Goal: Task Accomplishment & Management: Manage account settings

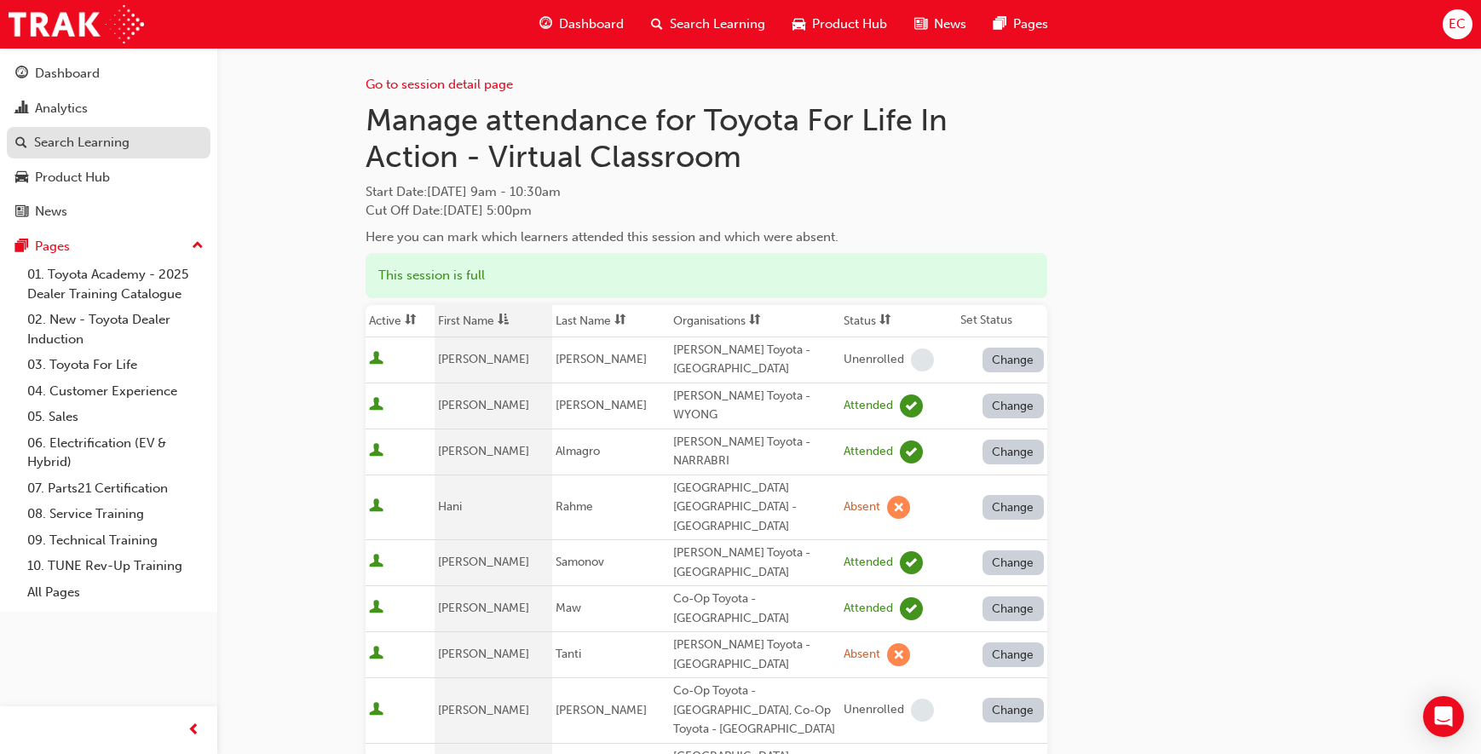
click at [126, 140] on div "Search Learning" at bounding box center [81, 143] width 95 height 20
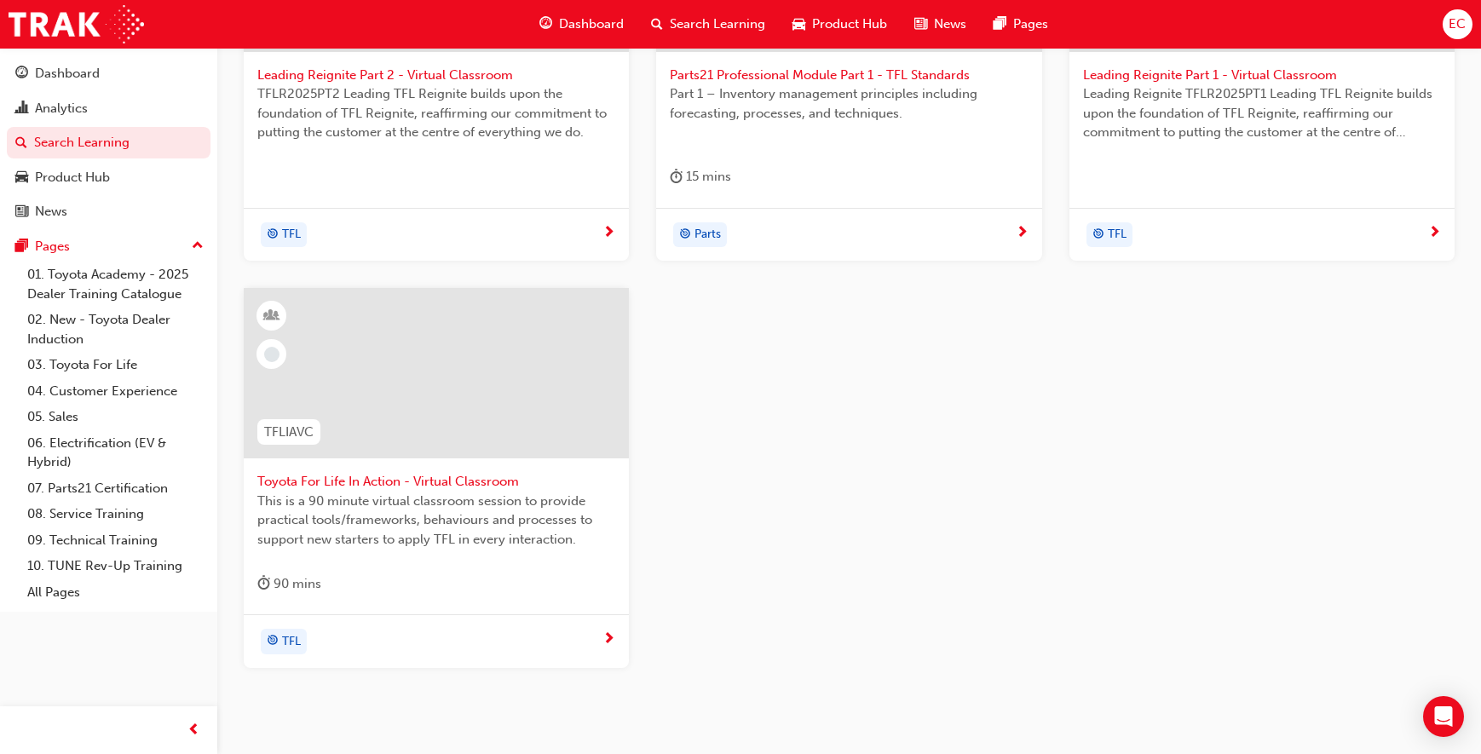
click at [439, 484] on span "Toyota For Life In Action - Virtual Classroom" at bounding box center [436, 482] width 358 height 20
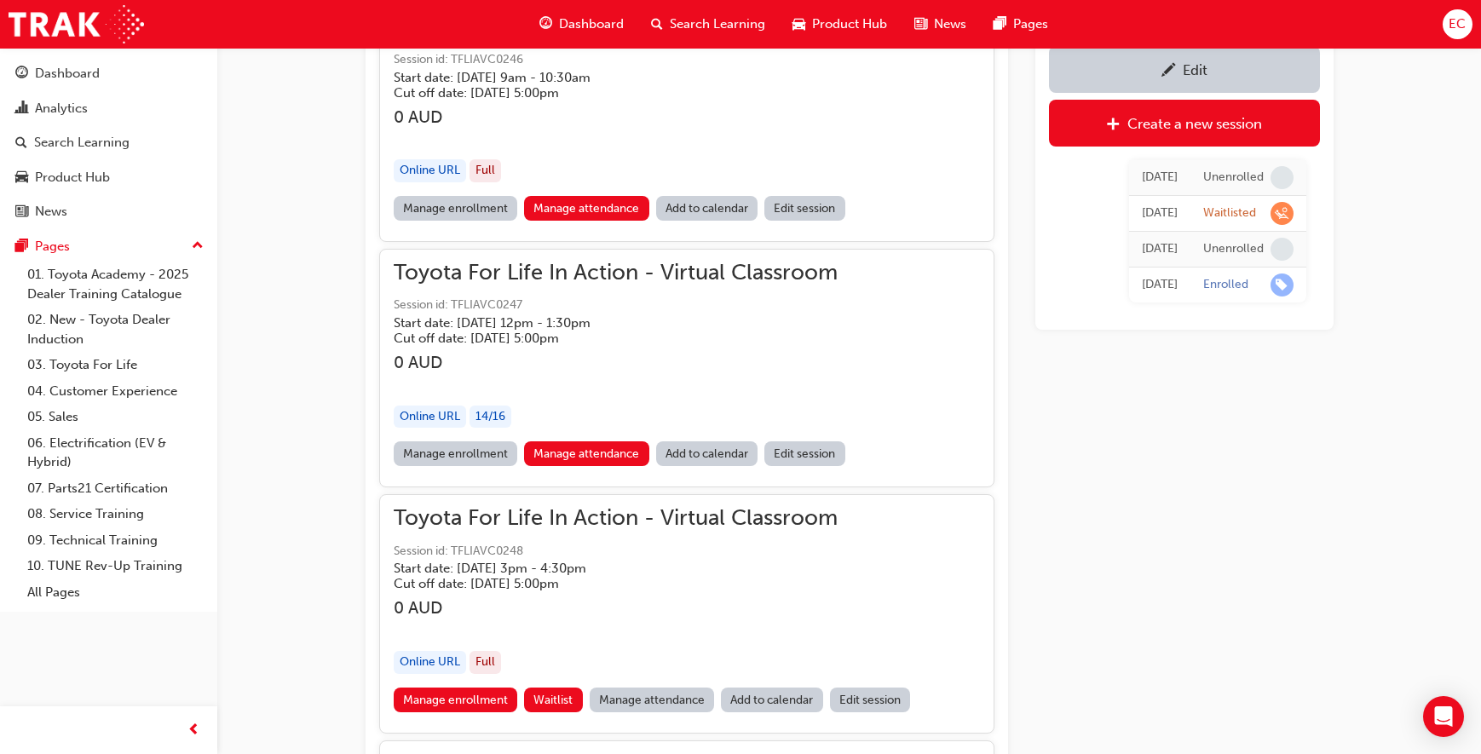
scroll to position [1351, 0]
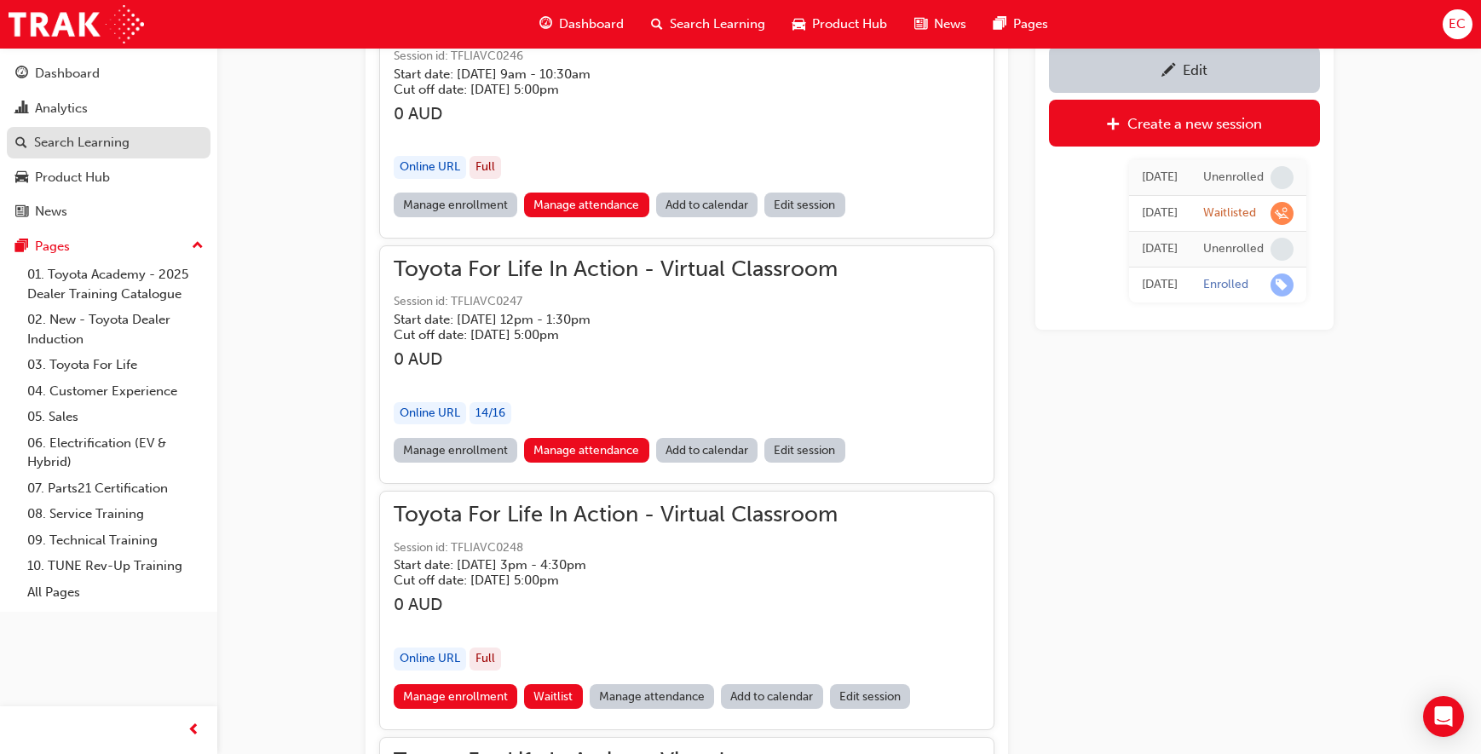
click at [124, 140] on div "Search Learning" at bounding box center [81, 143] width 95 height 20
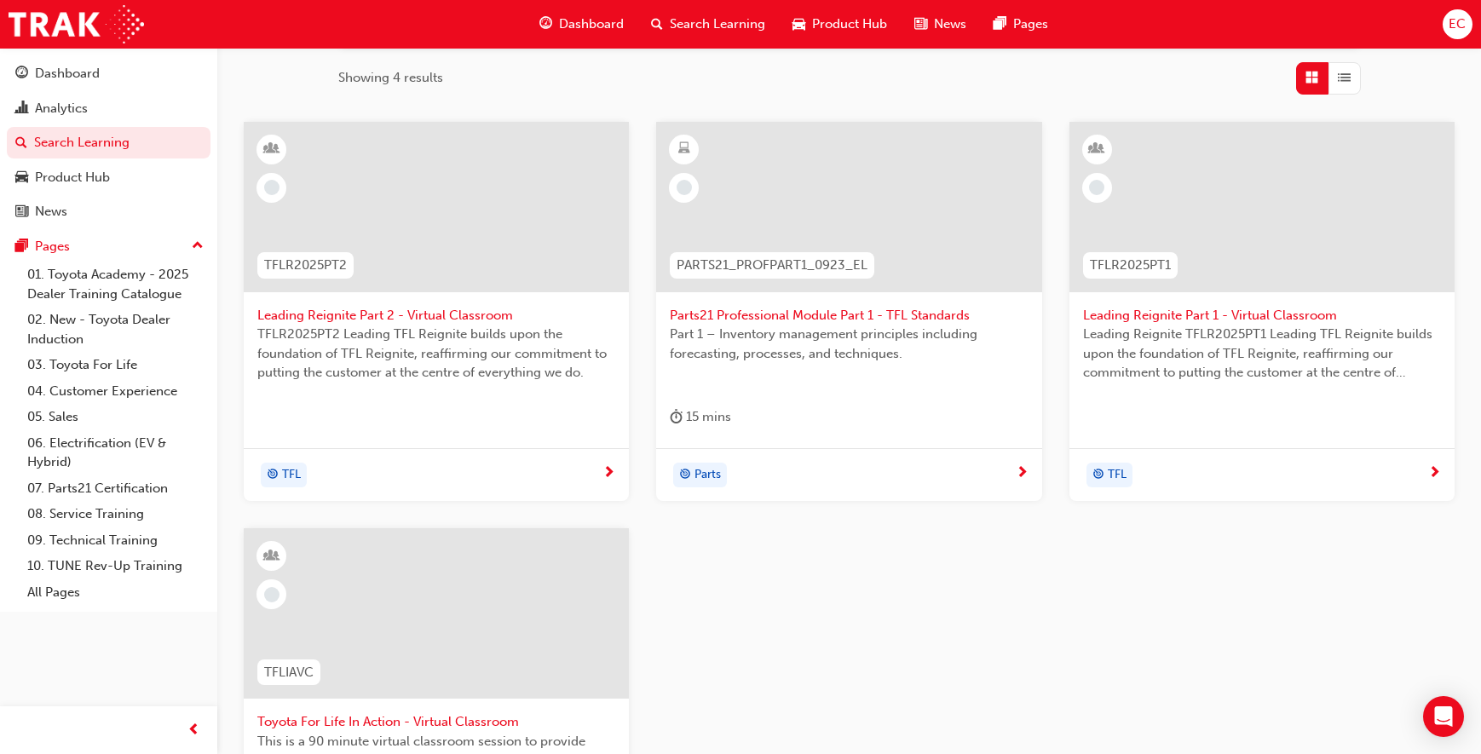
click at [437, 312] on span "Leading Reignite Part 2 - Virtual Classroom" at bounding box center [436, 316] width 358 height 20
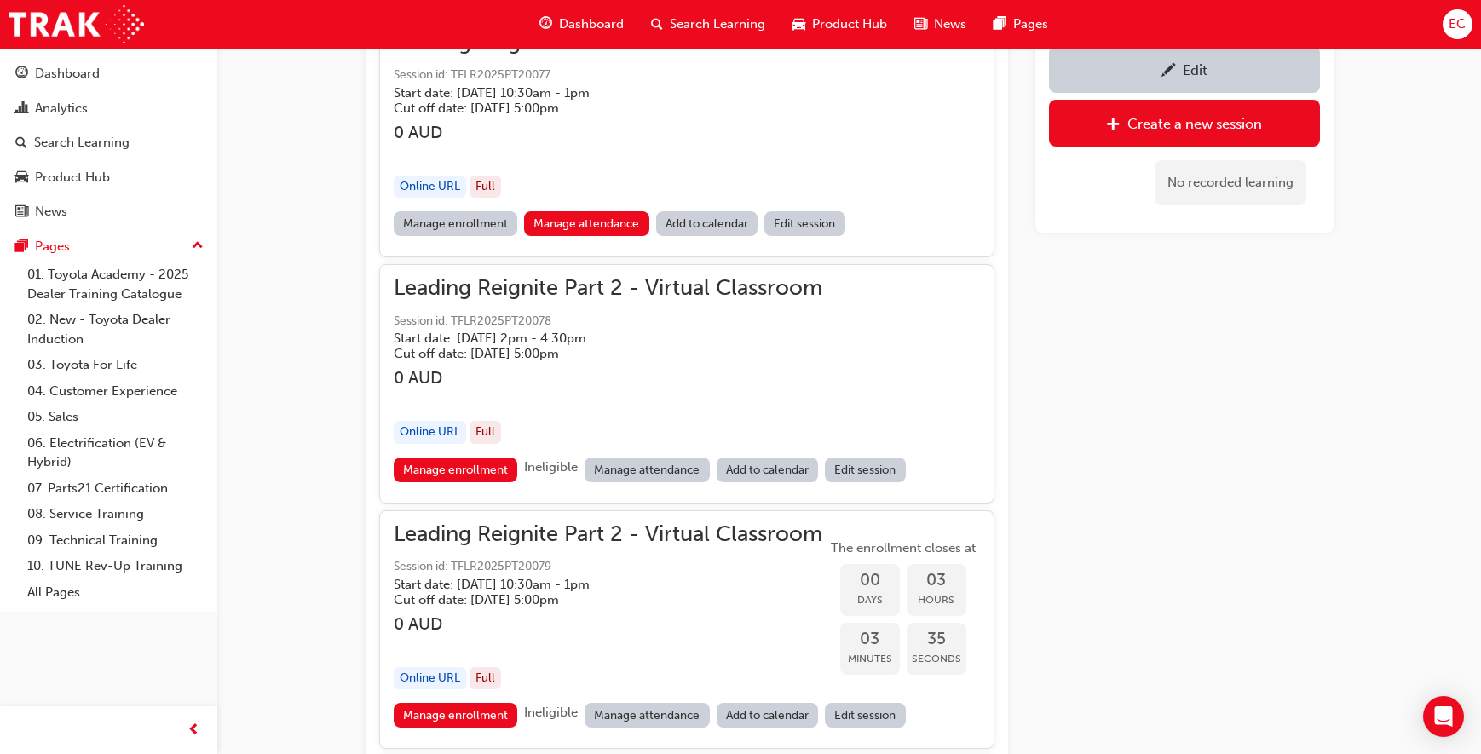
scroll to position [1321, 0]
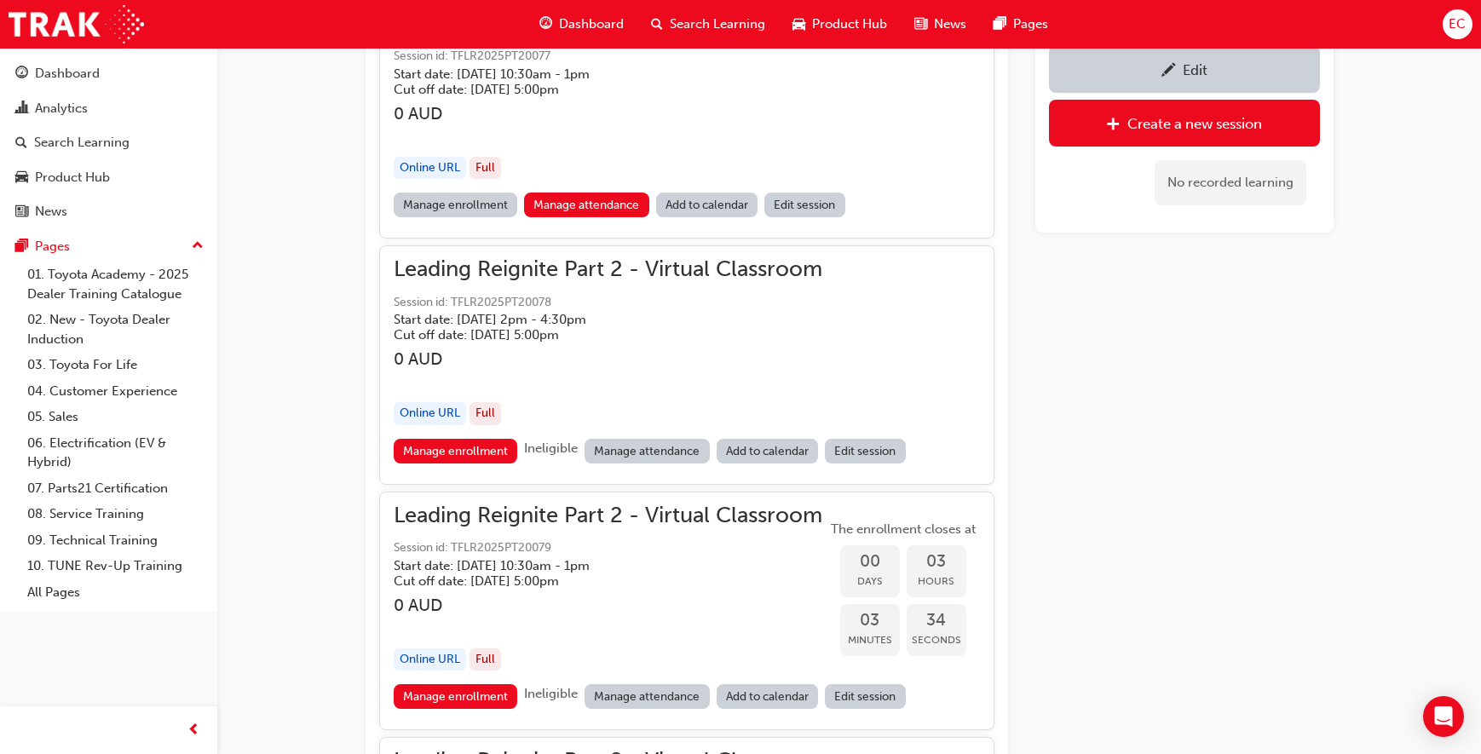
click at [629, 455] on link "Manage attendance" at bounding box center [647, 451] width 125 height 25
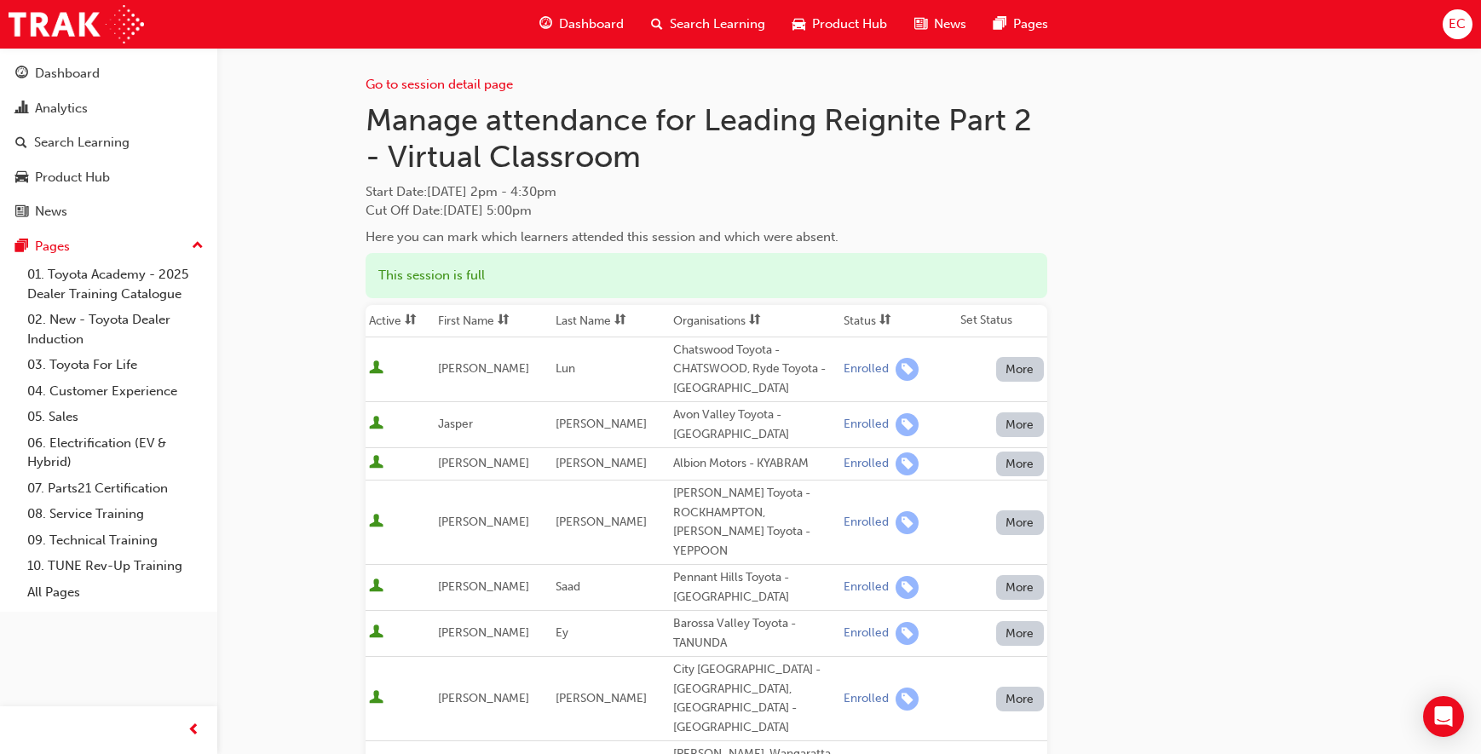
click at [467, 325] on th "First Name" at bounding box center [494, 321] width 118 height 32
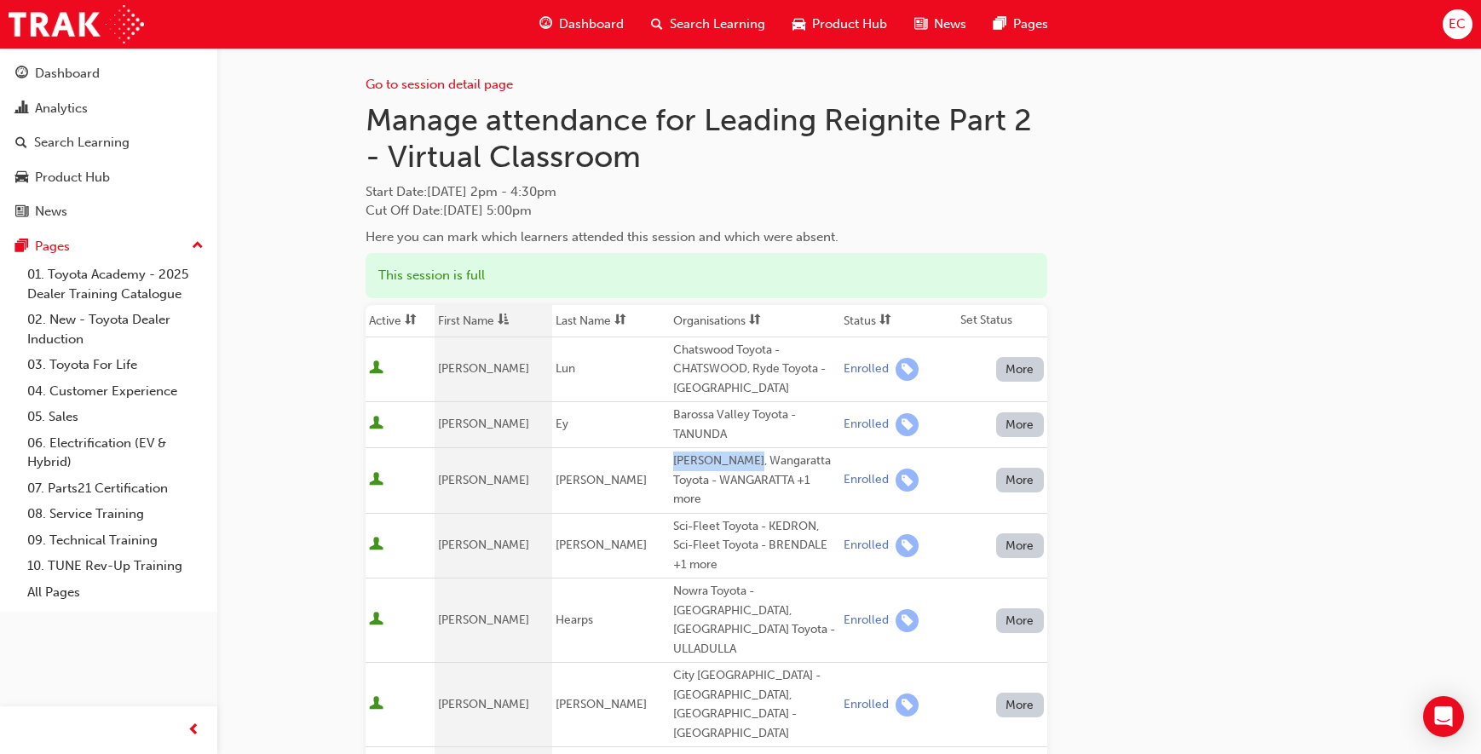
drag, startPoint x: 742, startPoint y: 461, endPoint x: 668, endPoint y: 462, distance: 74.1
click at [673, 462] on div "[PERSON_NAME], Wangaratta Toyota - WANGARATTA +1 more" at bounding box center [755, 481] width 164 height 58
copy div "[PERSON_NAME]"
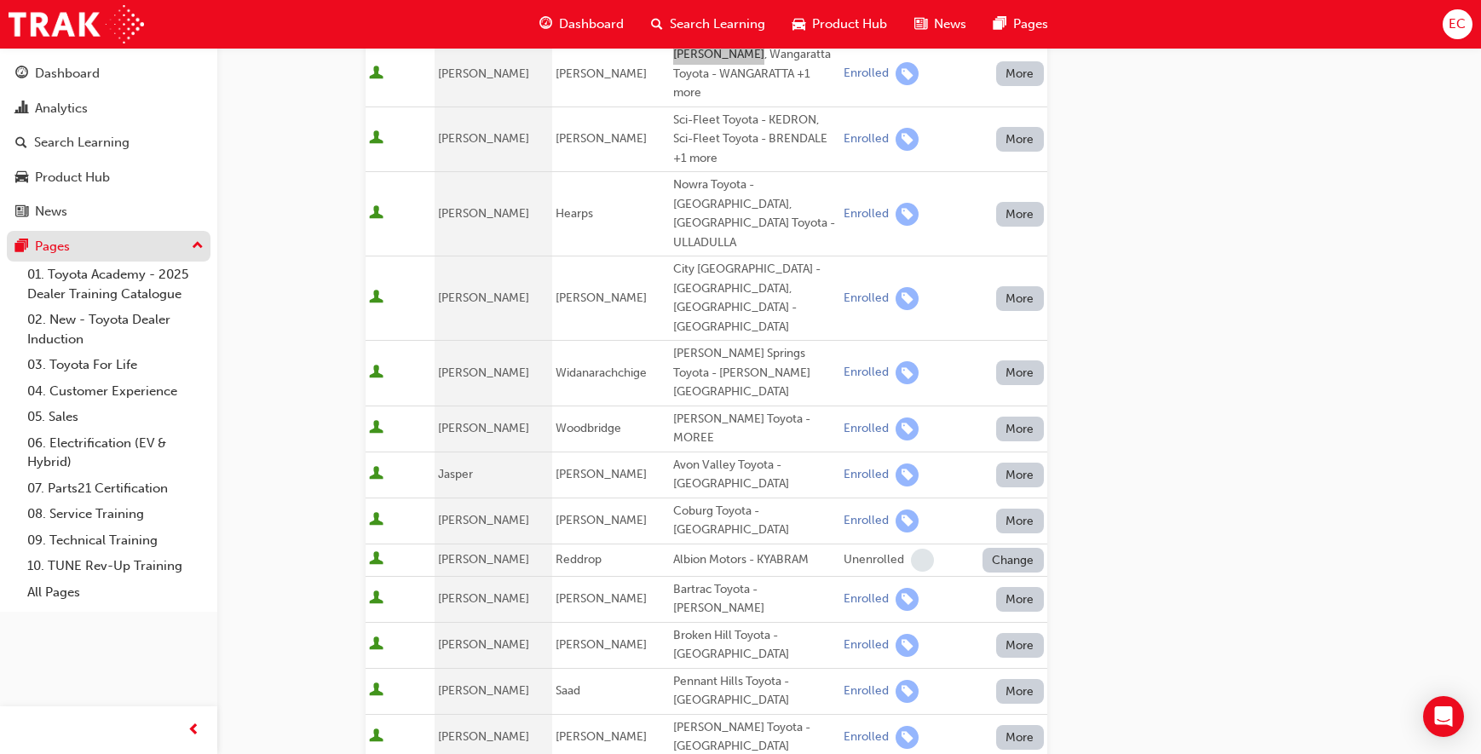
scroll to position [442, 0]
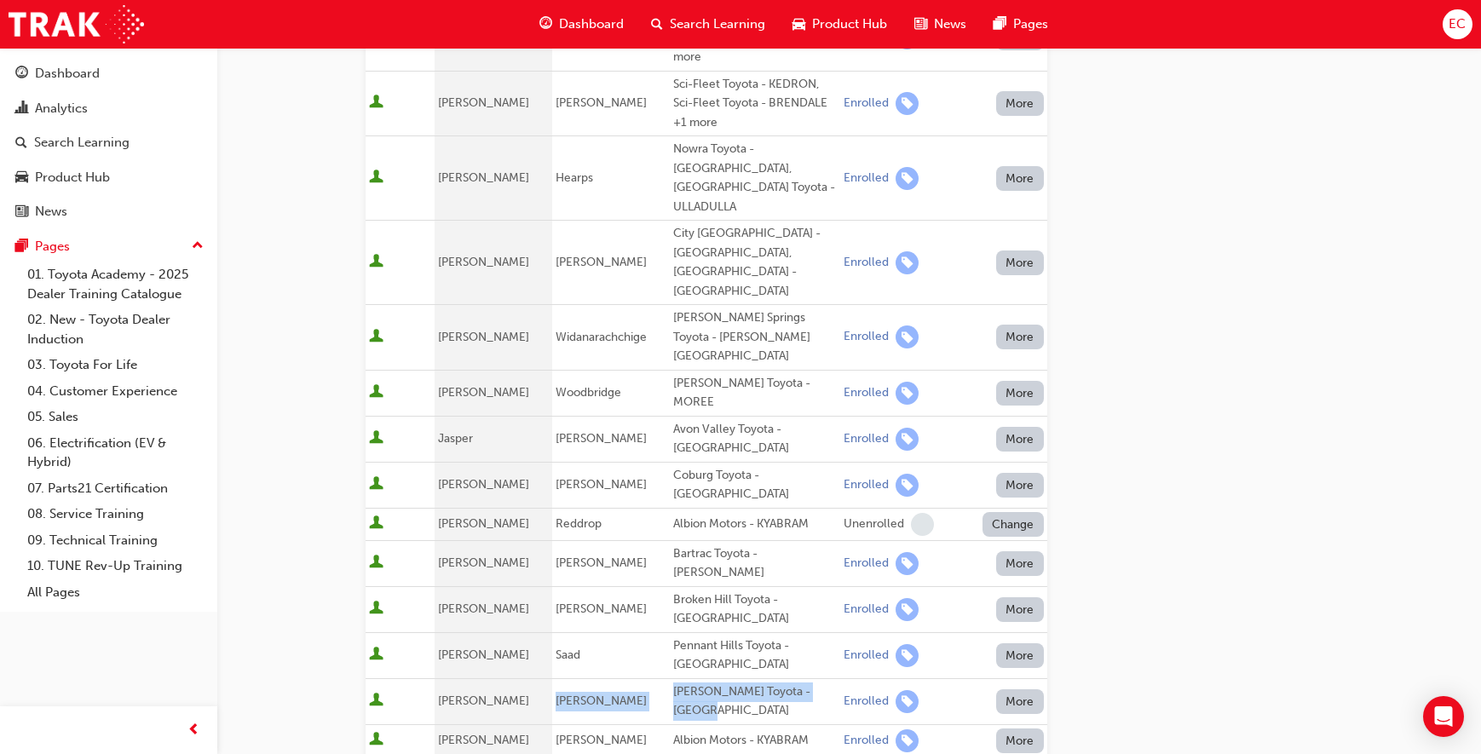
drag, startPoint x: 546, startPoint y: 584, endPoint x: 737, endPoint y: 592, distance: 191.1
click at [737, 678] on tr "[PERSON_NAME] Toyota - SOMERTON PARK Enrolled More" at bounding box center [707, 701] width 682 height 46
copy tr "[PERSON_NAME] Toyota - [GEOGRAPHIC_DATA]"
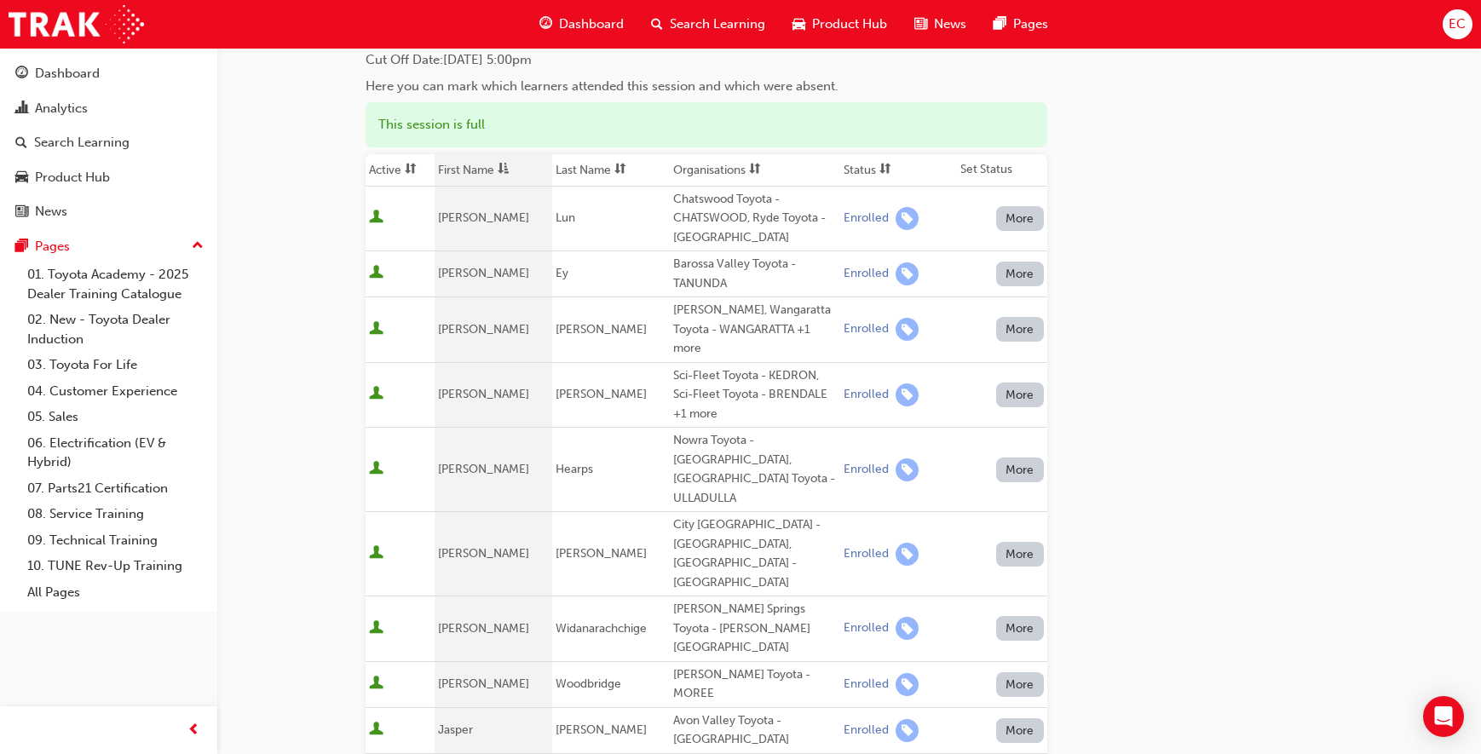
scroll to position [50, 0]
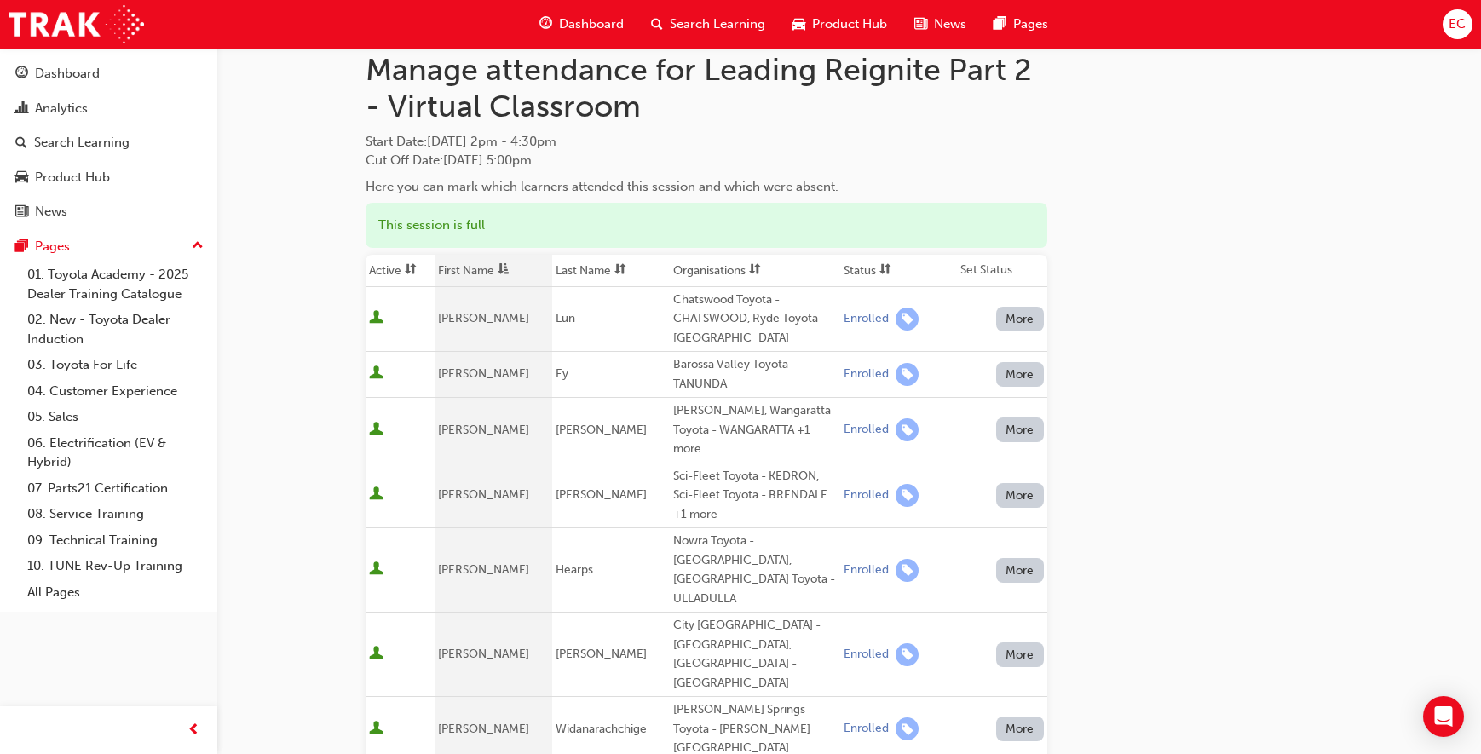
click at [475, 272] on th "First Name" at bounding box center [494, 271] width 118 height 32
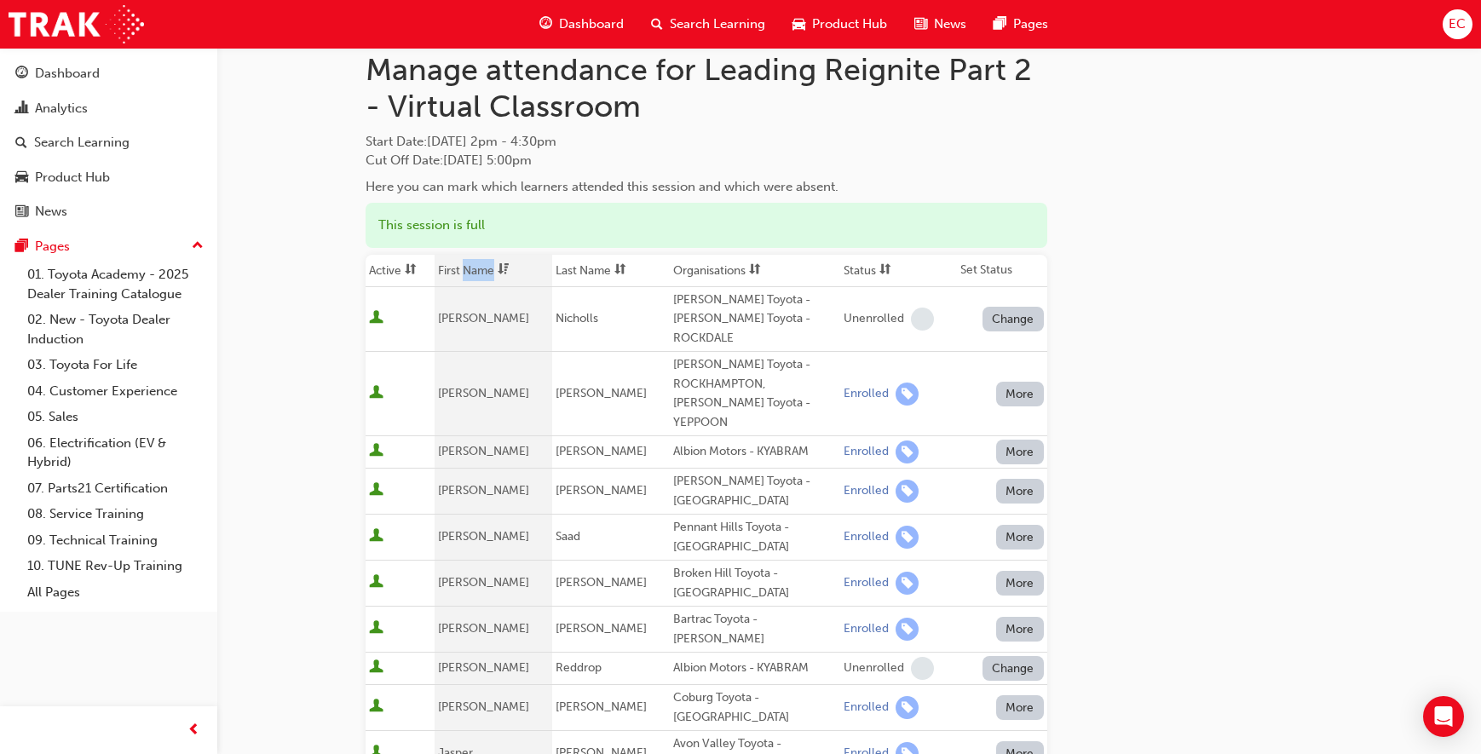
click at [475, 272] on th "First Name" at bounding box center [494, 271] width 118 height 32
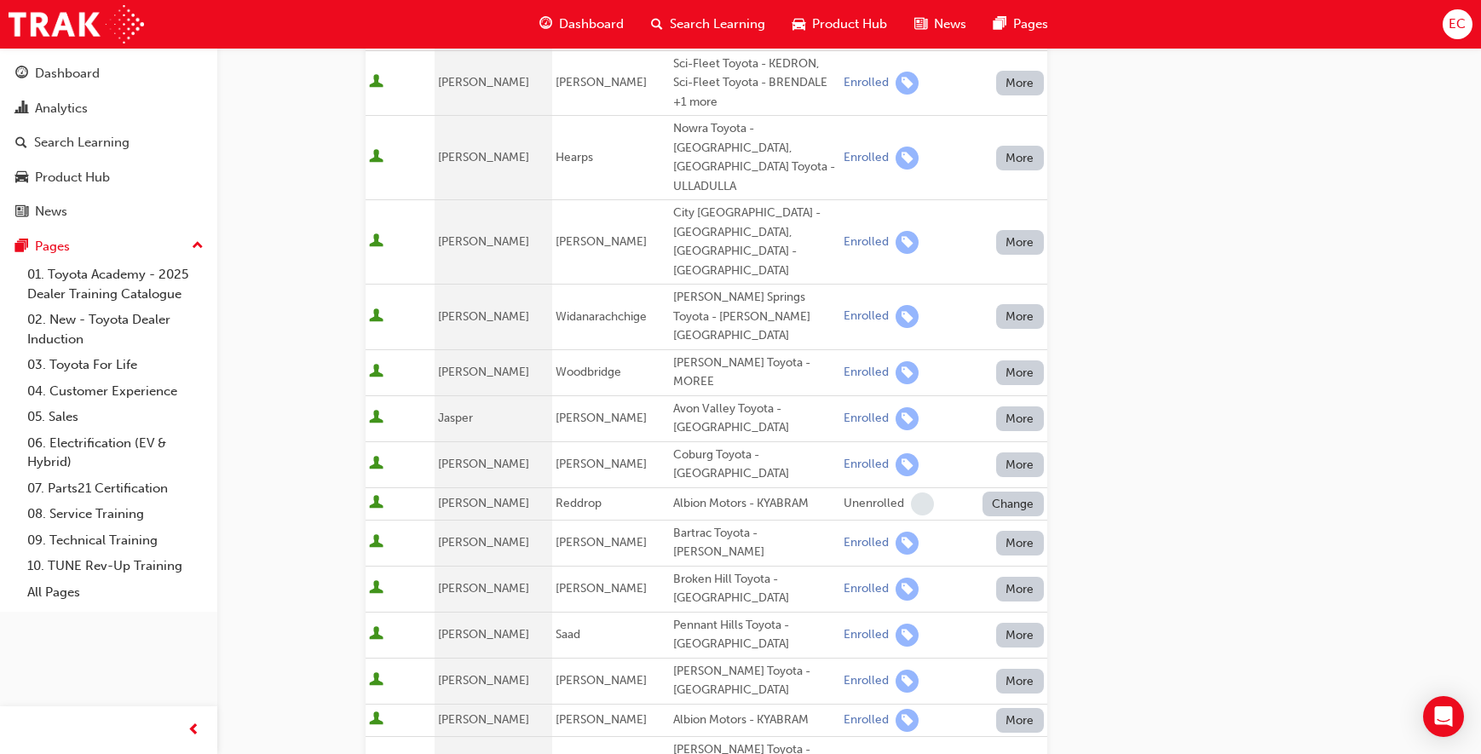
scroll to position [550, 0]
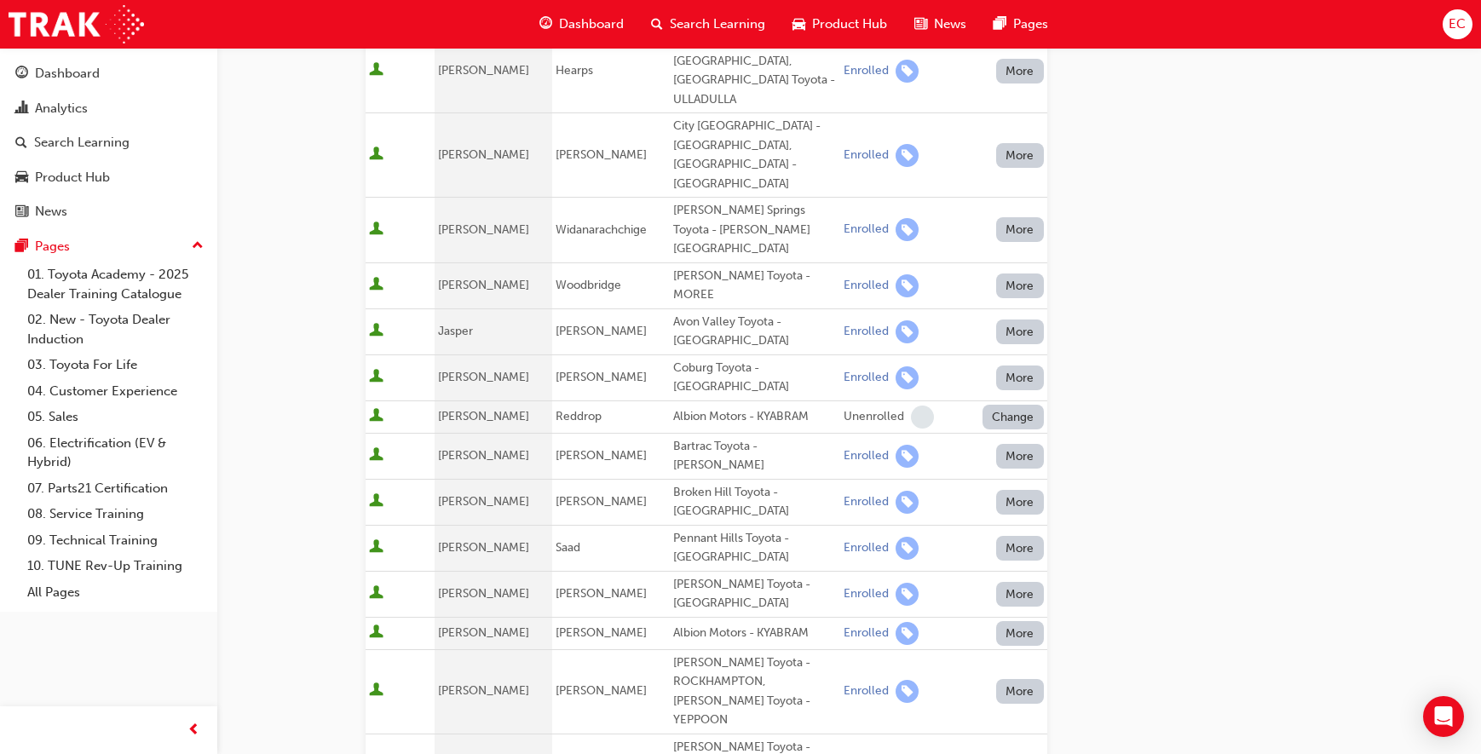
click at [694, 624] on div "Albion Motors - KYABRAM" at bounding box center [755, 634] width 164 height 20
click at [725, 624] on div "Albion Motors - KYABRAM" at bounding box center [755, 634] width 164 height 20
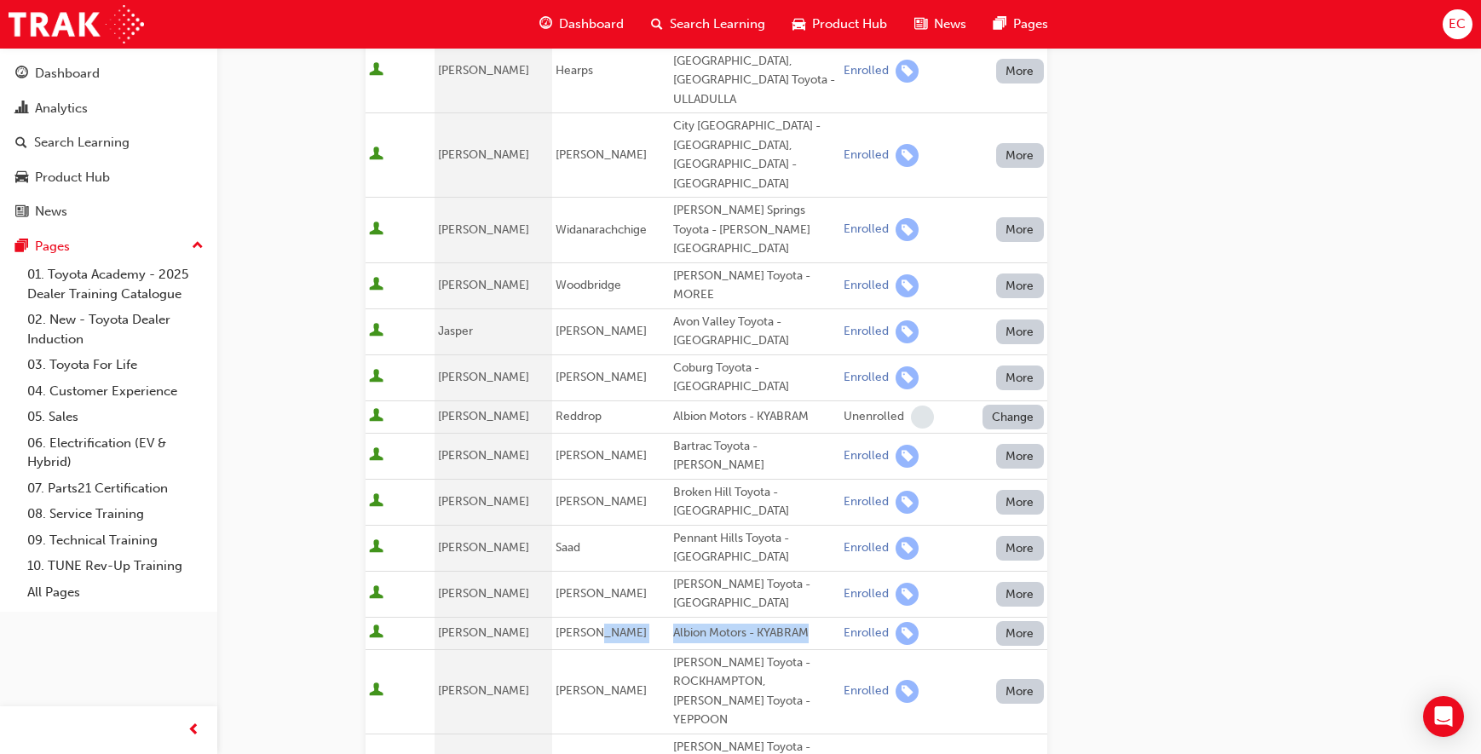
drag, startPoint x: 806, startPoint y: 516, endPoint x: 660, endPoint y: 516, distance: 145.7
click at [660, 617] on tr "[PERSON_NAME] Albion Motors - KYABRAM Enrolled More" at bounding box center [707, 633] width 682 height 32
copy tr "Albion Motors - KYABRAM"
drag, startPoint x: 440, startPoint y: 429, endPoint x: 775, endPoint y: 424, distance: 335.8
click at [775, 525] on tr "[PERSON_NAME] Pennant Hills Toyota - PENNANT HILLS Enrolled More" at bounding box center [707, 548] width 682 height 46
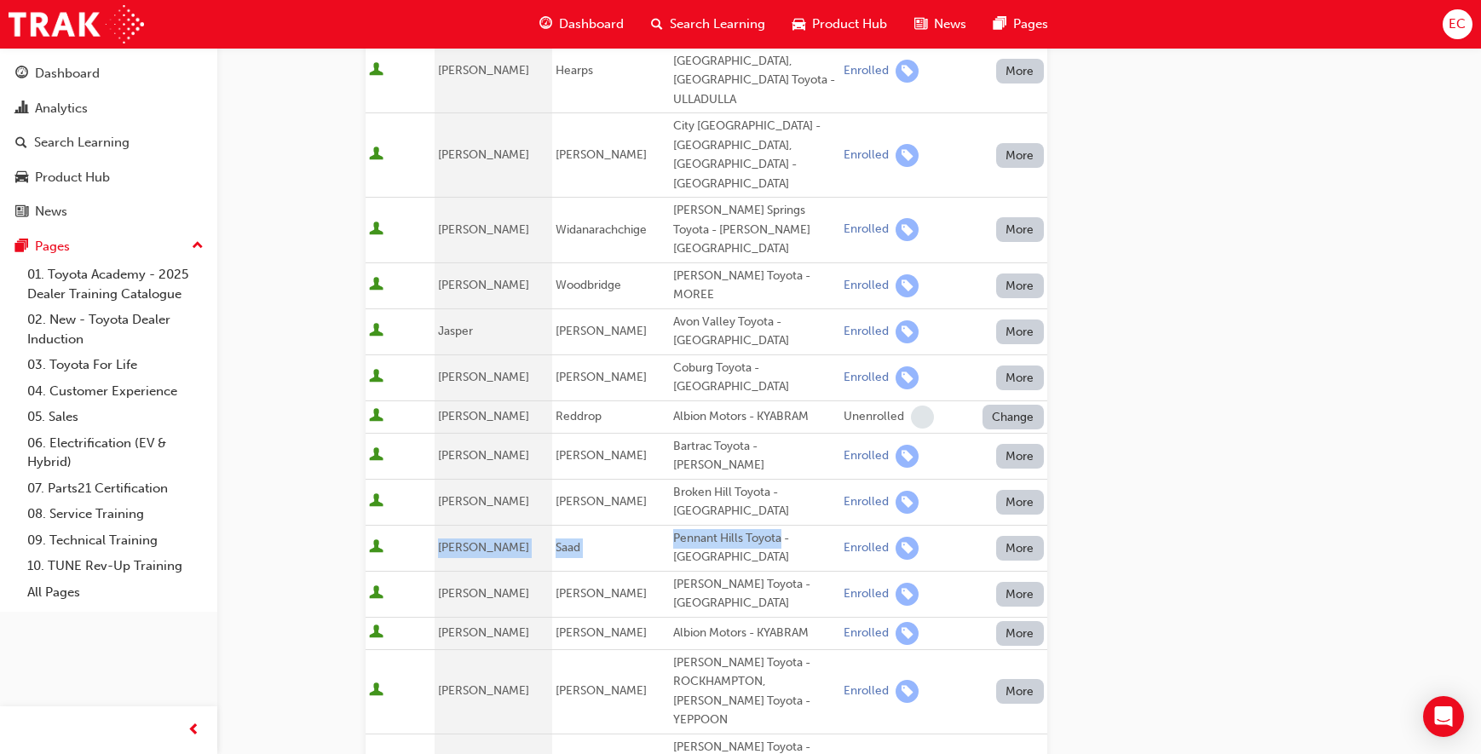
copy tr "[PERSON_NAME] Pennant Hills Toyota"
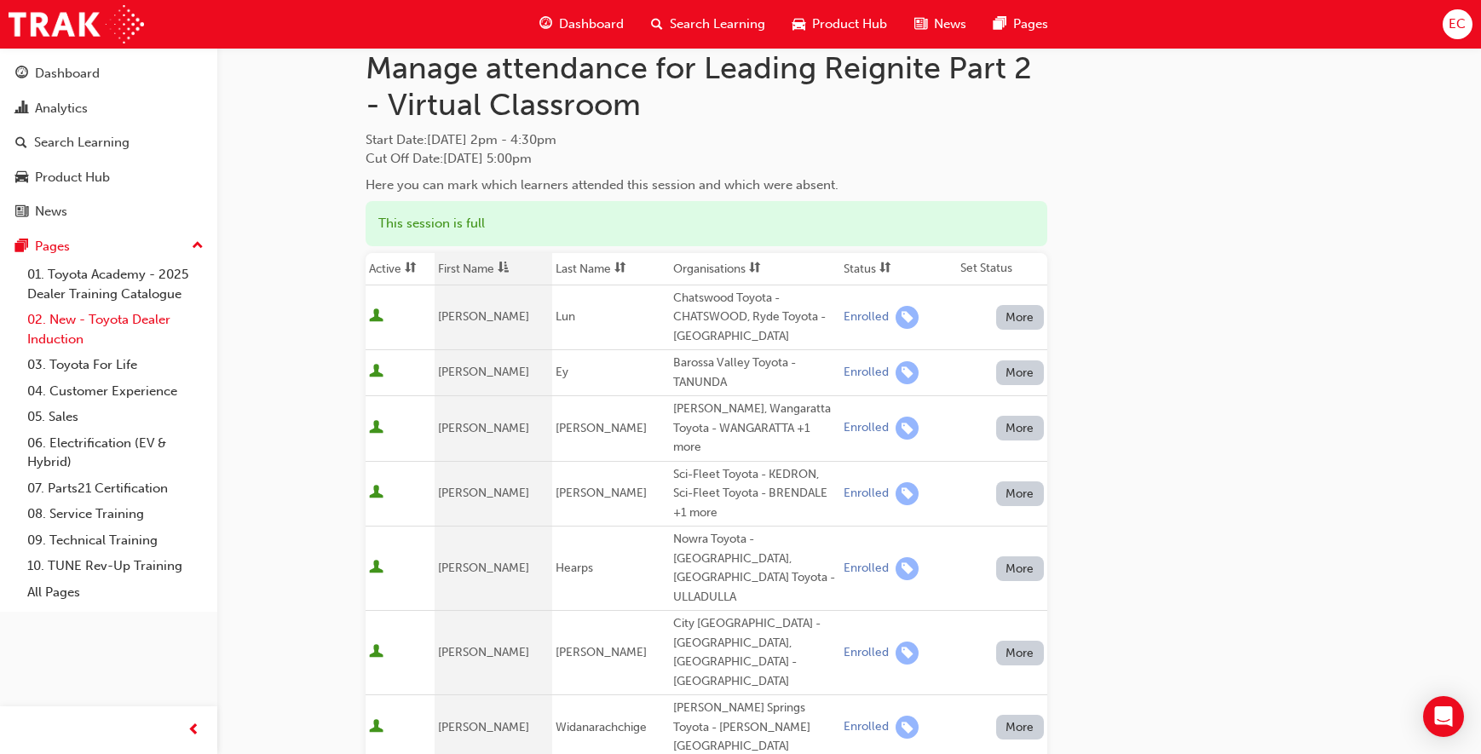
scroll to position [0, 0]
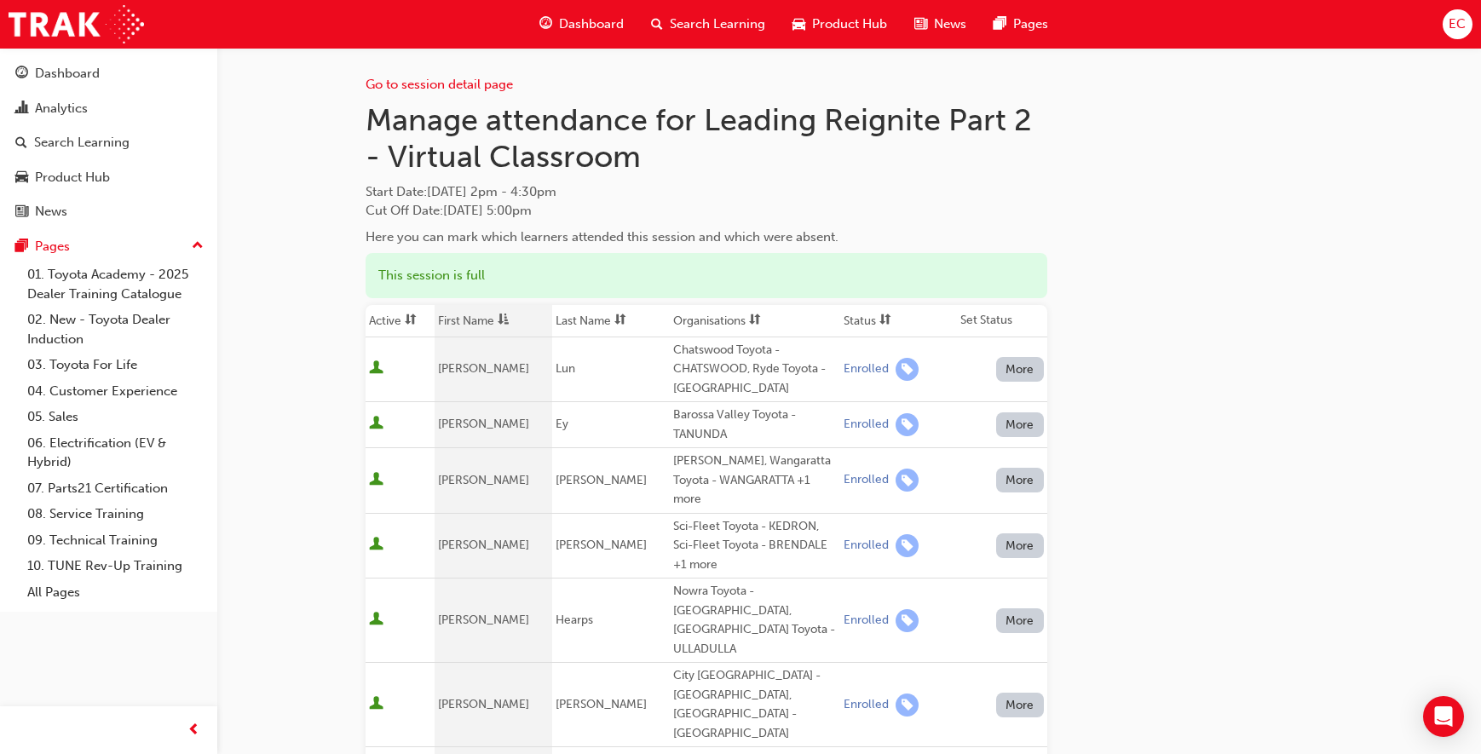
click at [485, 319] on th "First Name" at bounding box center [494, 321] width 118 height 32
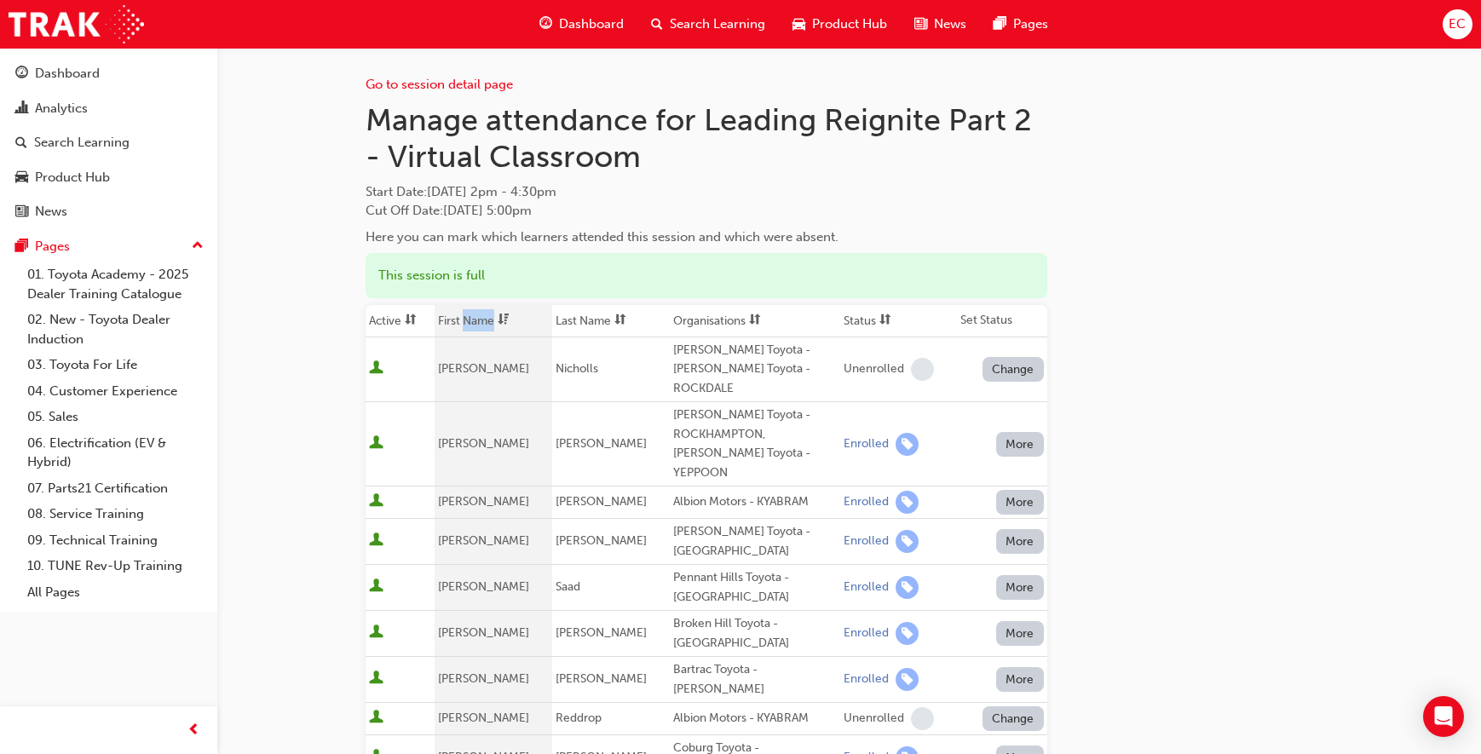
click at [485, 319] on th "First Name" at bounding box center [494, 321] width 118 height 32
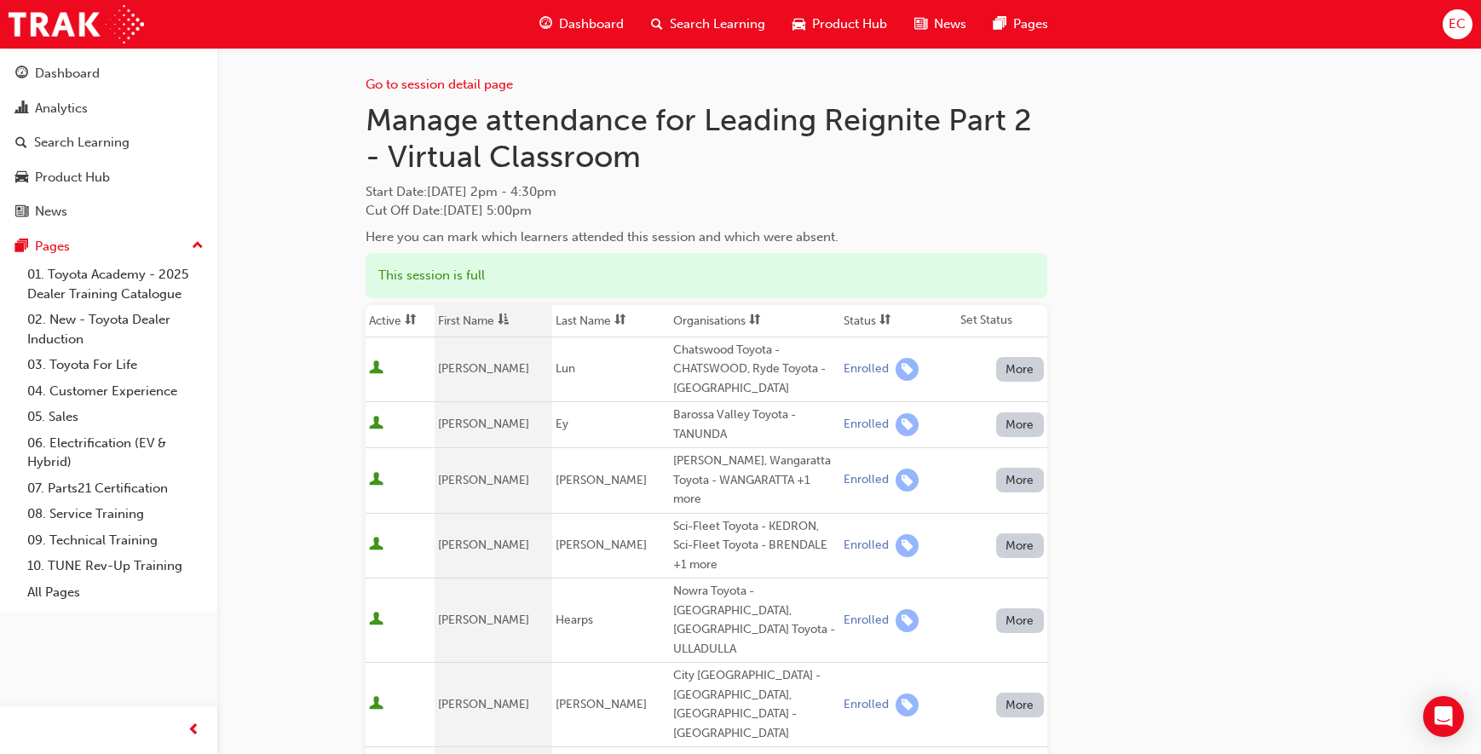
click at [485, 319] on th "First Name" at bounding box center [494, 321] width 118 height 32
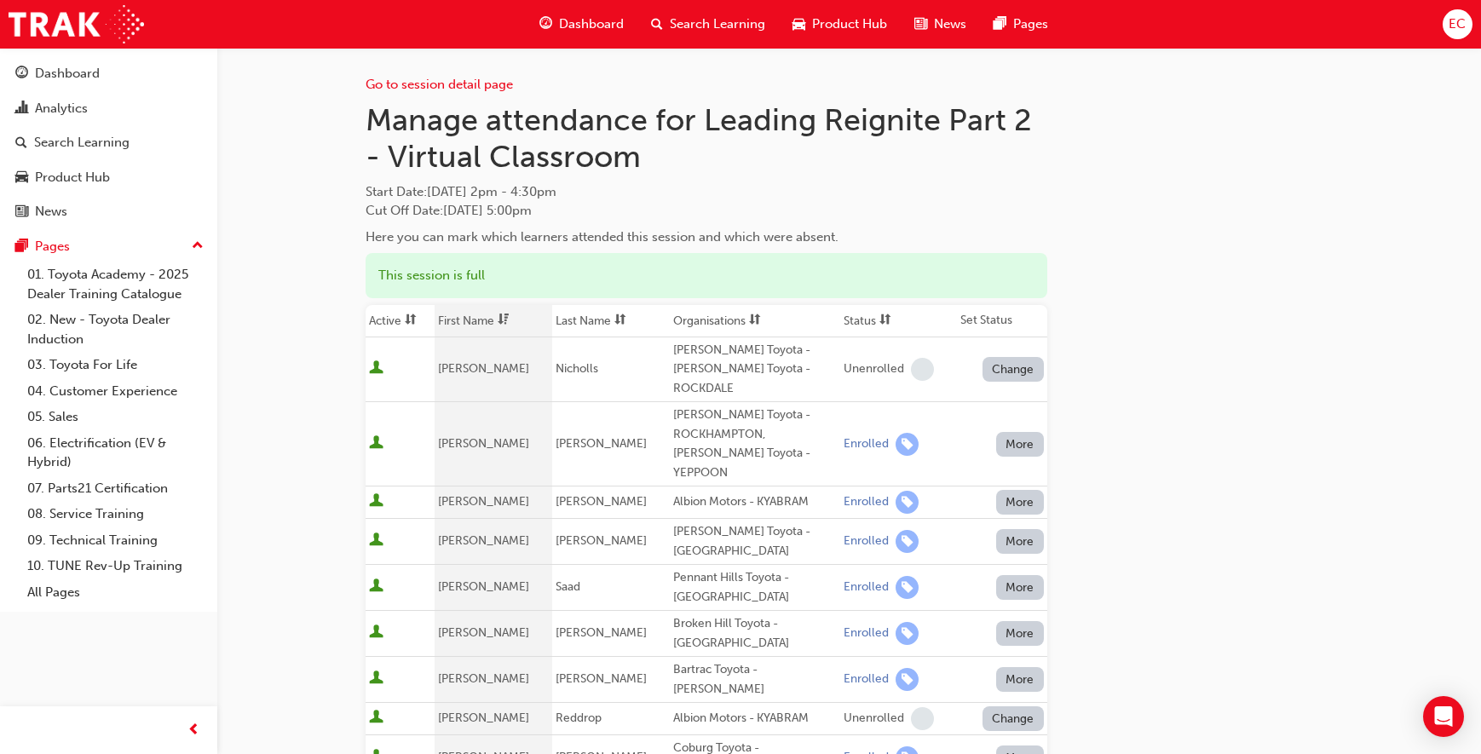
click at [485, 319] on th "First Name" at bounding box center [494, 321] width 118 height 32
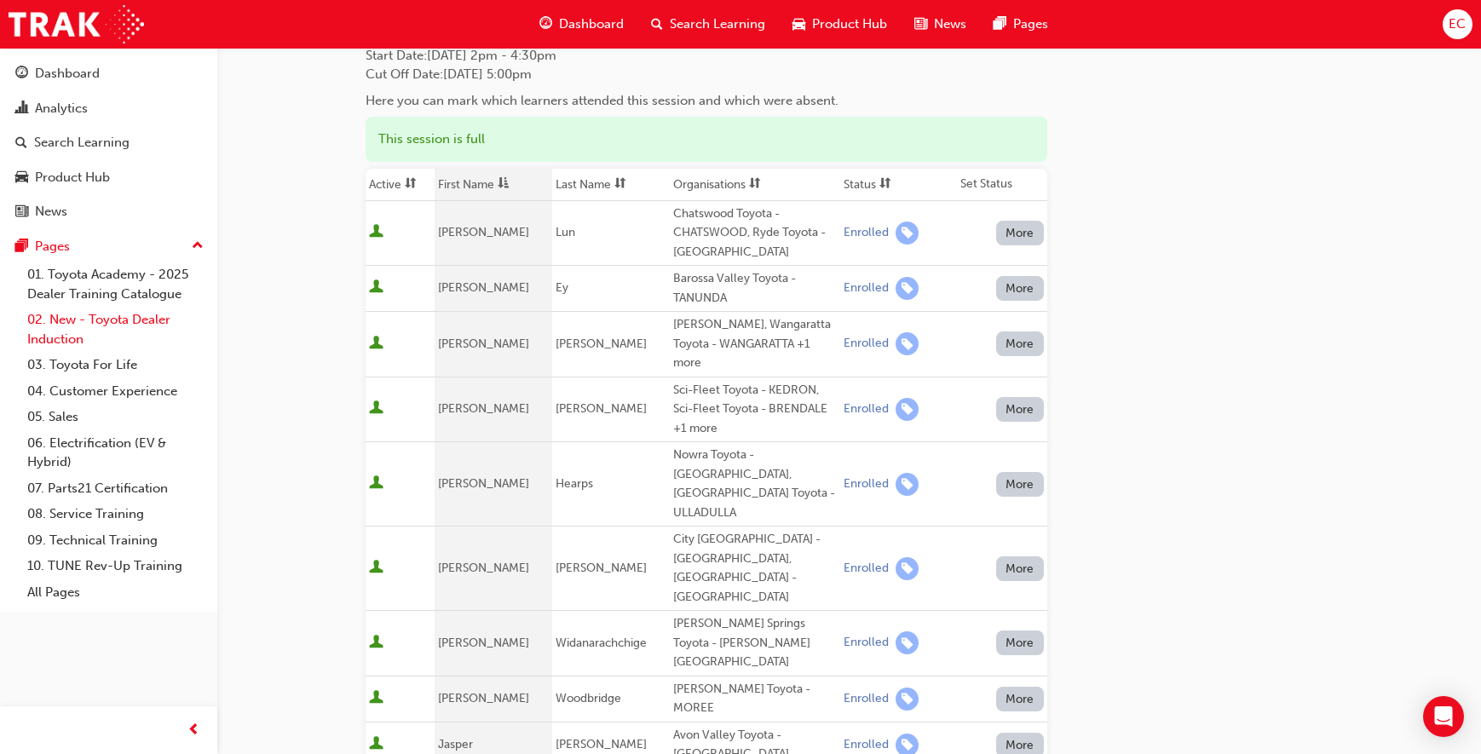
scroll to position [160, 0]
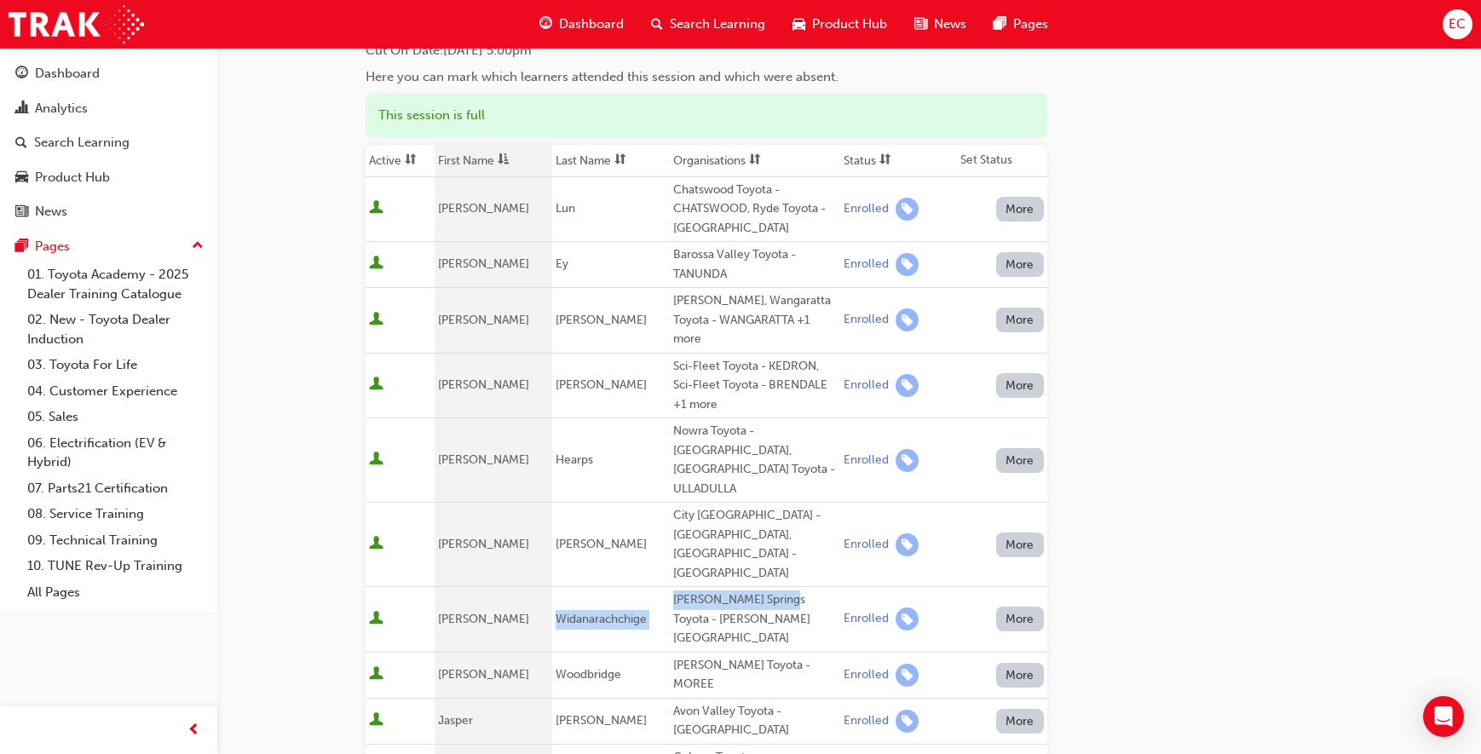
drag, startPoint x: 775, startPoint y: 539, endPoint x: 619, endPoint y: 539, distance: 155.9
click at [619, 587] on tr "[PERSON_NAME] [PERSON_NAME] Springs Toyota - [PERSON_NAME] SPRINGS Enrolled More" at bounding box center [707, 620] width 682 height 66
click at [724, 591] on div "[PERSON_NAME] Springs Toyota - [PERSON_NAME][GEOGRAPHIC_DATA]" at bounding box center [755, 620] width 164 height 58
drag, startPoint x: 778, startPoint y: 543, endPoint x: 669, endPoint y: 538, distance: 109.2
click at [673, 591] on div "[PERSON_NAME] Springs Toyota - [PERSON_NAME][GEOGRAPHIC_DATA]" at bounding box center [755, 620] width 164 height 58
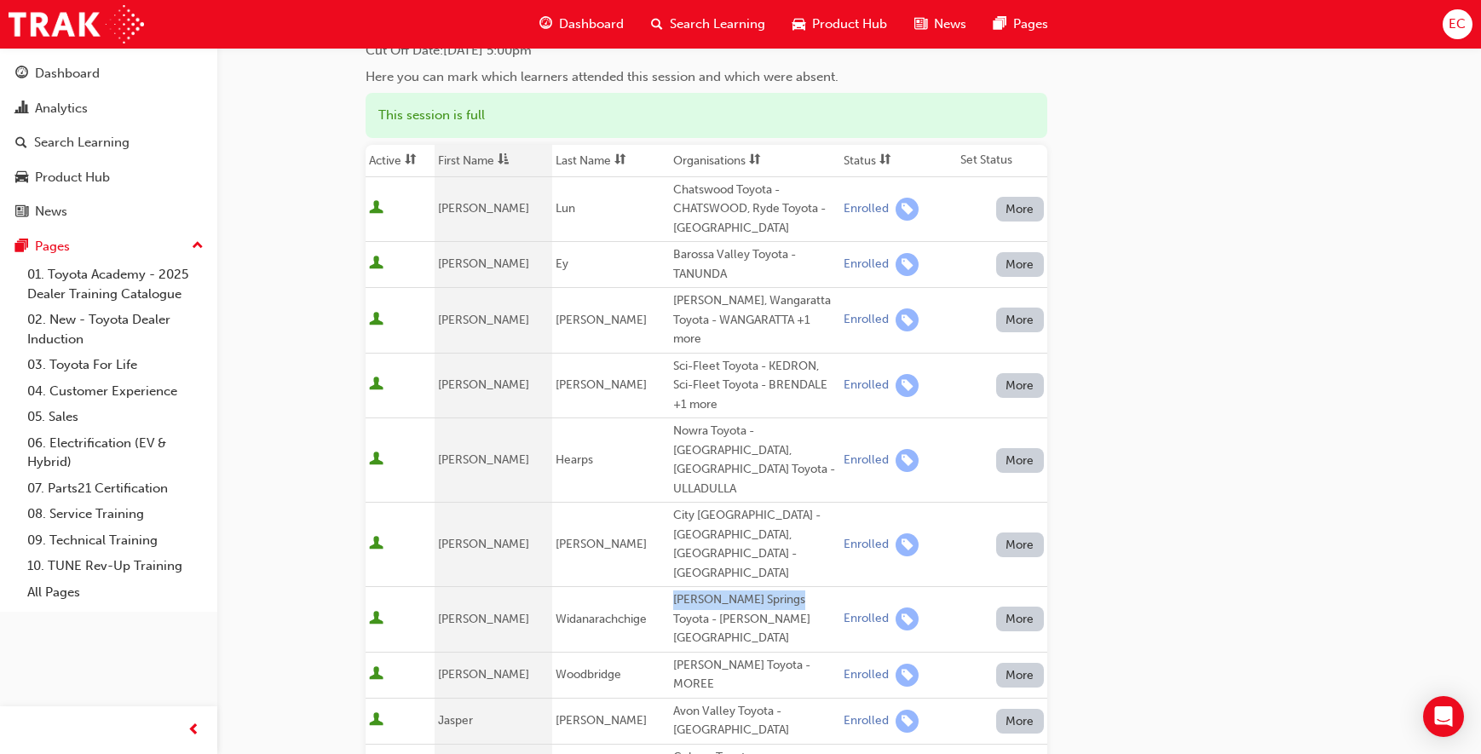
copy div "[PERSON_NAME] Springs Toyota"
click at [464, 153] on th "First Name" at bounding box center [494, 161] width 118 height 32
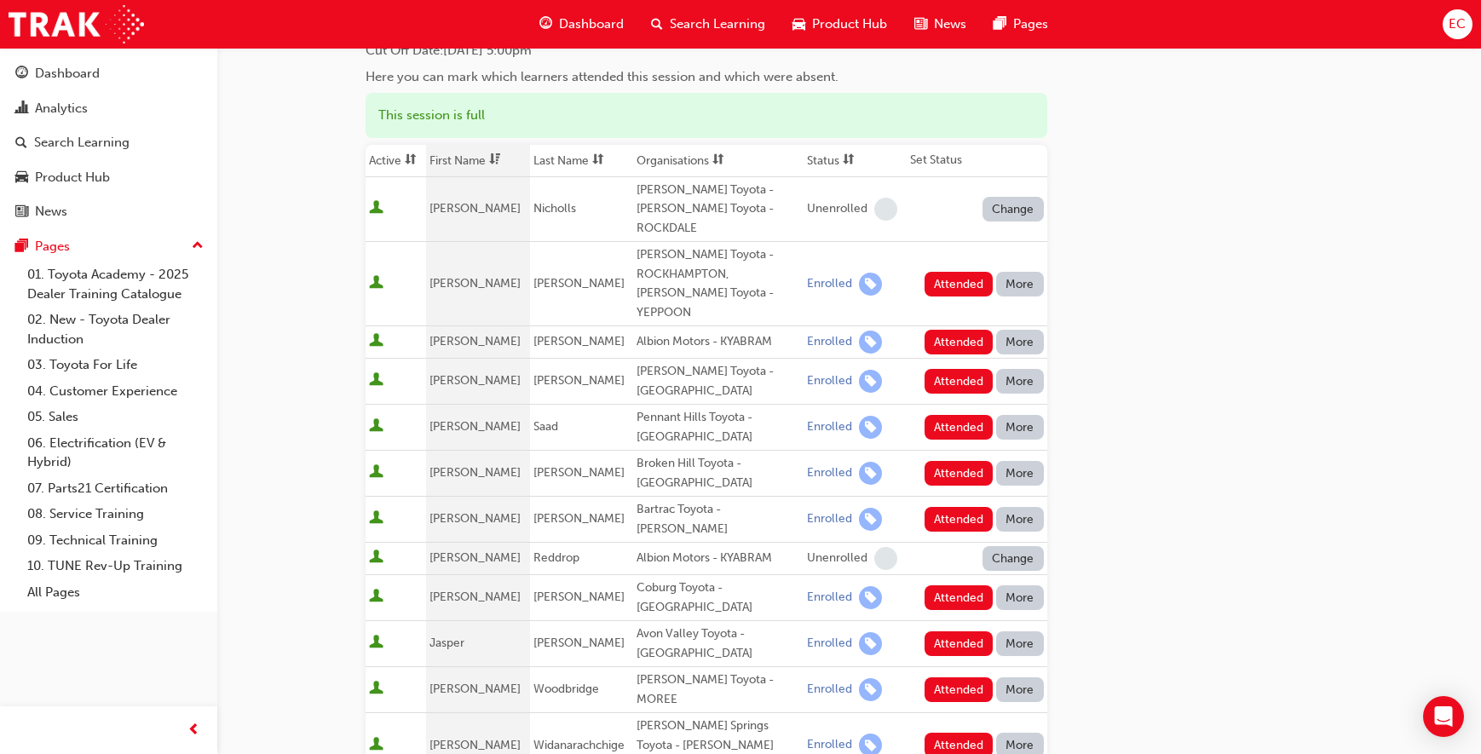
click at [464, 153] on th "First Name" at bounding box center [477, 161] width 103 height 32
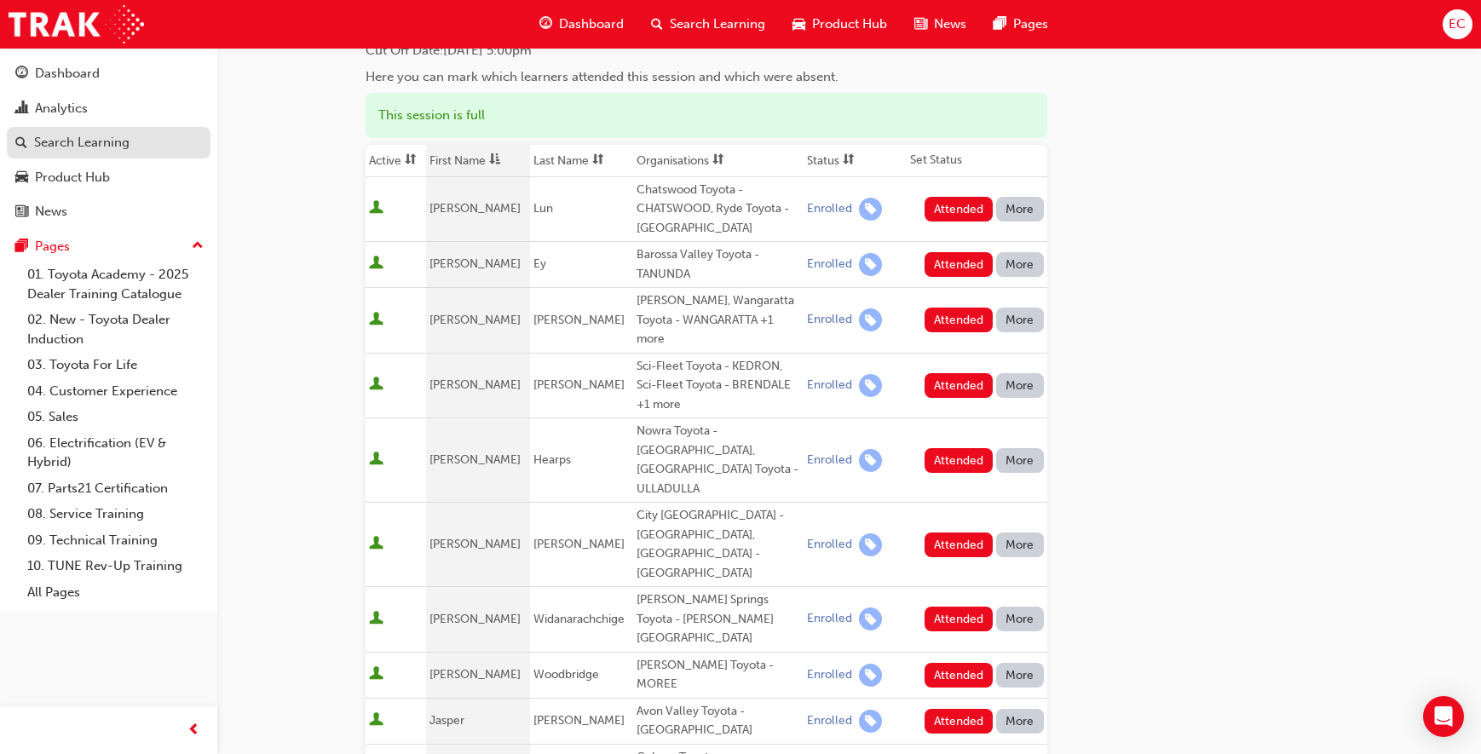
click at [141, 148] on div "Search Learning" at bounding box center [108, 142] width 187 height 21
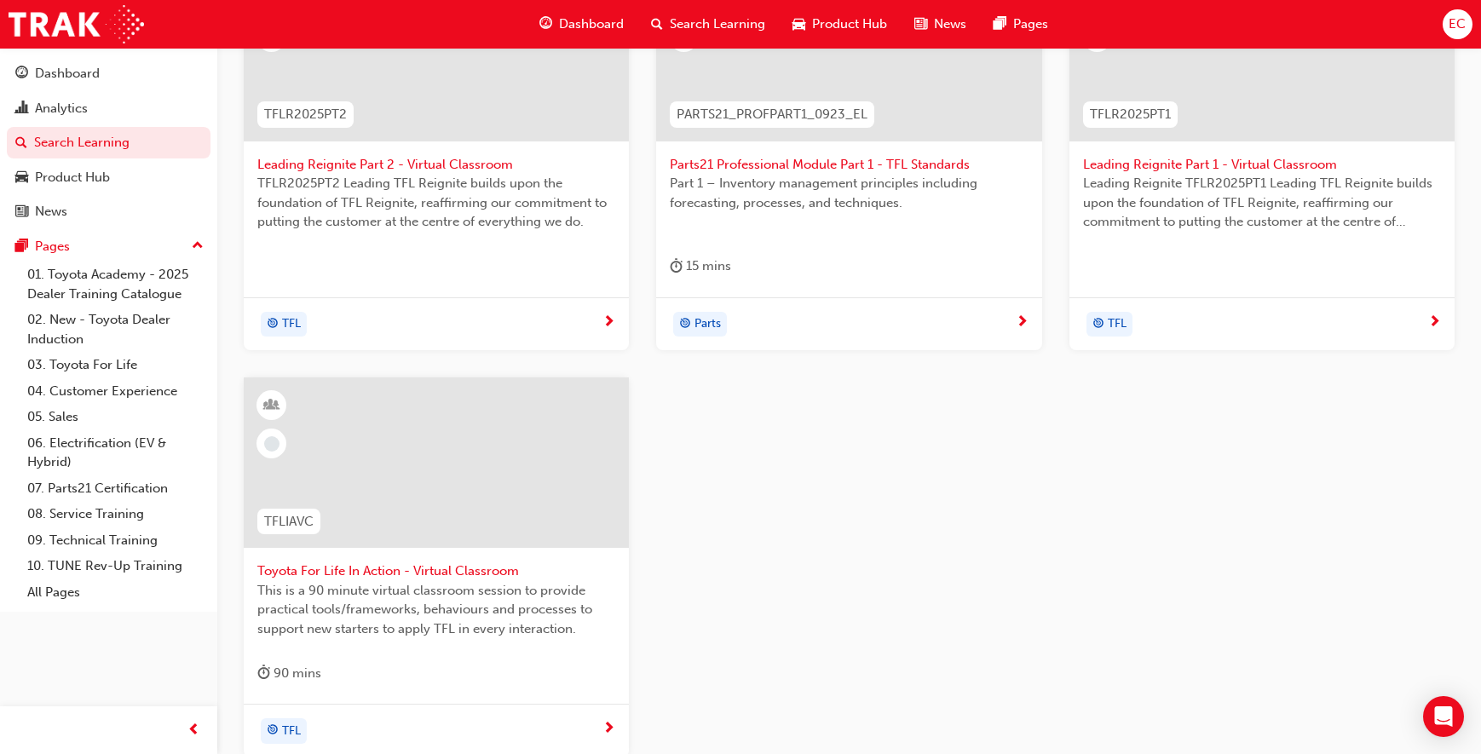
click at [368, 562] on span "Toyota For Life In Action - Virtual Classroom" at bounding box center [436, 572] width 358 height 20
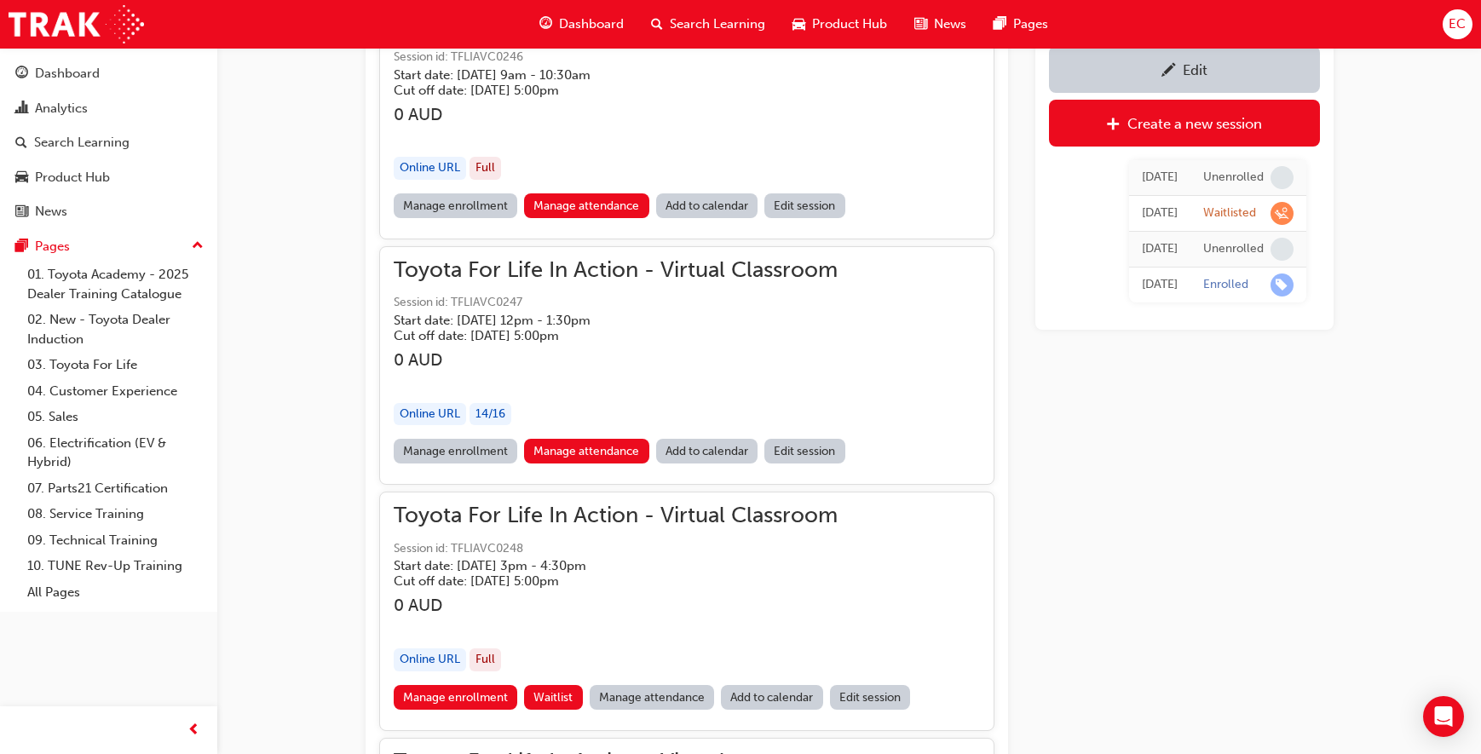
scroll to position [1351, 0]
click at [589, 441] on link "Manage attendance" at bounding box center [586, 450] width 125 height 25
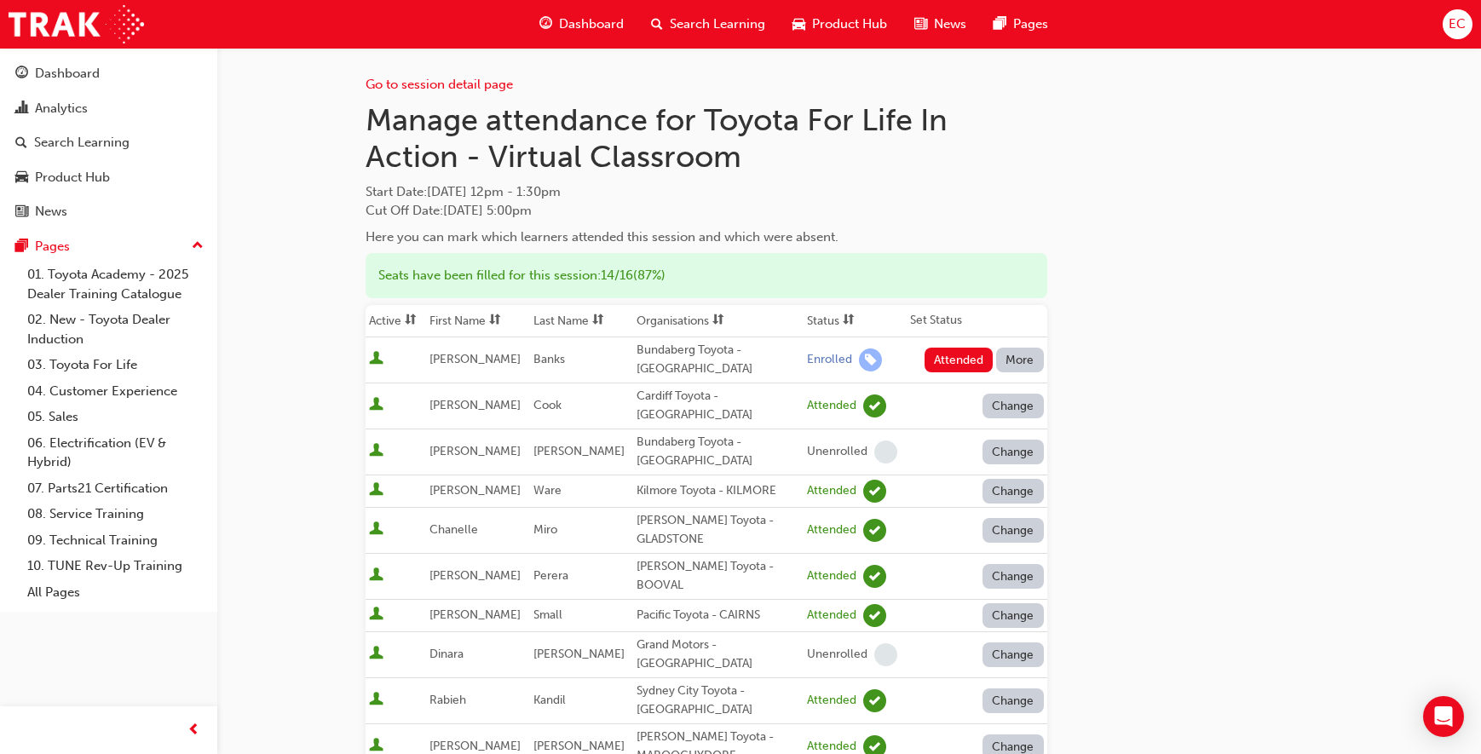
click at [1034, 362] on button "More" at bounding box center [1020, 360] width 48 height 25
click at [1032, 360] on button "More" at bounding box center [1020, 360] width 48 height 25
click at [1025, 399] on div "Absent" at bounding box center [1019, 401] width 89 height 20
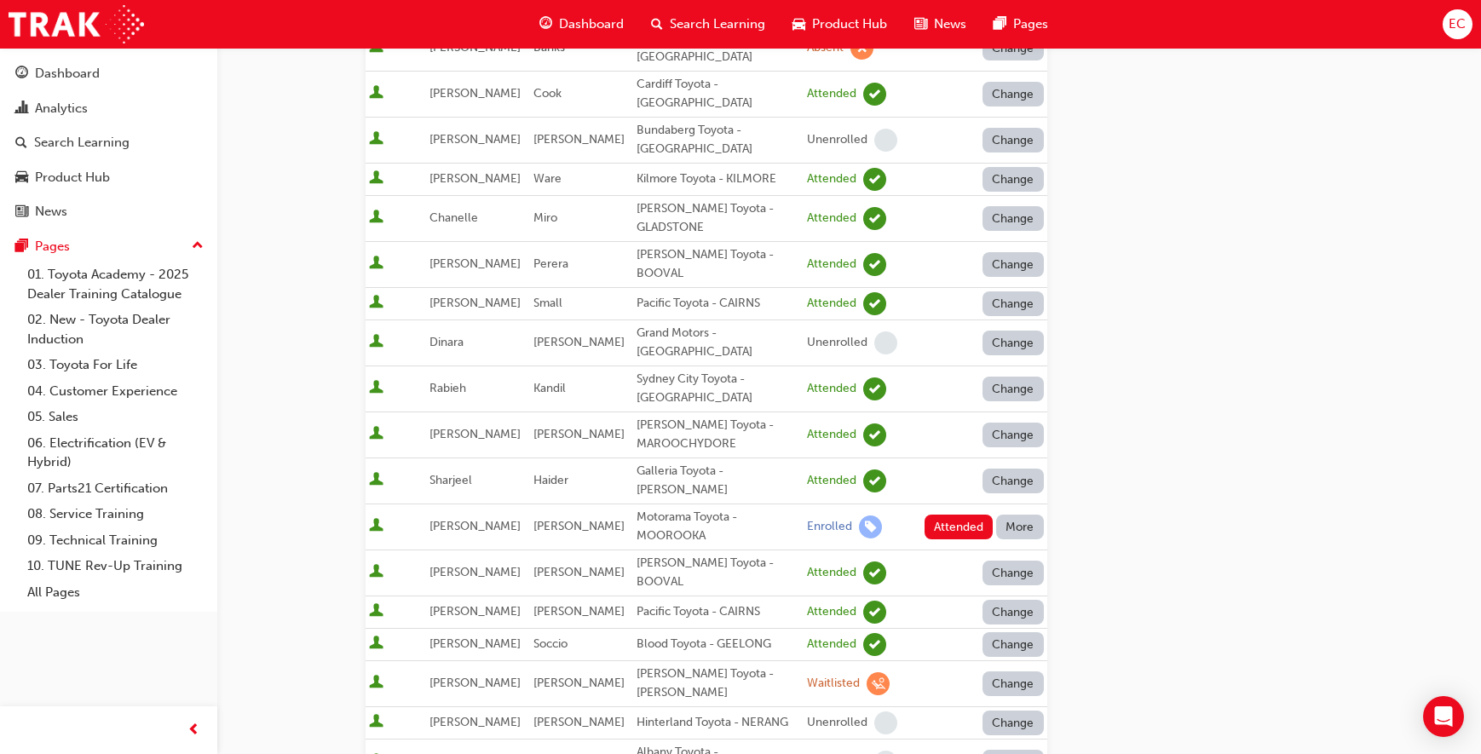
scroll to position [474, 0]
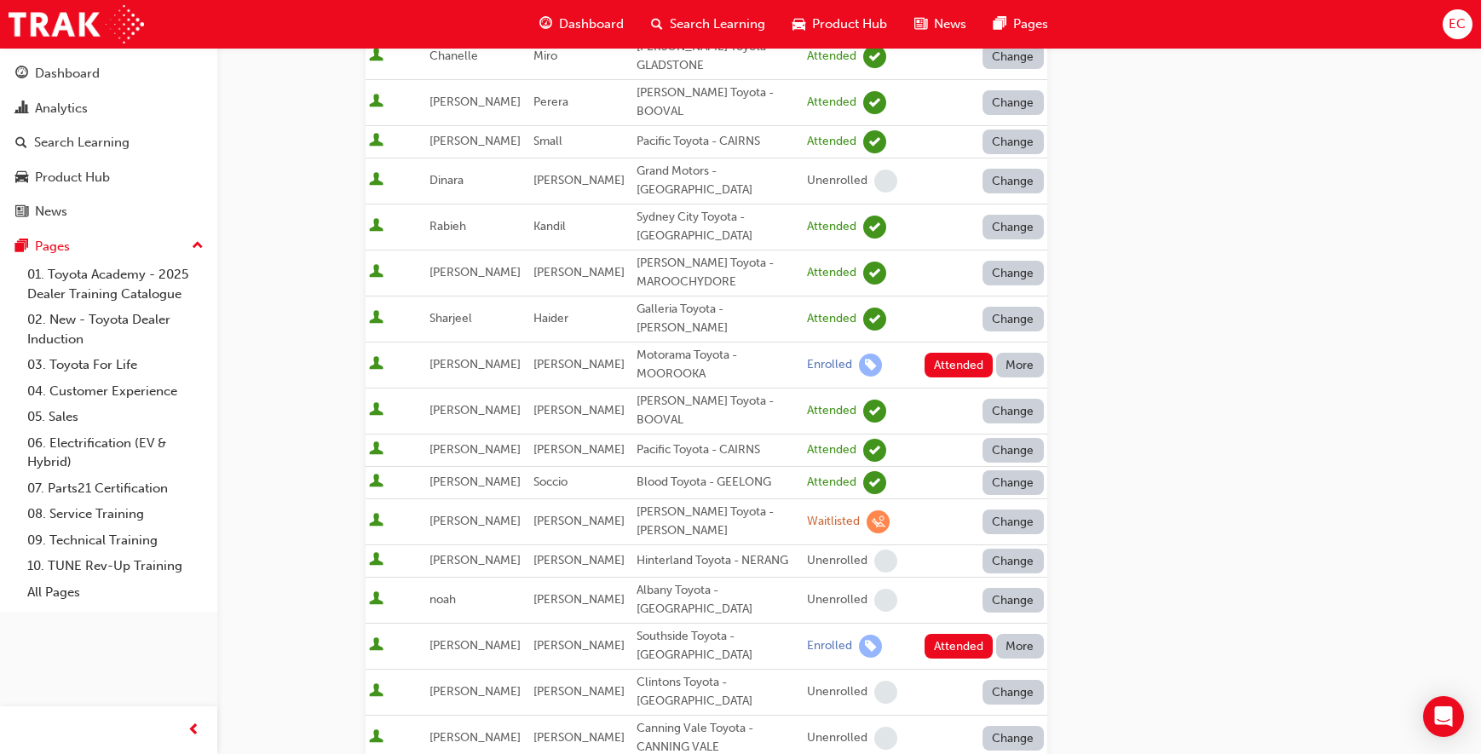
click at [1023, 353] on button "More" at bounding box center [1020, 365] width 48 height 25
click at [1023, 347] on div "Absent" at bounding box center [1019, 352] width 89 height 20
click at [1024, 634] on button "More" at bounding box center [1020, 646] width 48 height 25
click at [1021, 593] on div "Absent" at bounding box center [1019, 592] width 89 height 20
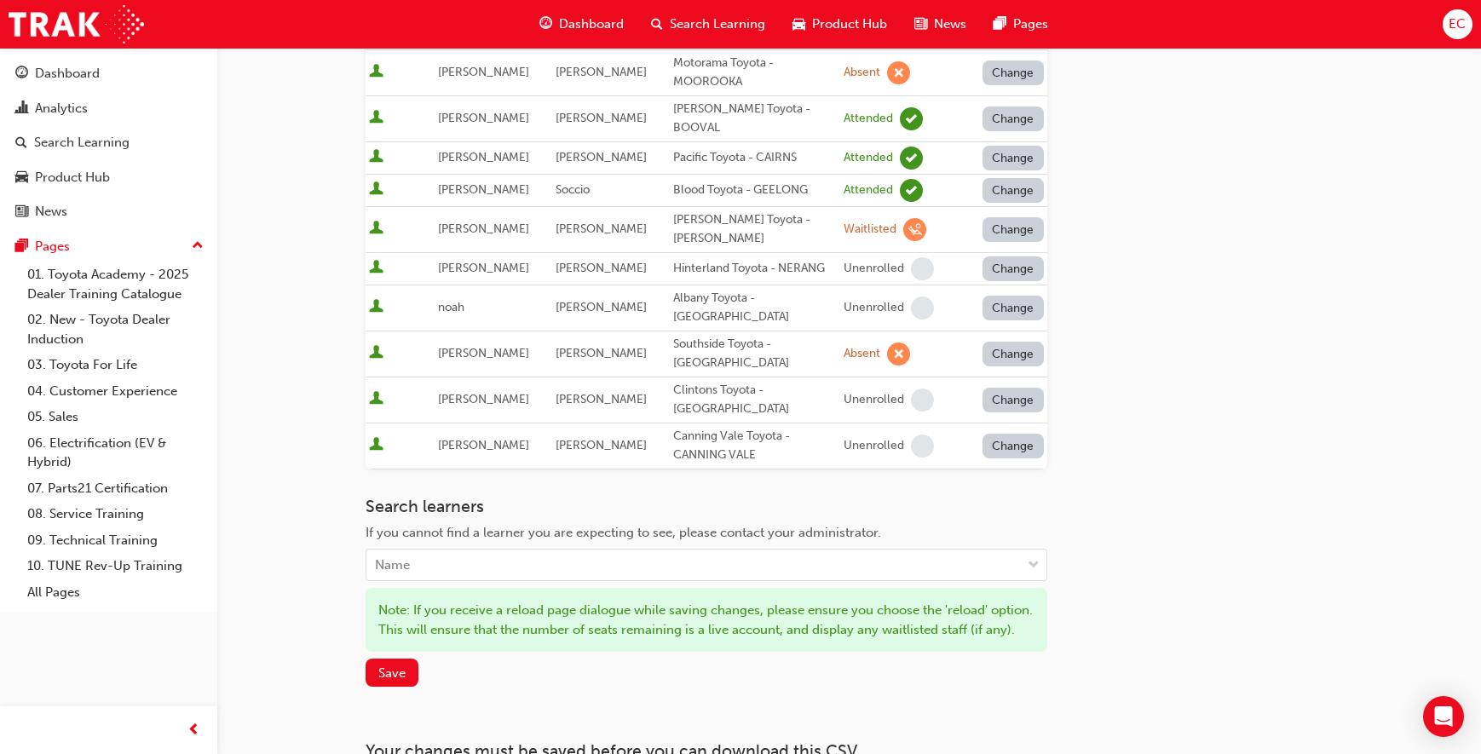
scroll to position [852, 0]
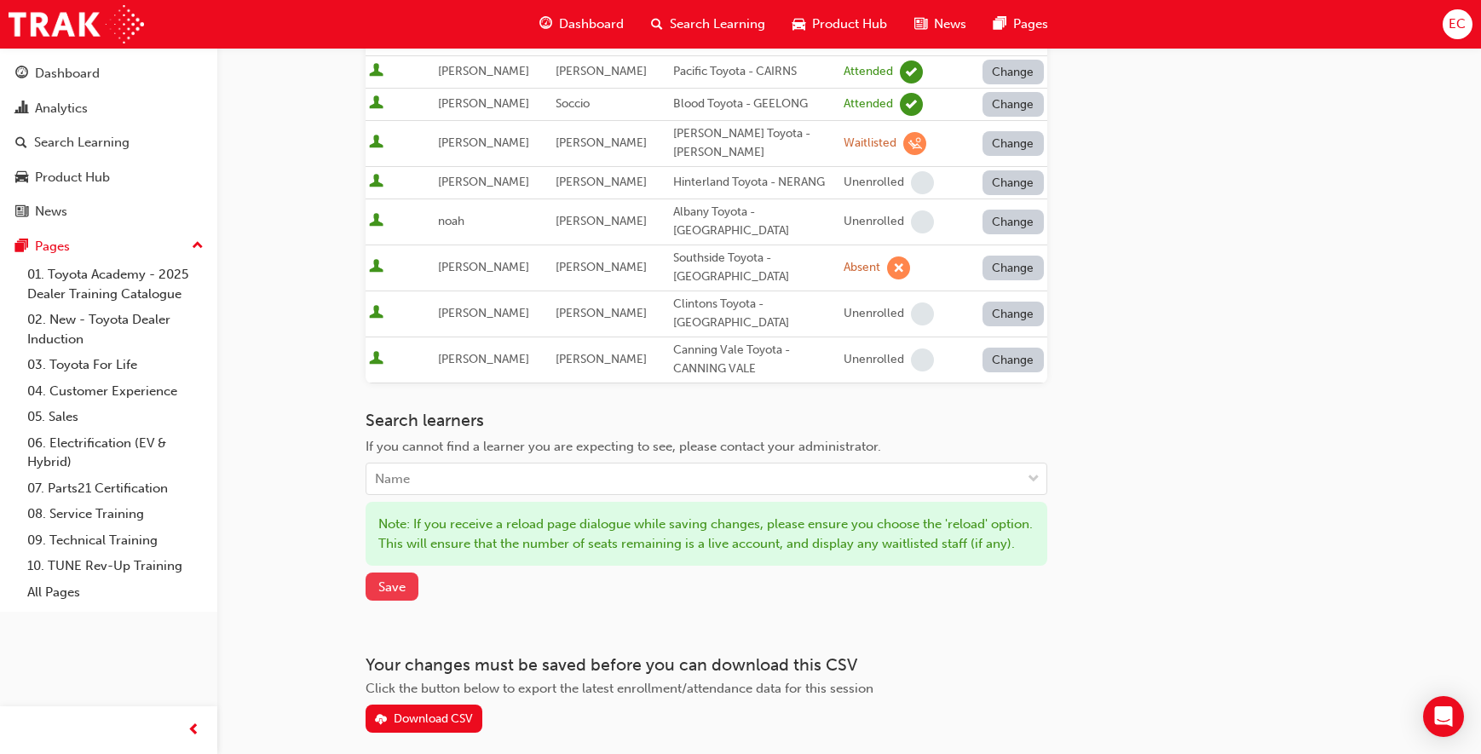
click at [394, 579] on span "Save" at bounding box center [391, 586] width 27 height 15
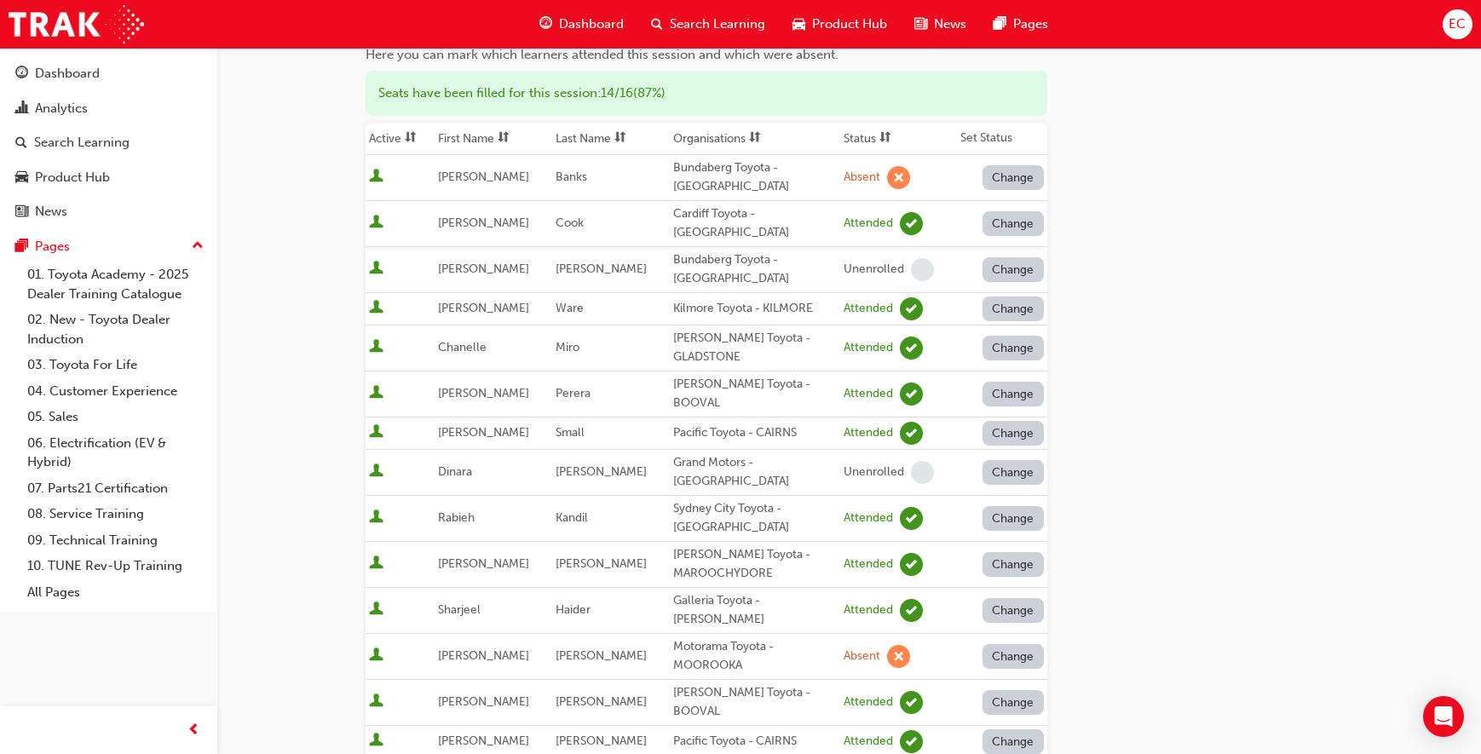
scroll to position [0, 0]
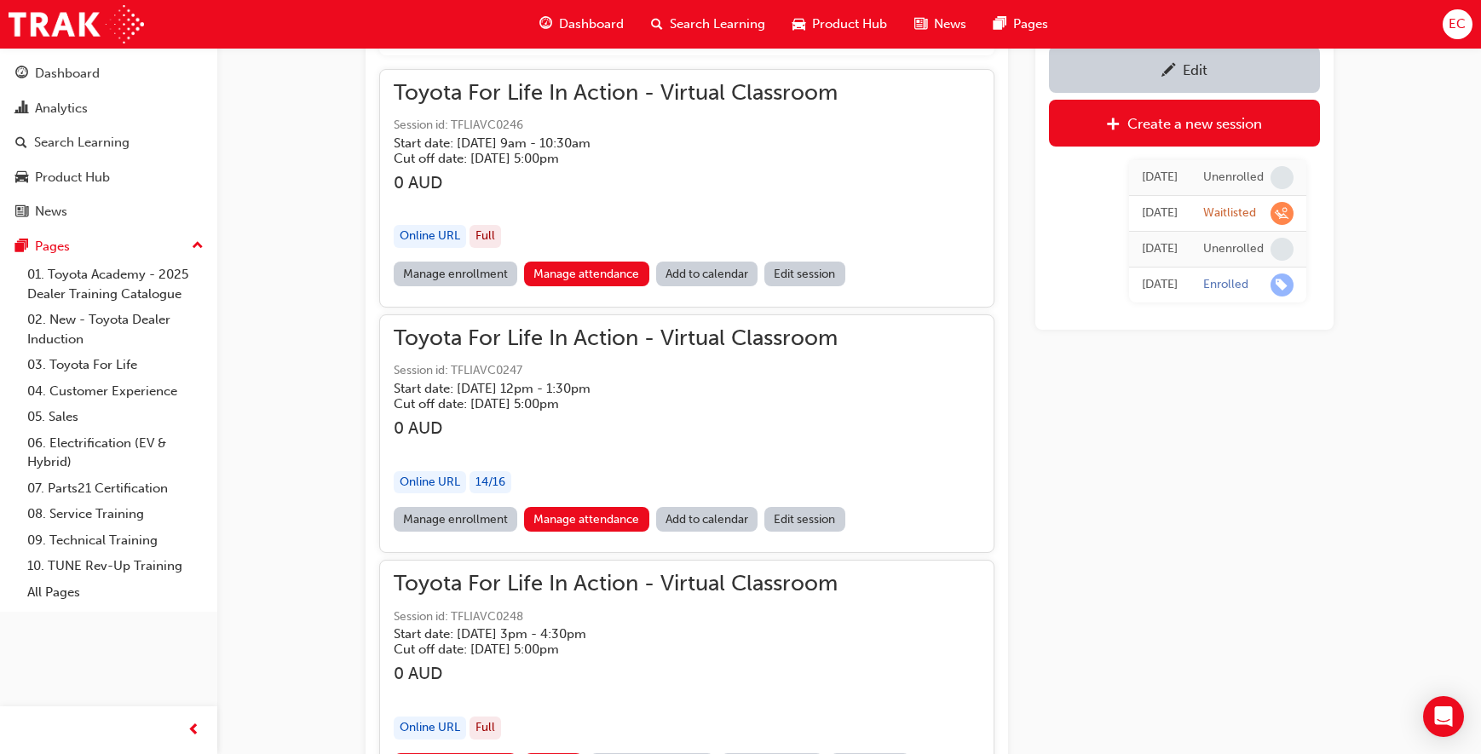
scroll to position [1254, 0]
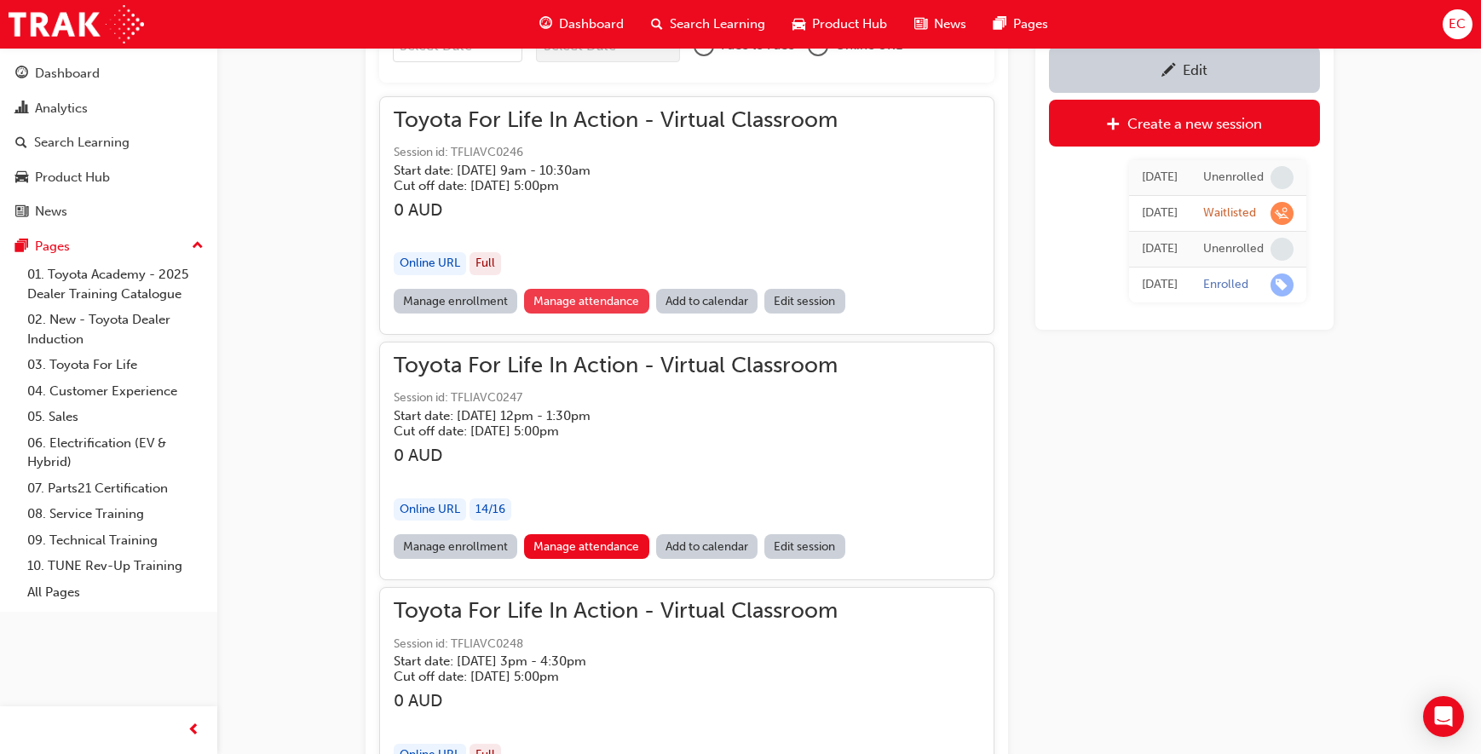
click at [559, 300] on link "Manage attendance" at bounding box center [586, 301] width 125 height 25
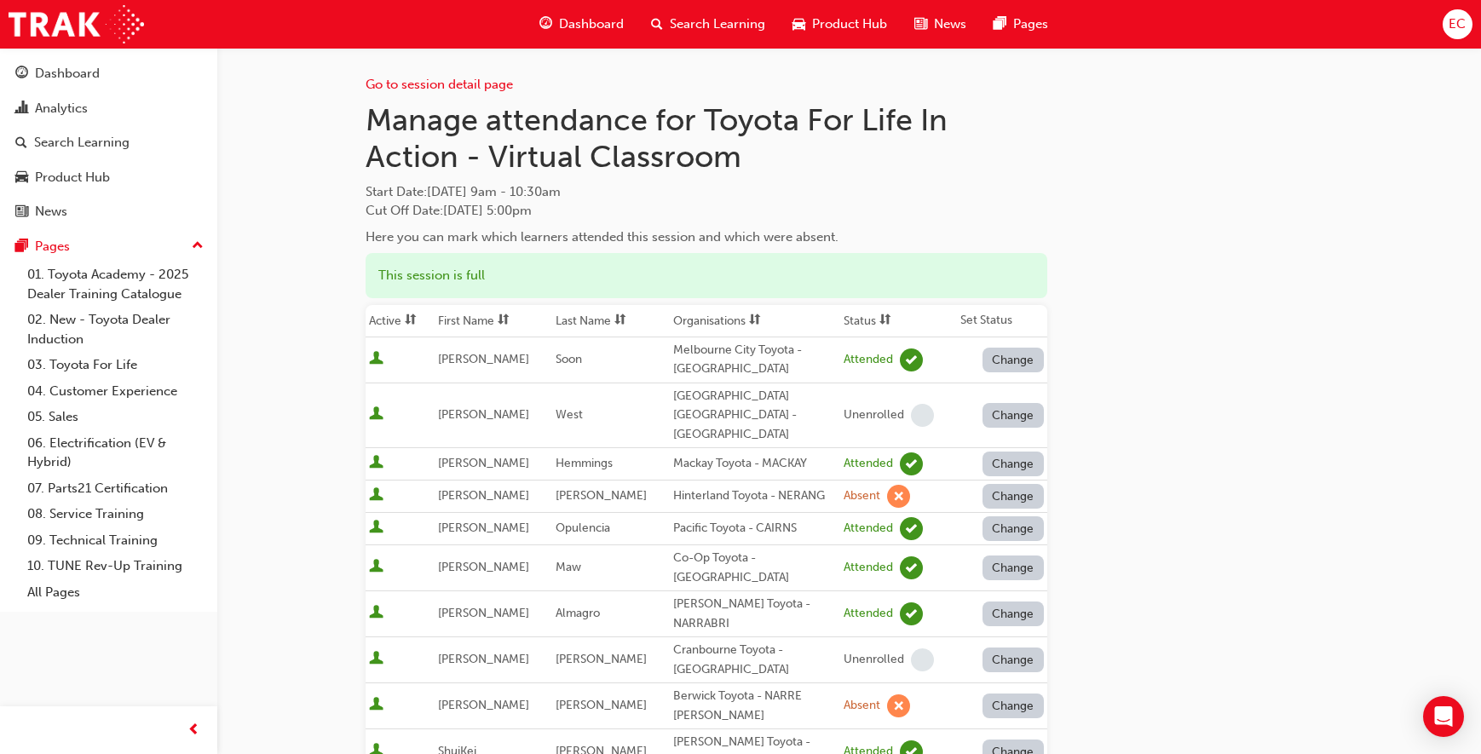
click at [490, 317] on th "First Name" at bounding box center [494, 321] width 118 height 32
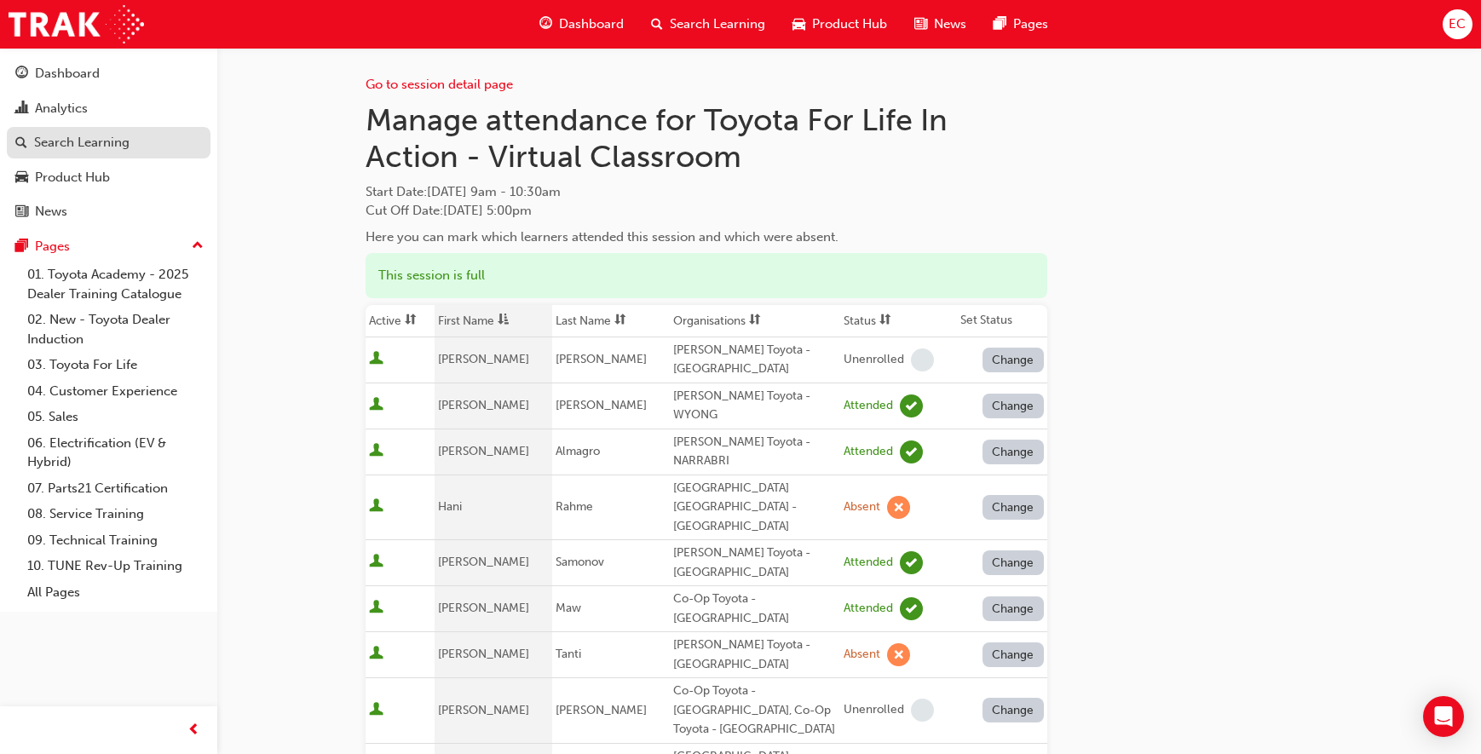
click at [84, 135] on div "Search Learning" at bounding box center [81, 143] width 95 height 20
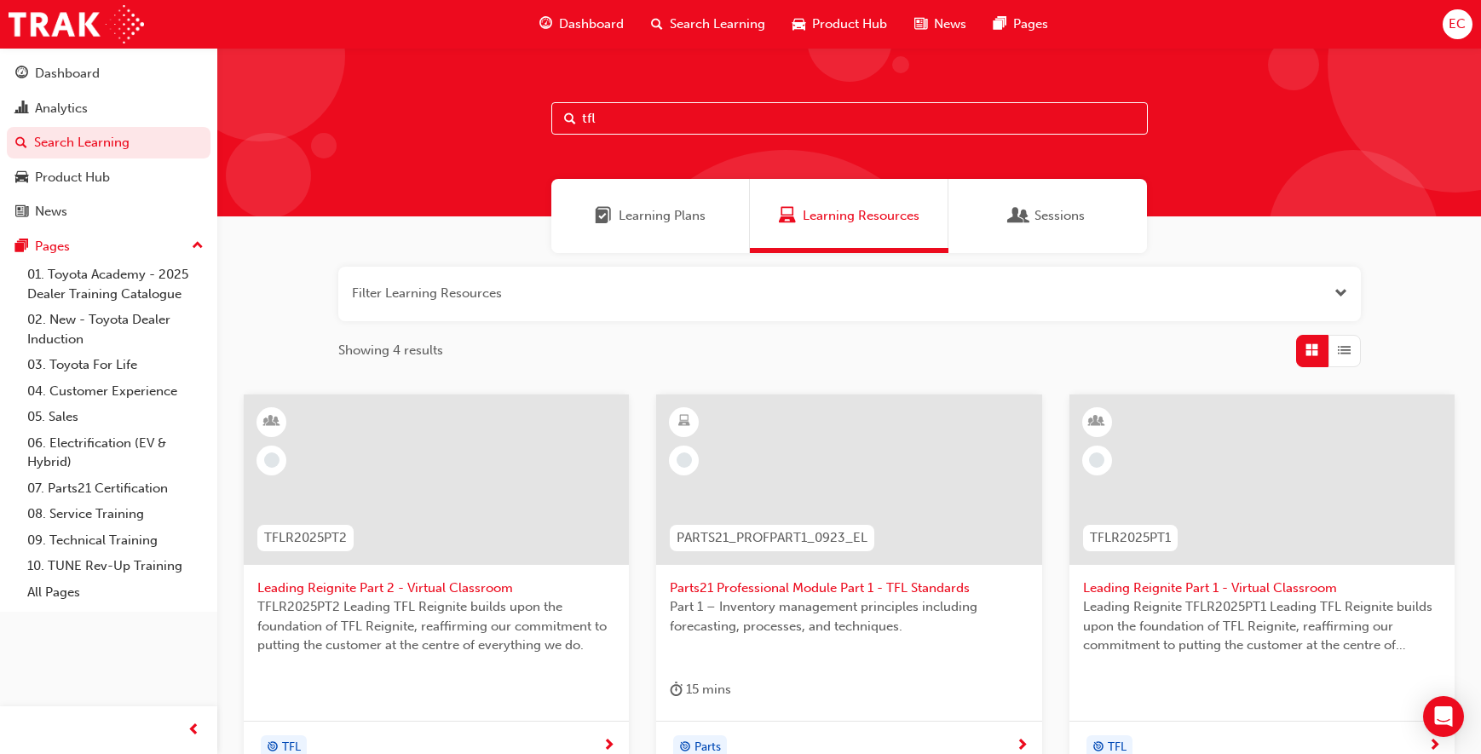
click at [429, 585] on span "Leading Reignite Part 2 - Virtual Classroom" at bounding box center [436, 589] width 358 height 20
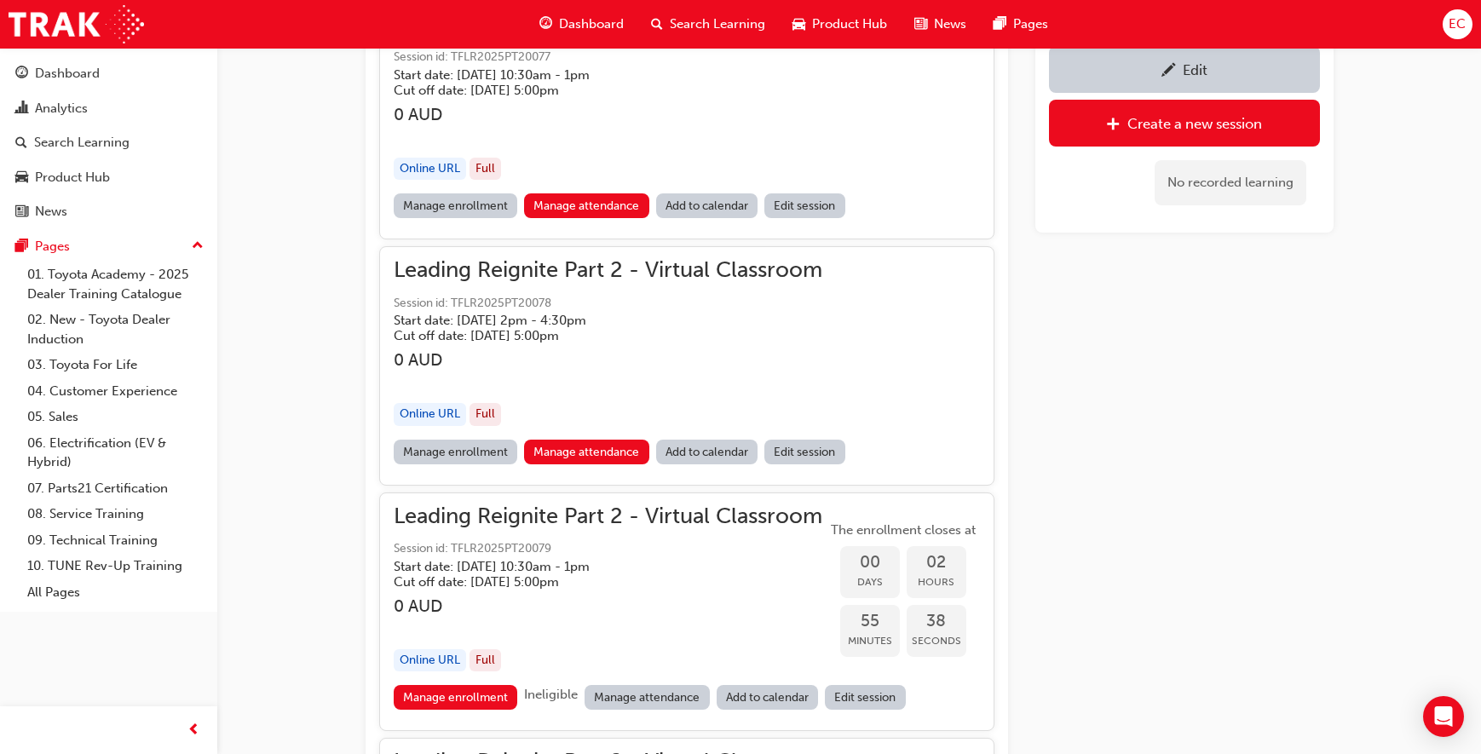
scroll to position [1321, 0]
click at [599, 445] on link "Manage attendance" at bounding box center [586, 451] width 125 height 25
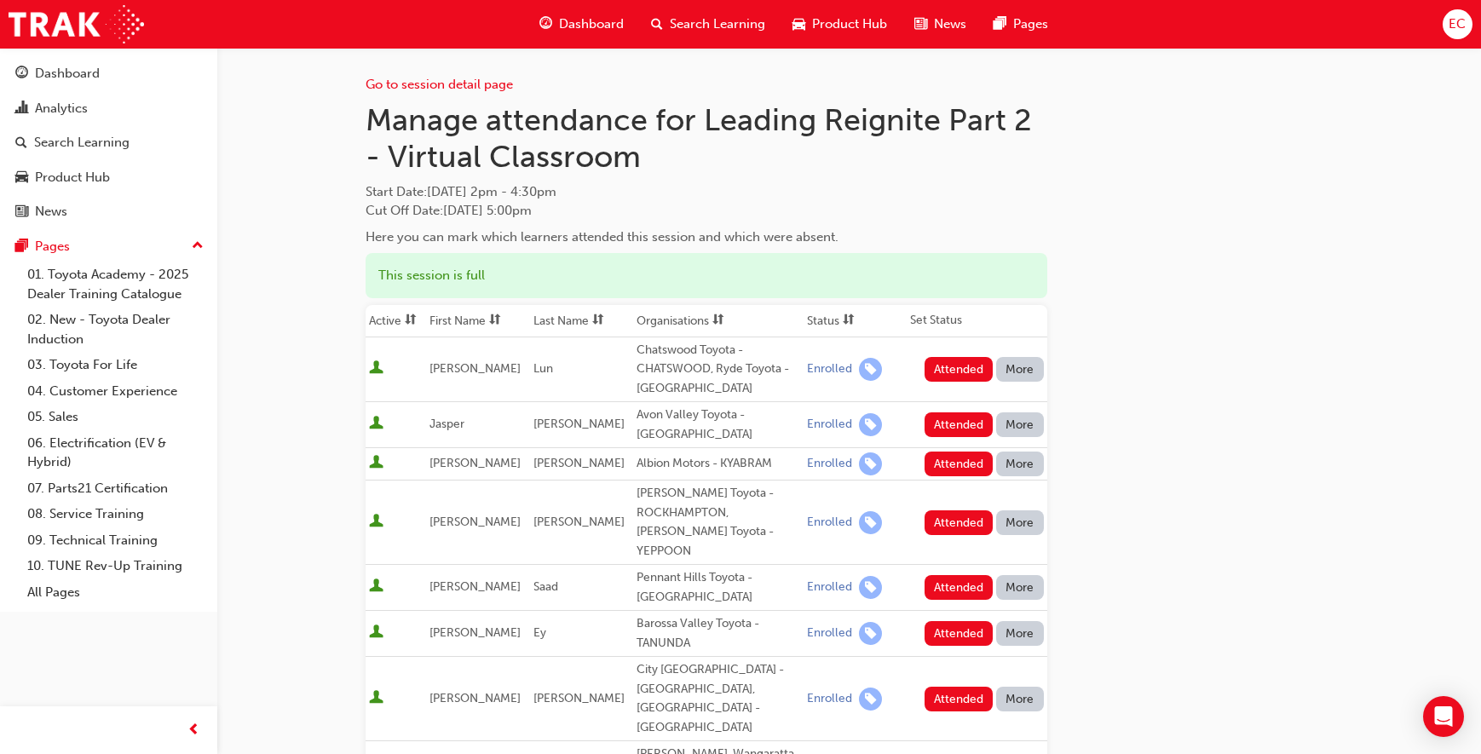
click at [458, 321] on th "First Name" at bounding box center [477, 321] width 103 height 32
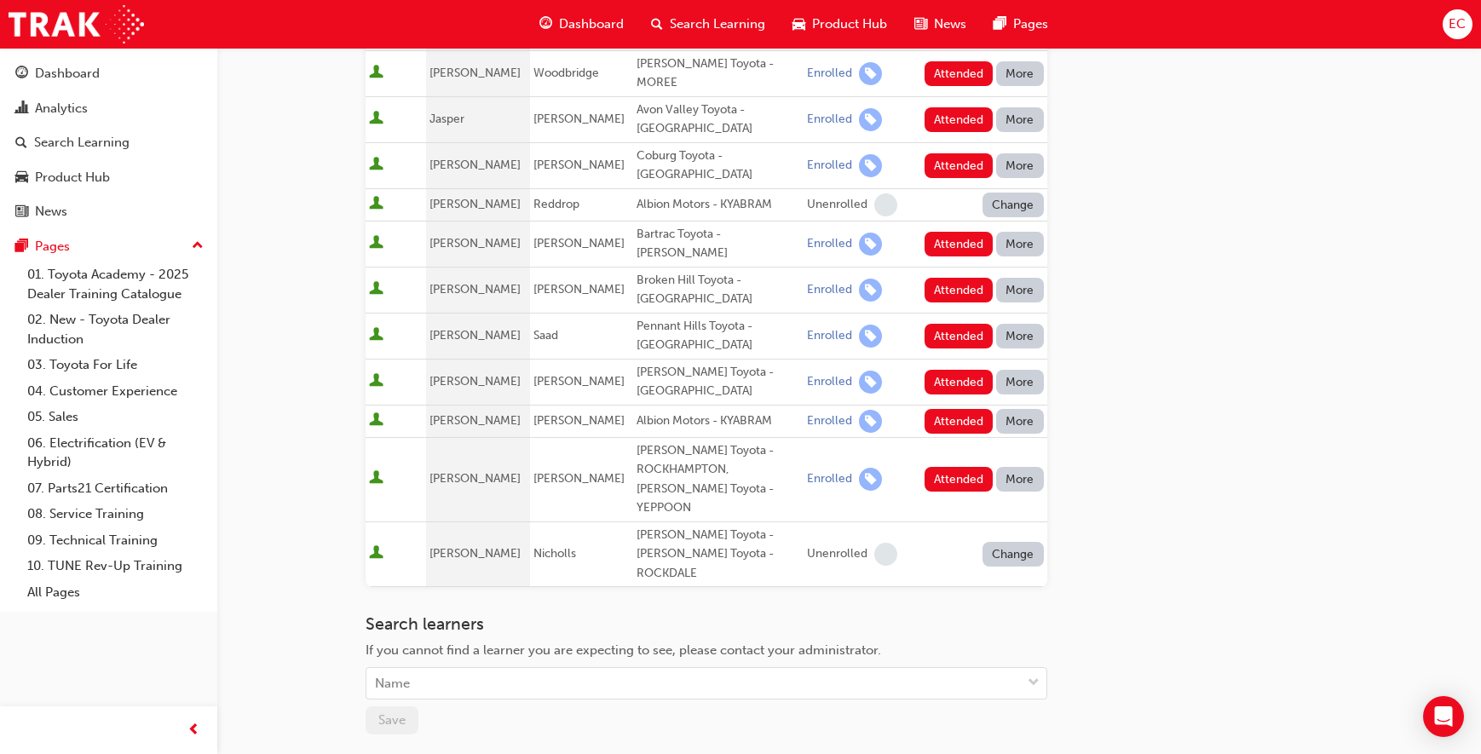
scroll to position [763, 0]
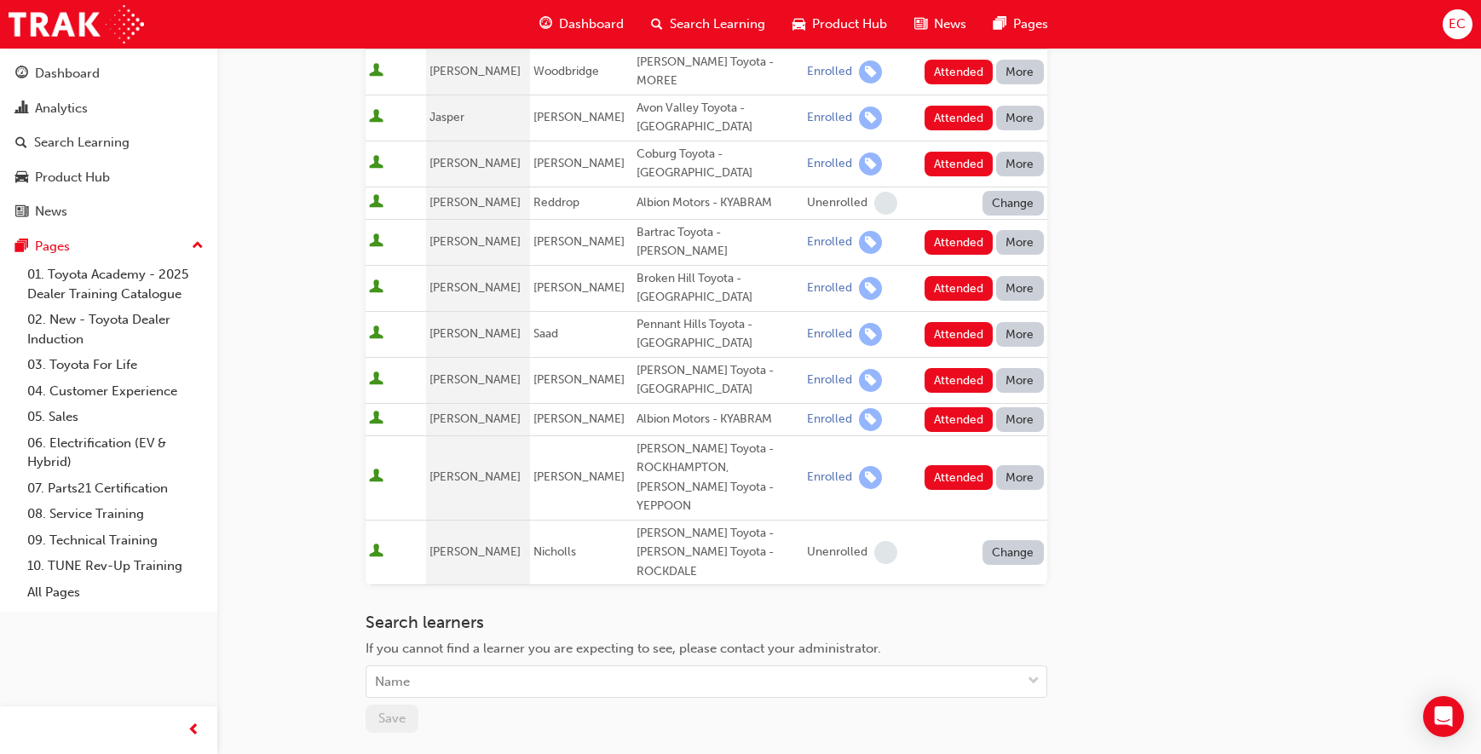
click at [513, 435] on td "[PERSON_NAME]" at bounding box center [477, 477] width 103 height 84
drag, startPoint x: 525, startPoint y: 349, endPoint x: 537, endPoint y: 348, distance: 12.0
click at [537, 470] on span "[PERSON_NAME]" at bounding box center [578, 477] width 91 height 14
drag, startPoint x: 521, startPoint y: 348, endPoint x: 723, endPoint y: 335, distance: 201.5
click at [723, 435] on tr "[PERSON_NAME] [PERSON_NAME] Toyota - ROCKHAMPTON, [PERSON_NAME] Toyota - YEPPOO…" at bounding box center [707, 477] width 682 height 84
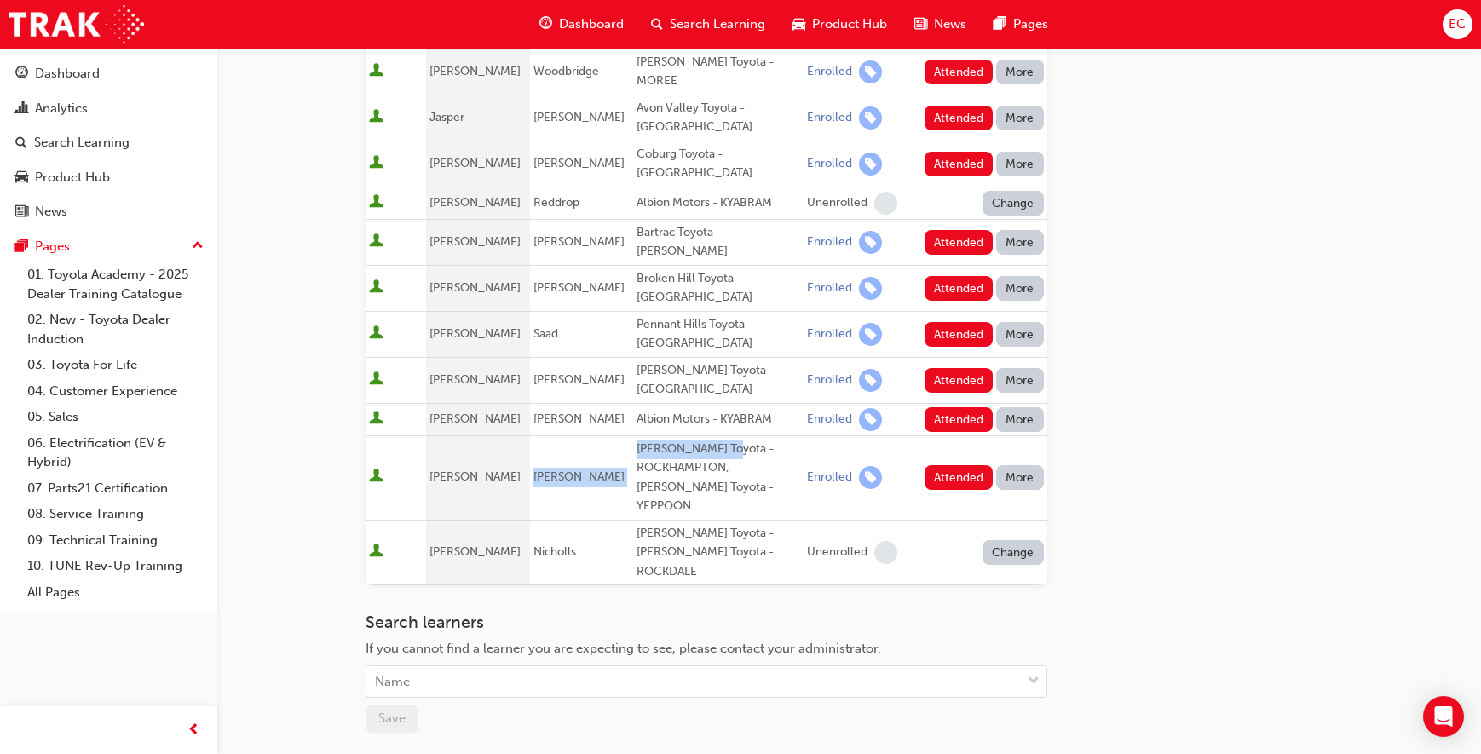
copy tr "[PERSON_NAME] Toyota"
click at [82, 146] on div "Search Learning" at bounding box center [81, 143] width 95 height 20
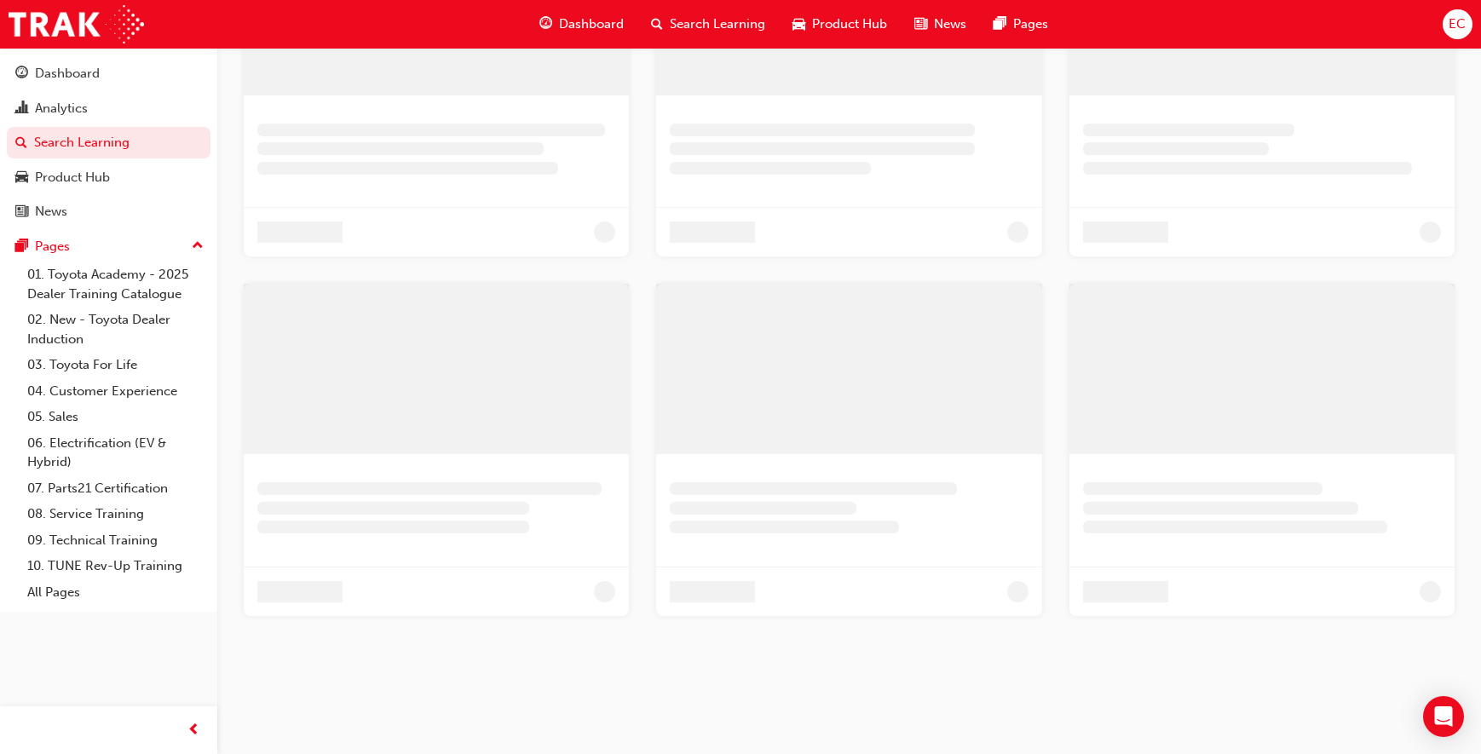
scroll to position [592, 0]
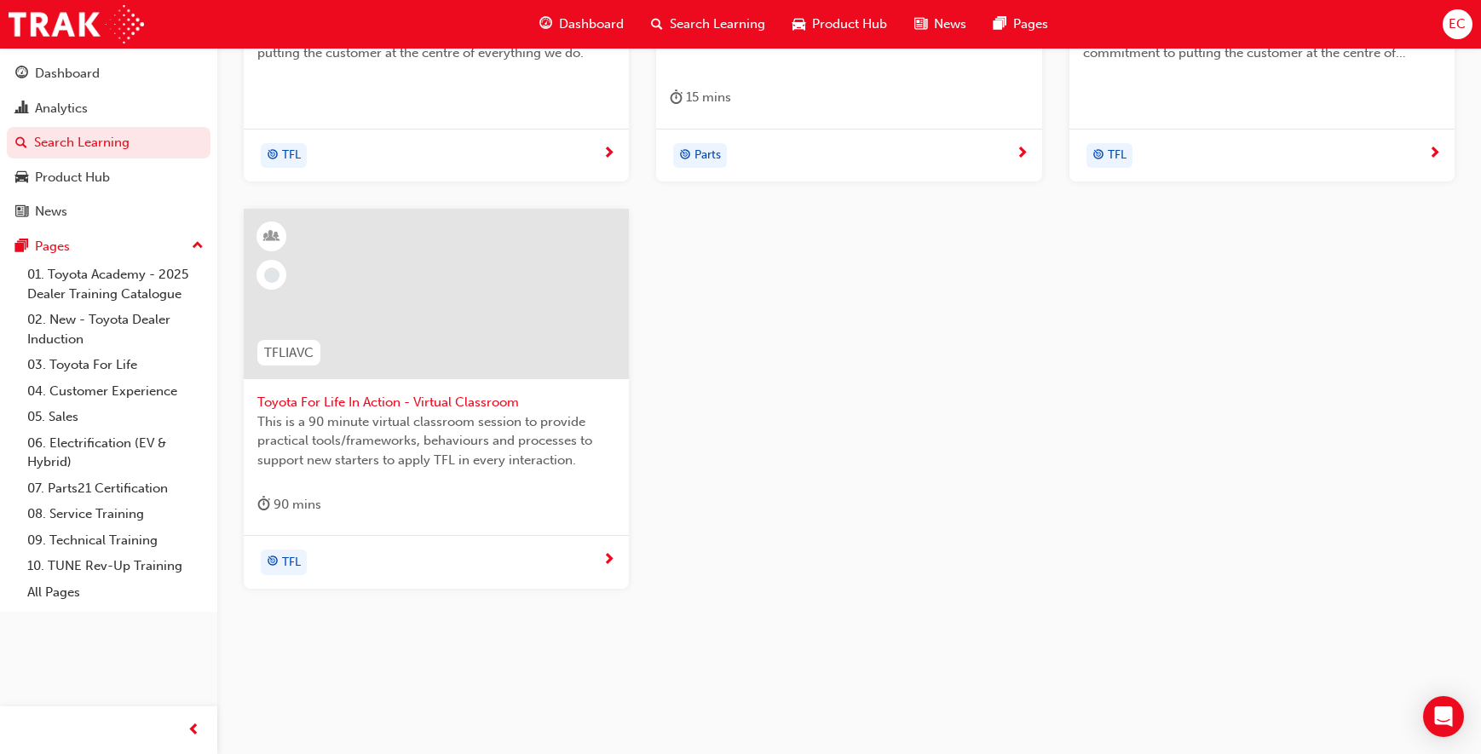
click at [443, 395] on span "Toyota For Life In Action - Virtual Classroom" at bounding box center [436, 403] width 358 height 20
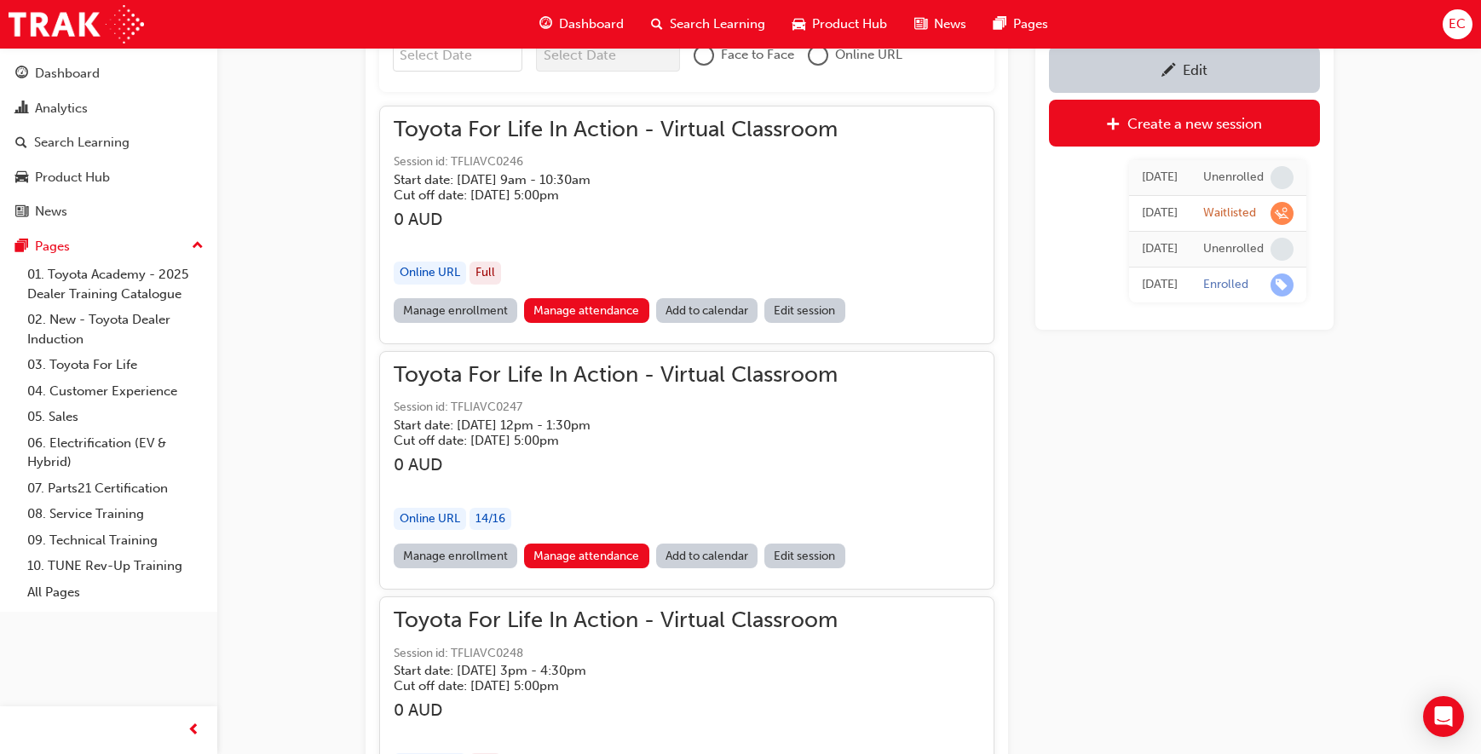
scroll to position [1201, 0]
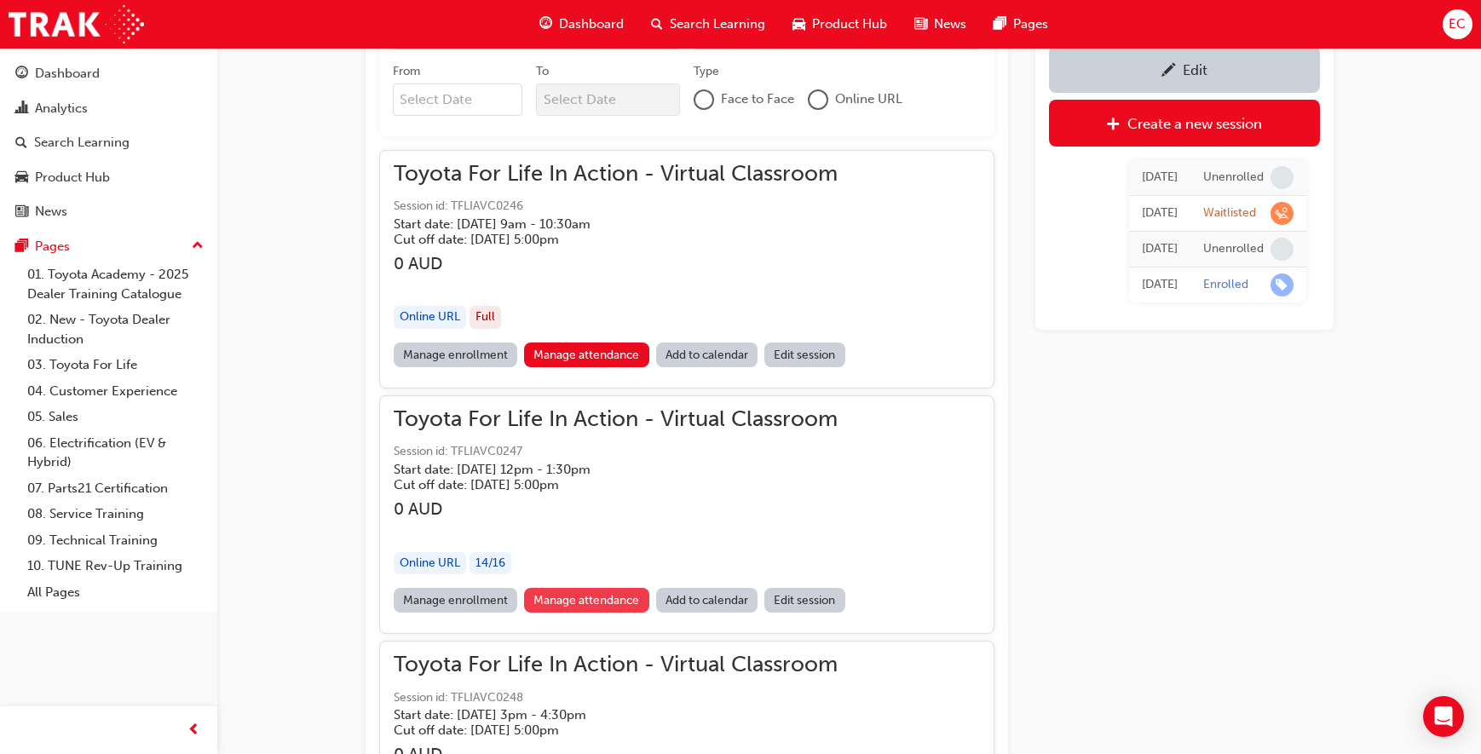
click at [557, 600] on link "Manage attendance" at bounding box center [586, 600] width 125 height 25
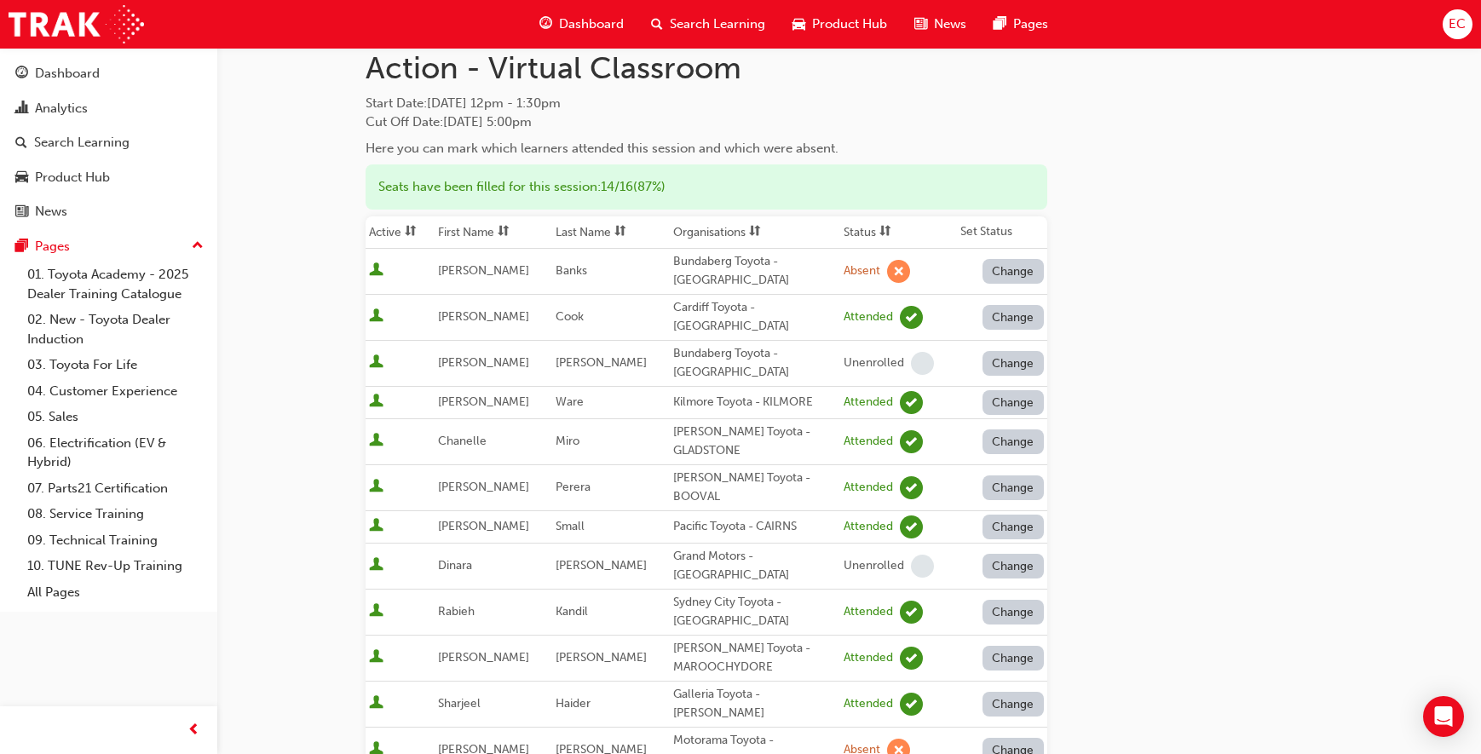
scroll to position [106, 0]
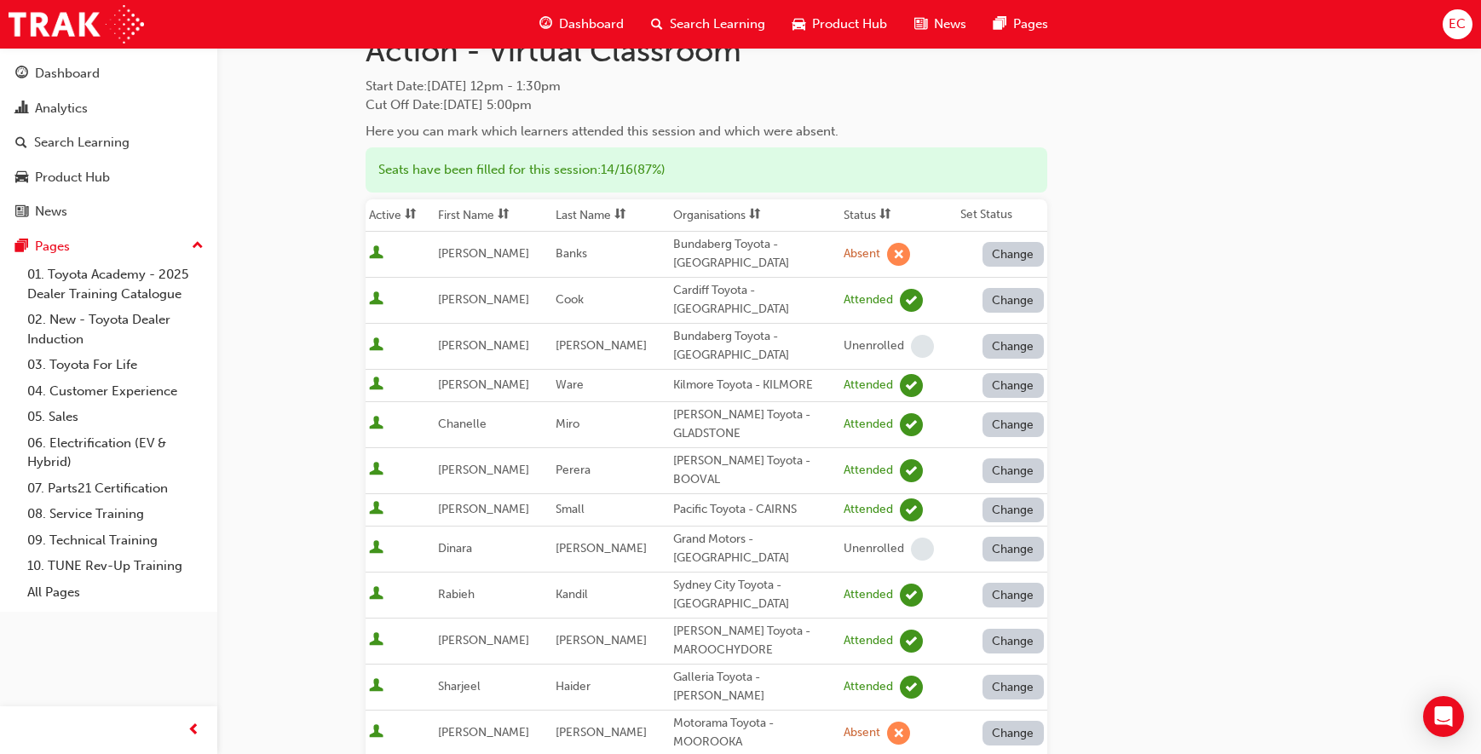
click at [485, 208] on th "First Name" at bounding box center [494, 215] width 118 height 32
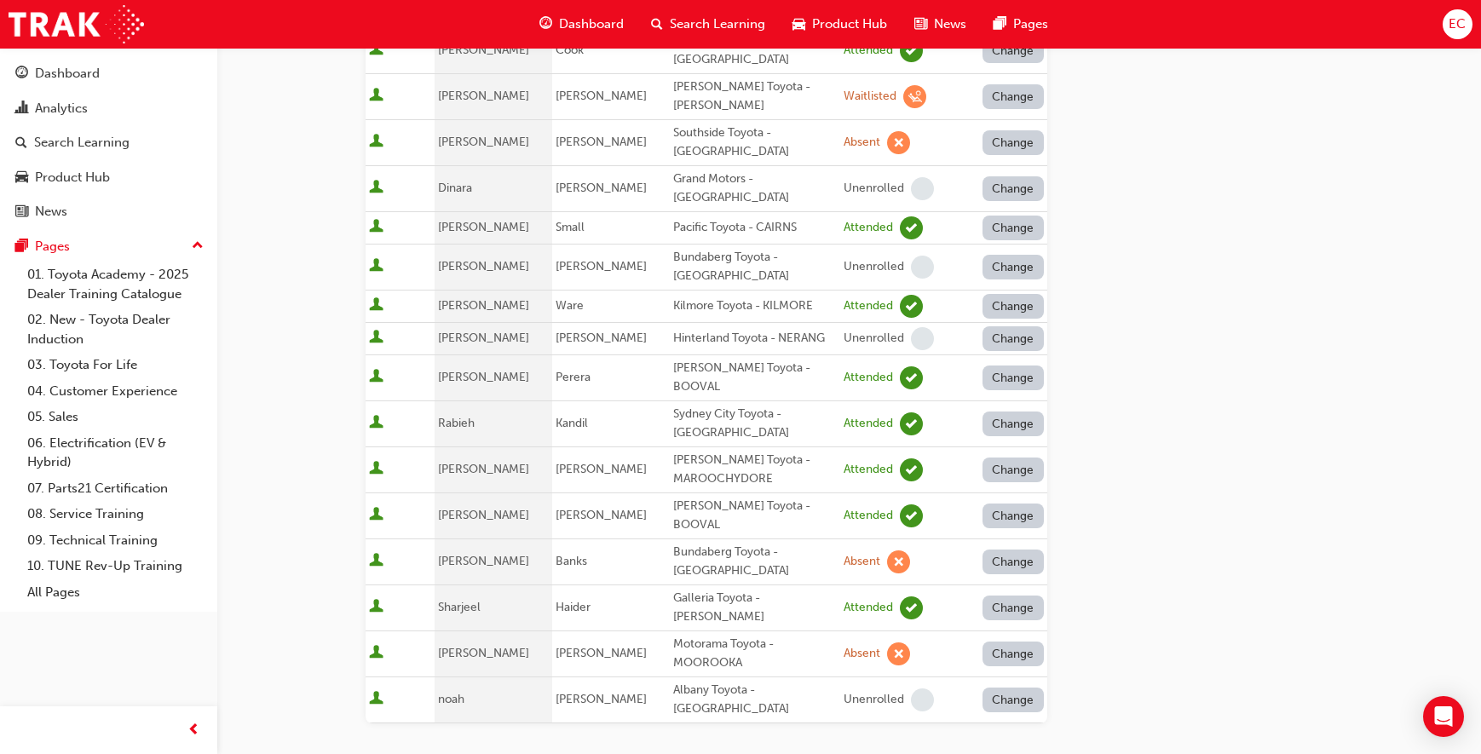
scroll to position [0, 0]
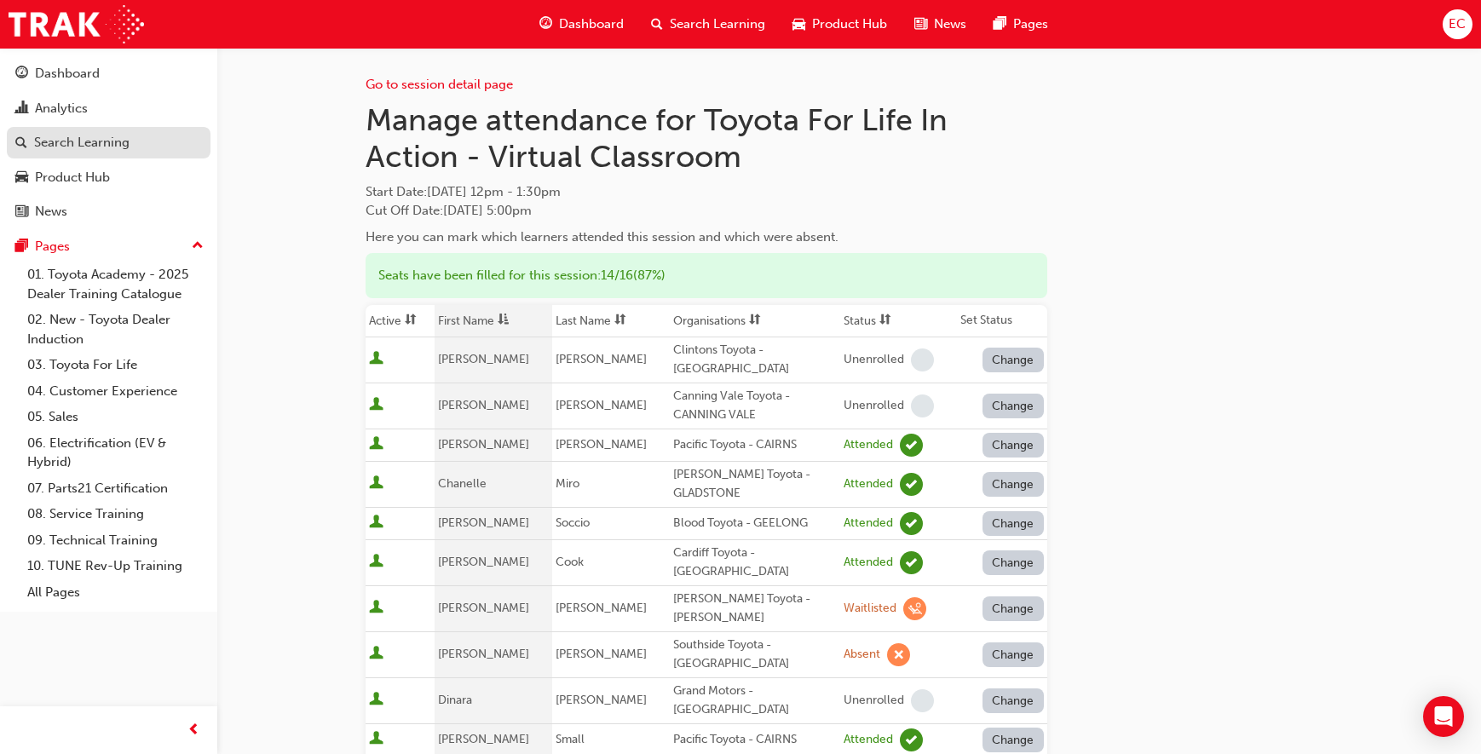
click at [137, 152] on div "Search Learning" at bounding box center [108, 142] width 187 height 21
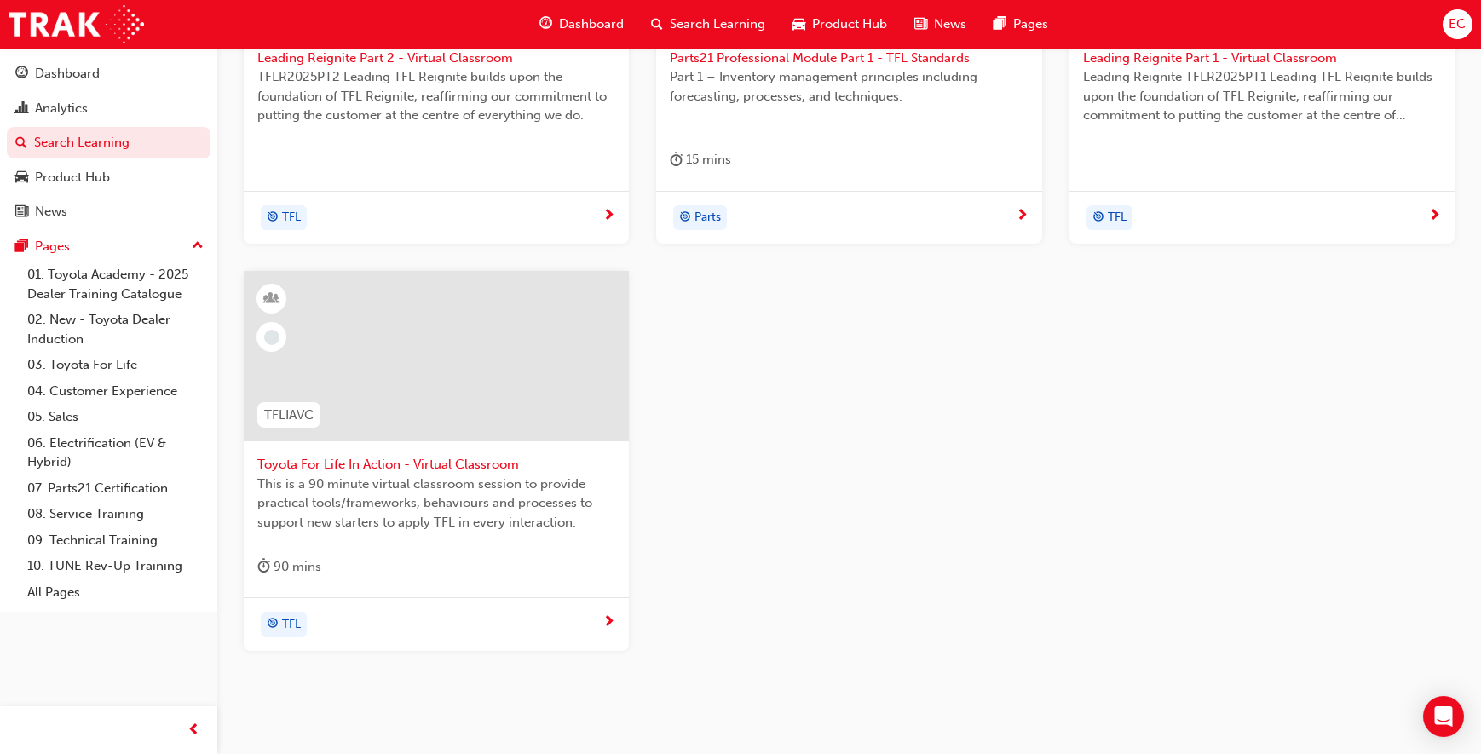
click at [441, 464] on span "Toyota For Life In Action - Virtual Classroom" at bounding box center [436, 465] width 358 height 20
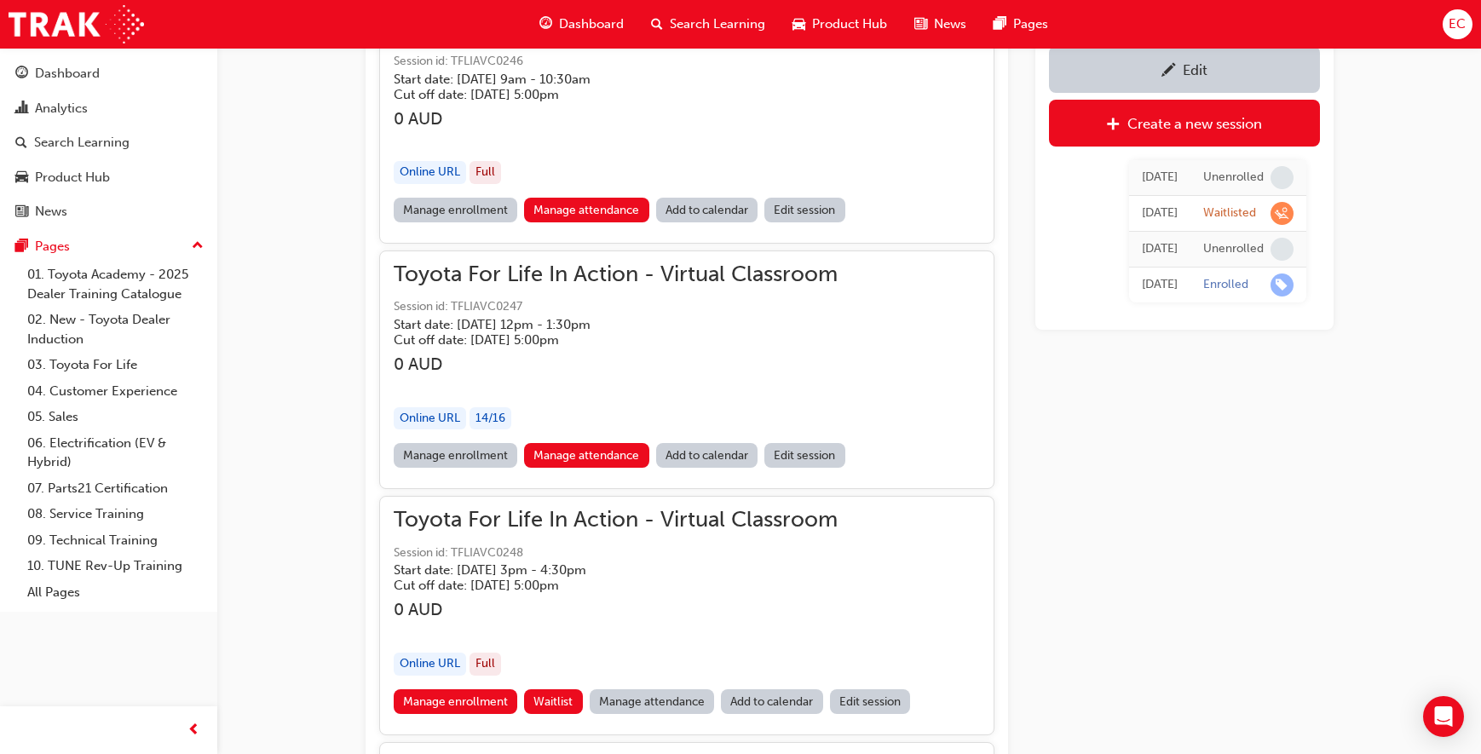
scroll to position [1351, 0]
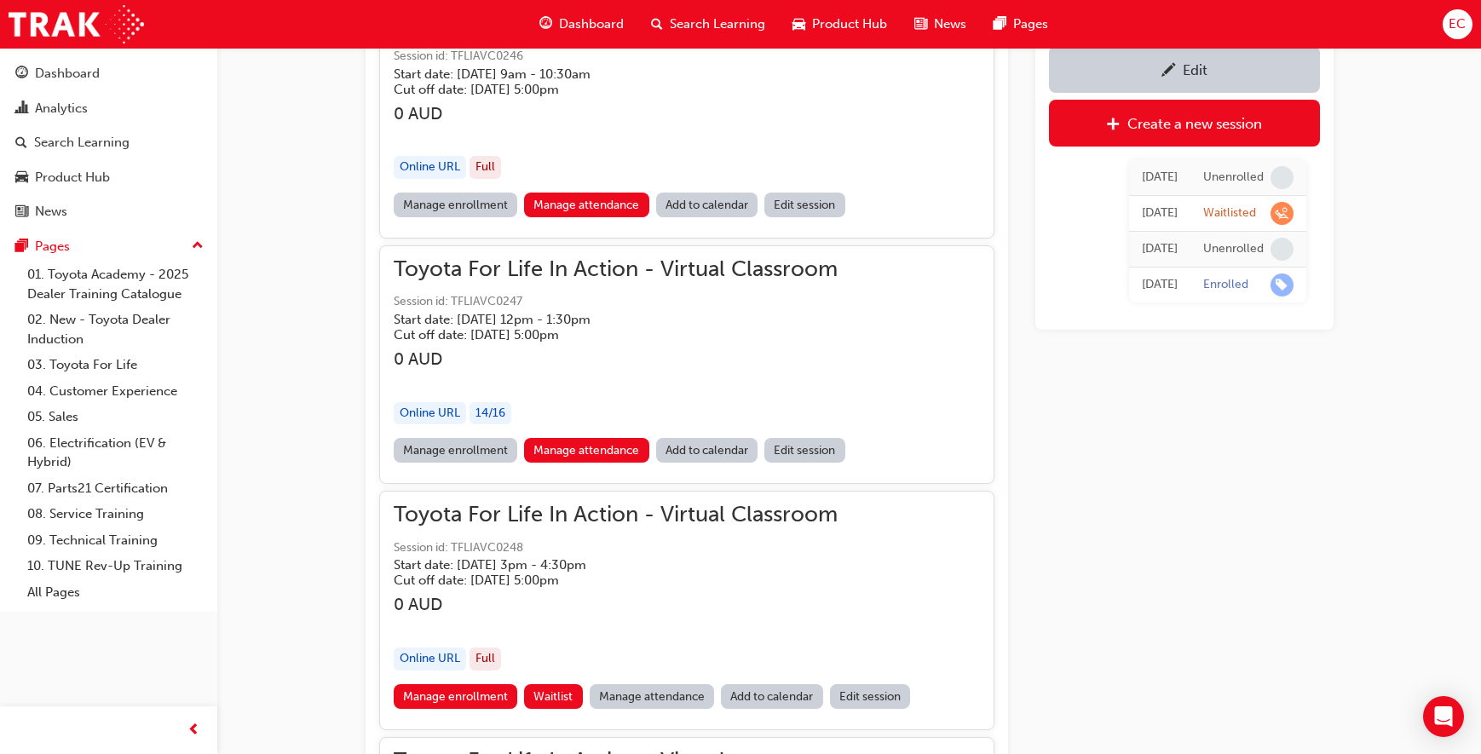
click at [614, 693] on link "Manage attendance" at bounding box center [652, 696] width 125 height 25
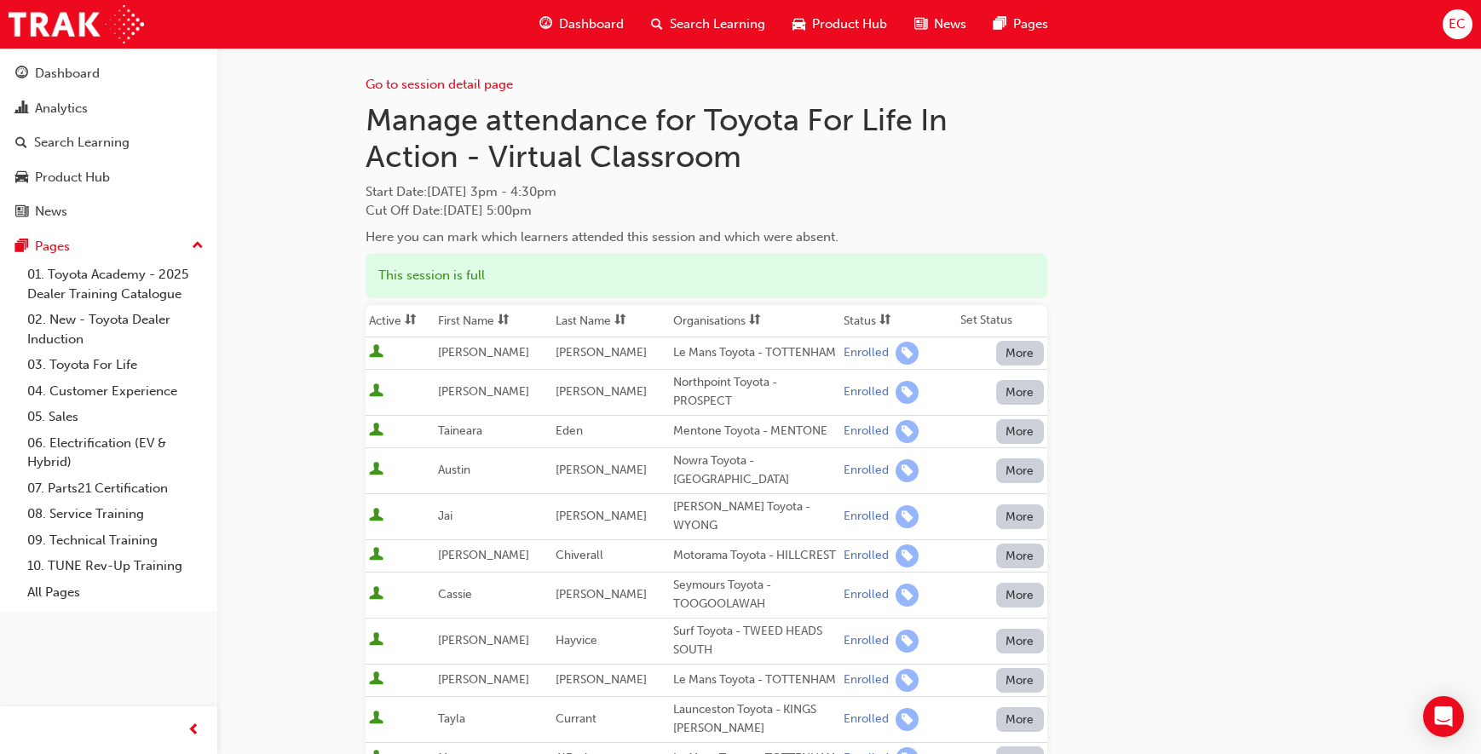
click at [476, 312] on th "First Name" at bounding box center [494, 321] width 118 height 32
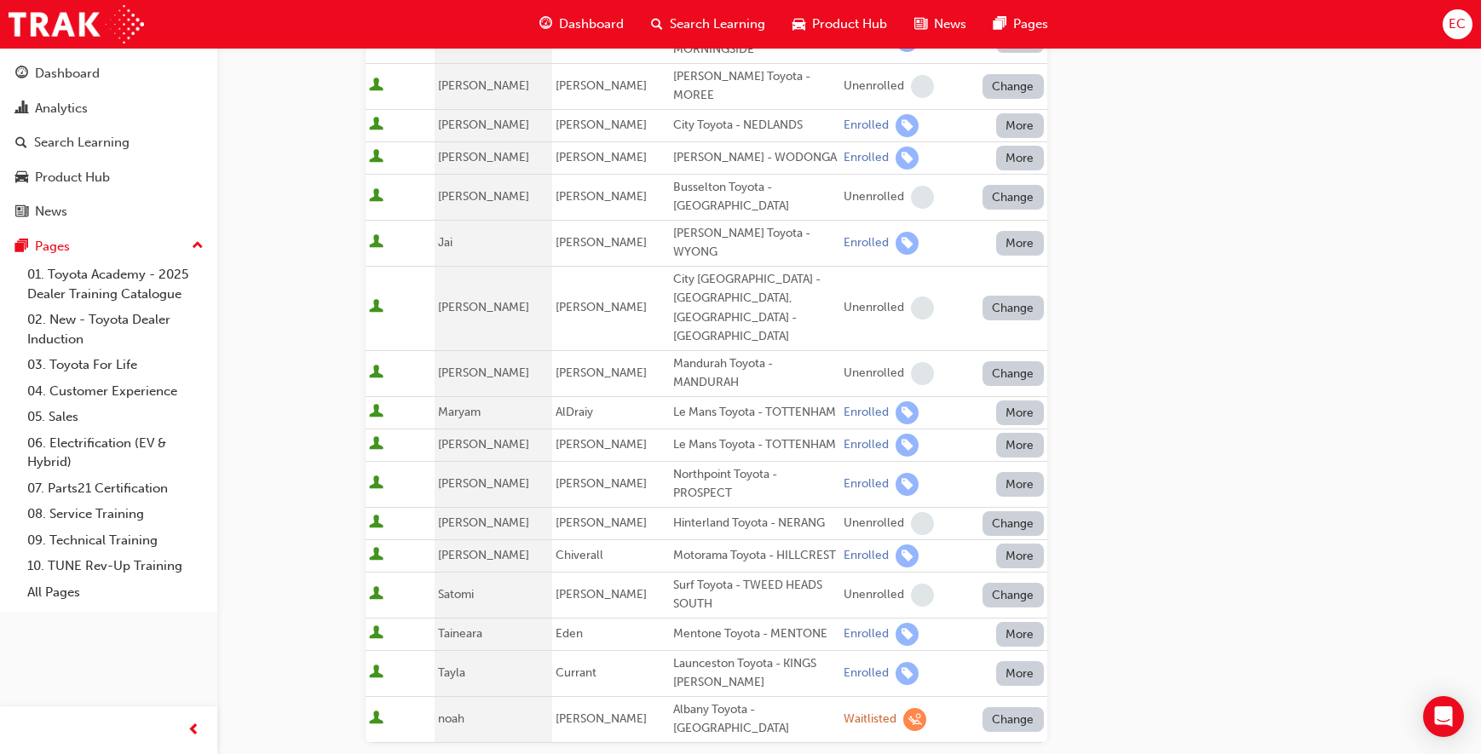
scroll to position [653, 0]
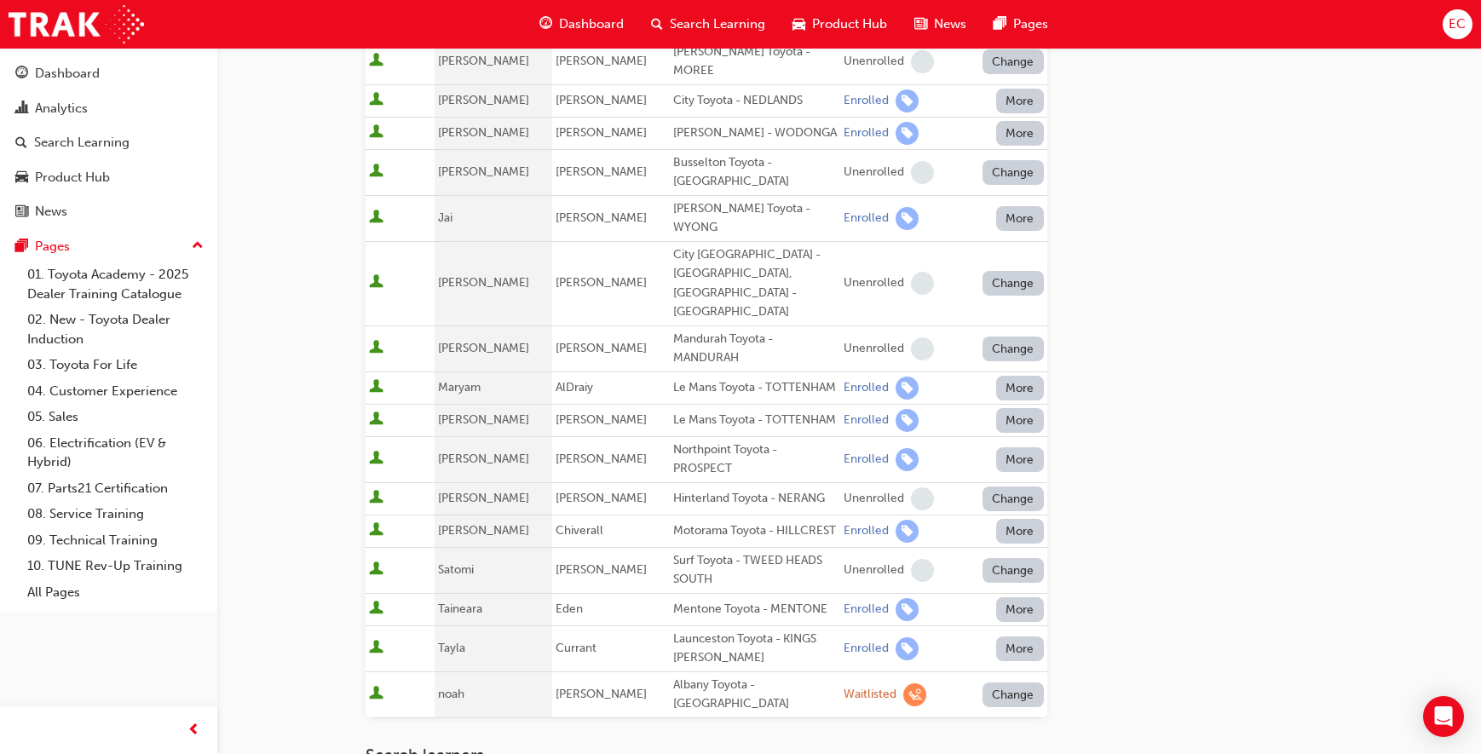
click at [1009, 683] on button "Change" at bounding box center [1012, 695] width 61 height 25
click at [1004, 687] on div "Enrolled" at bounding box center [992, 691] width 49 height 20
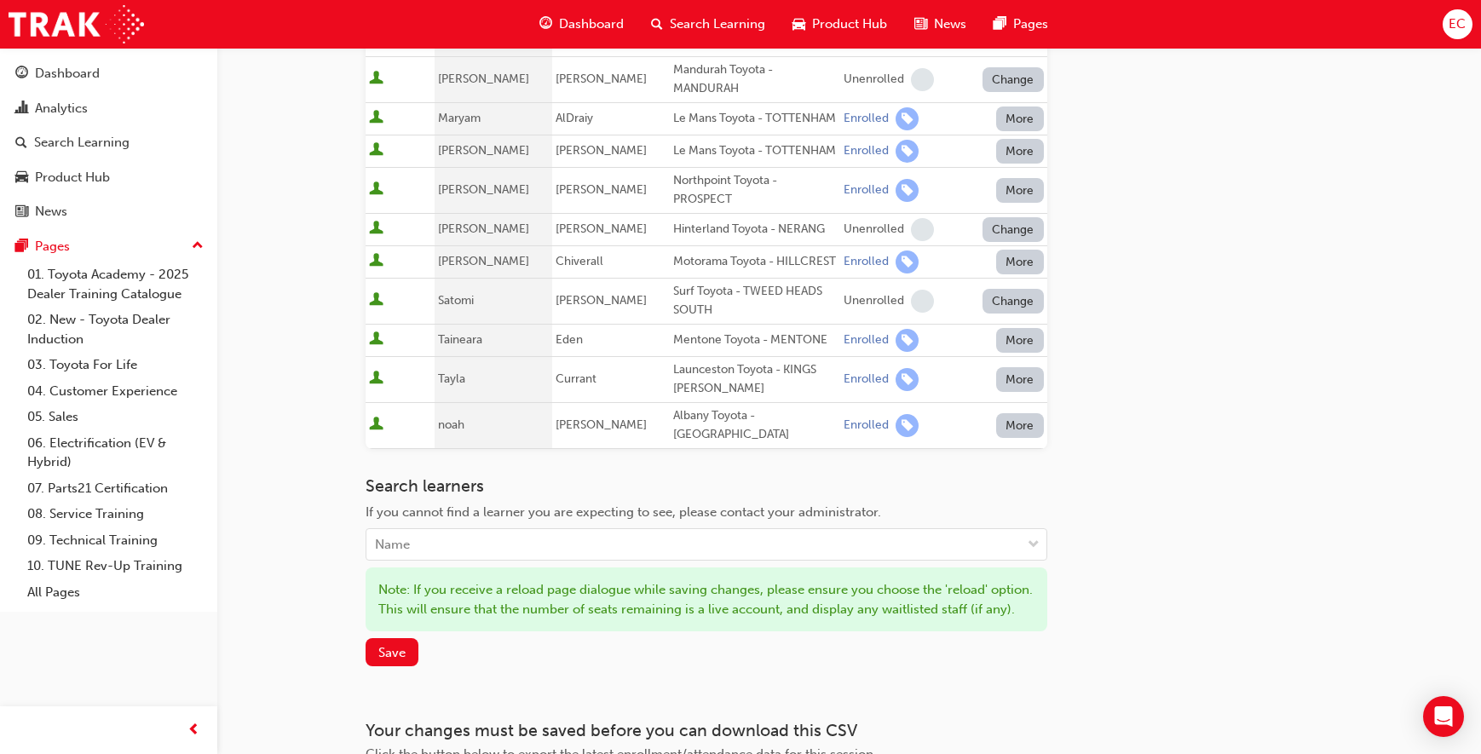
scroll to position [1031, 0]
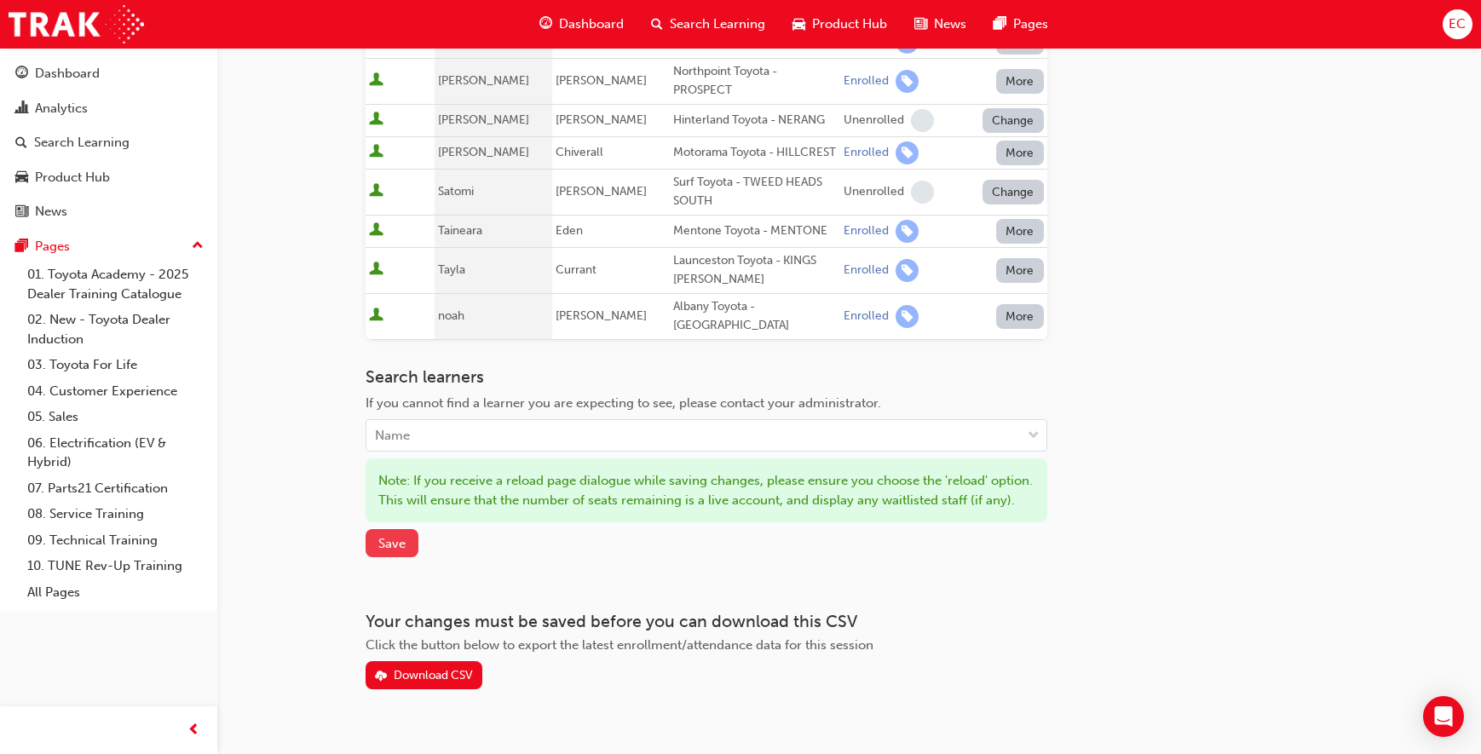
click at [401, 536] on span "Save" at bounding box center [391, 543] width 27 height 15
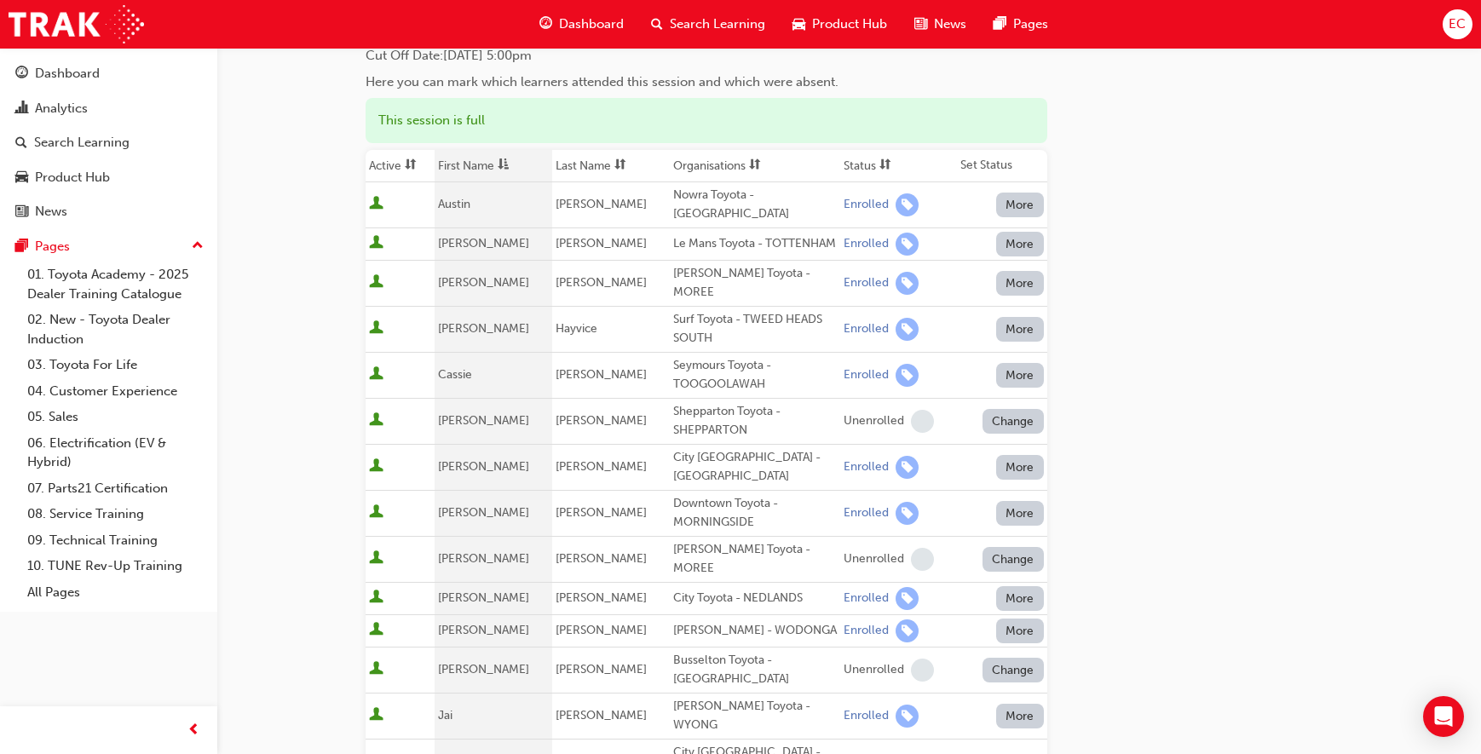
scroll to position [0, 0]
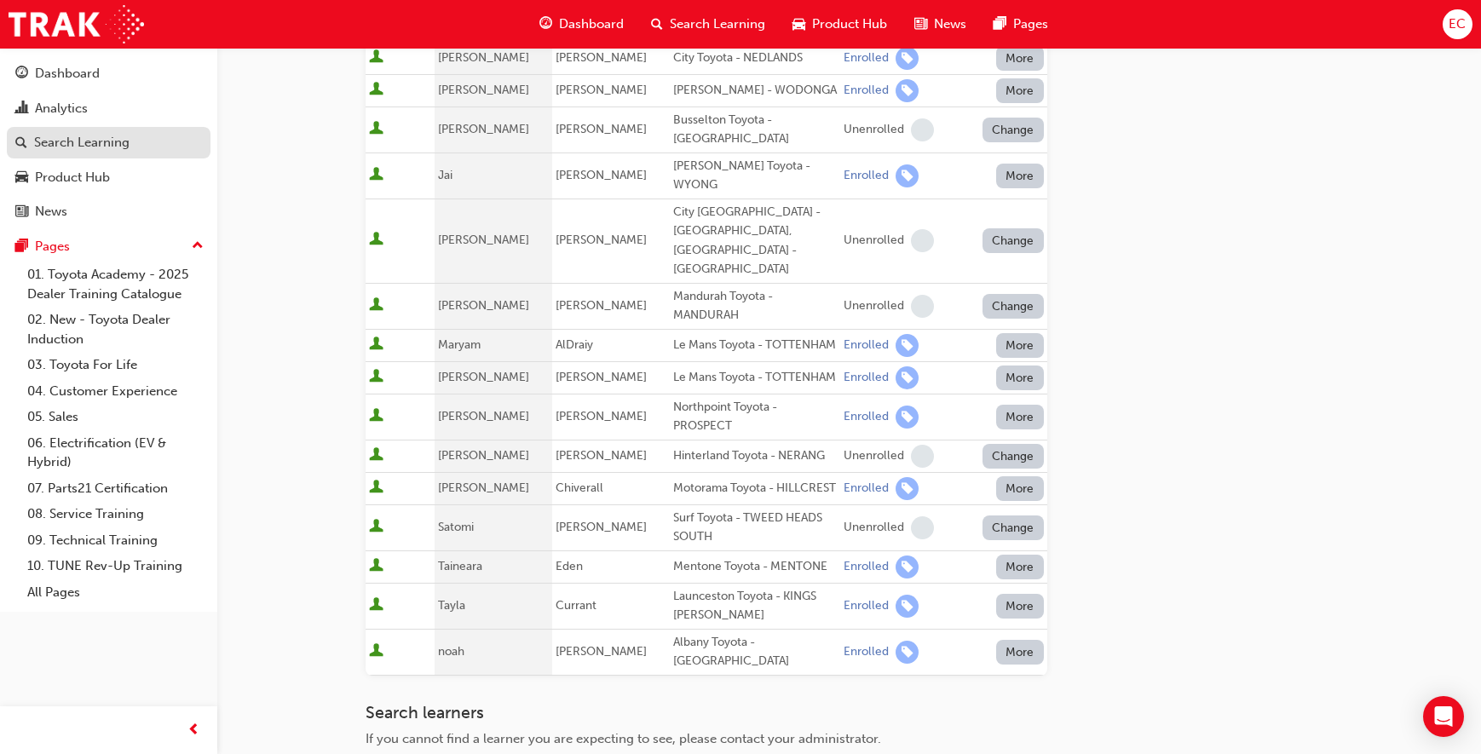
click at [165, 132] on div "Search Learning" at bounding box center [108, 142] width 187 height 21
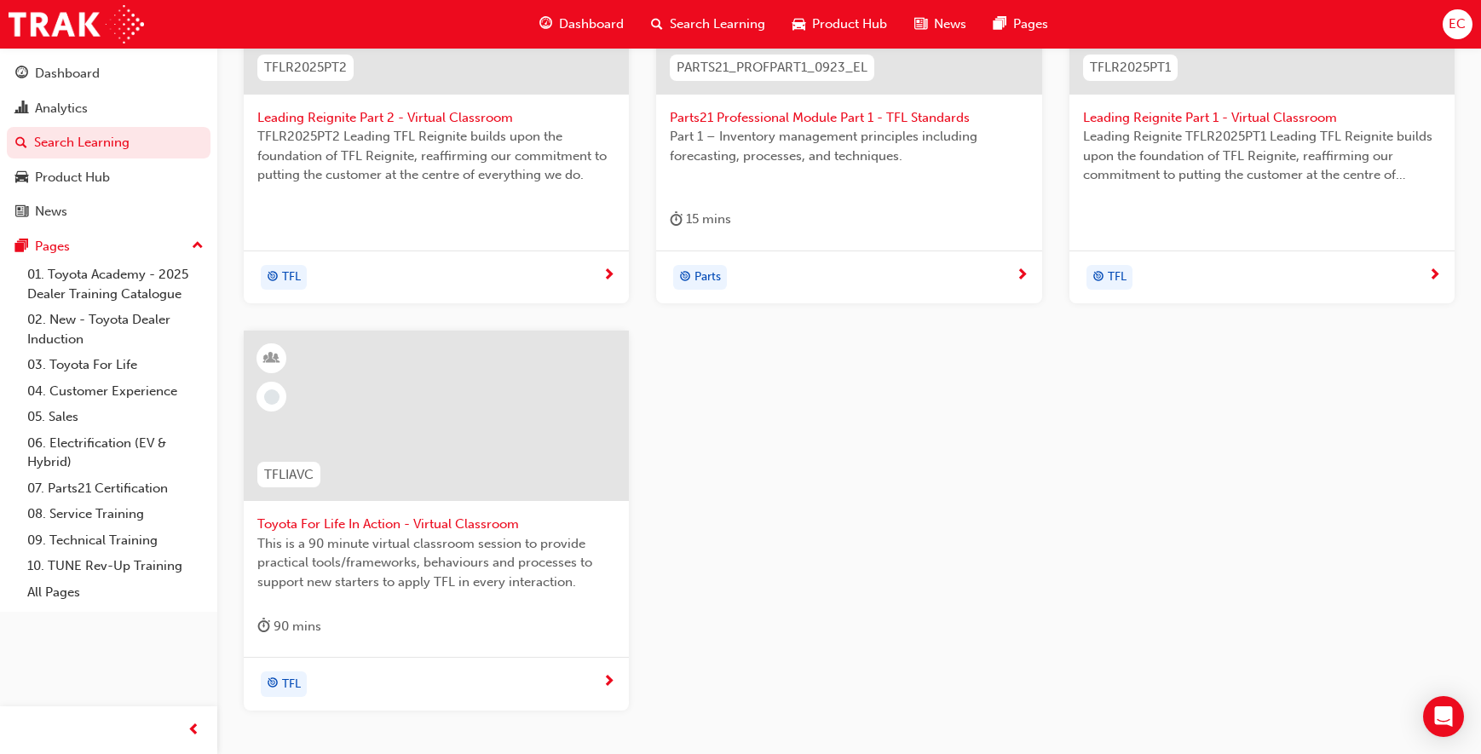
scroll to position [358, 0]
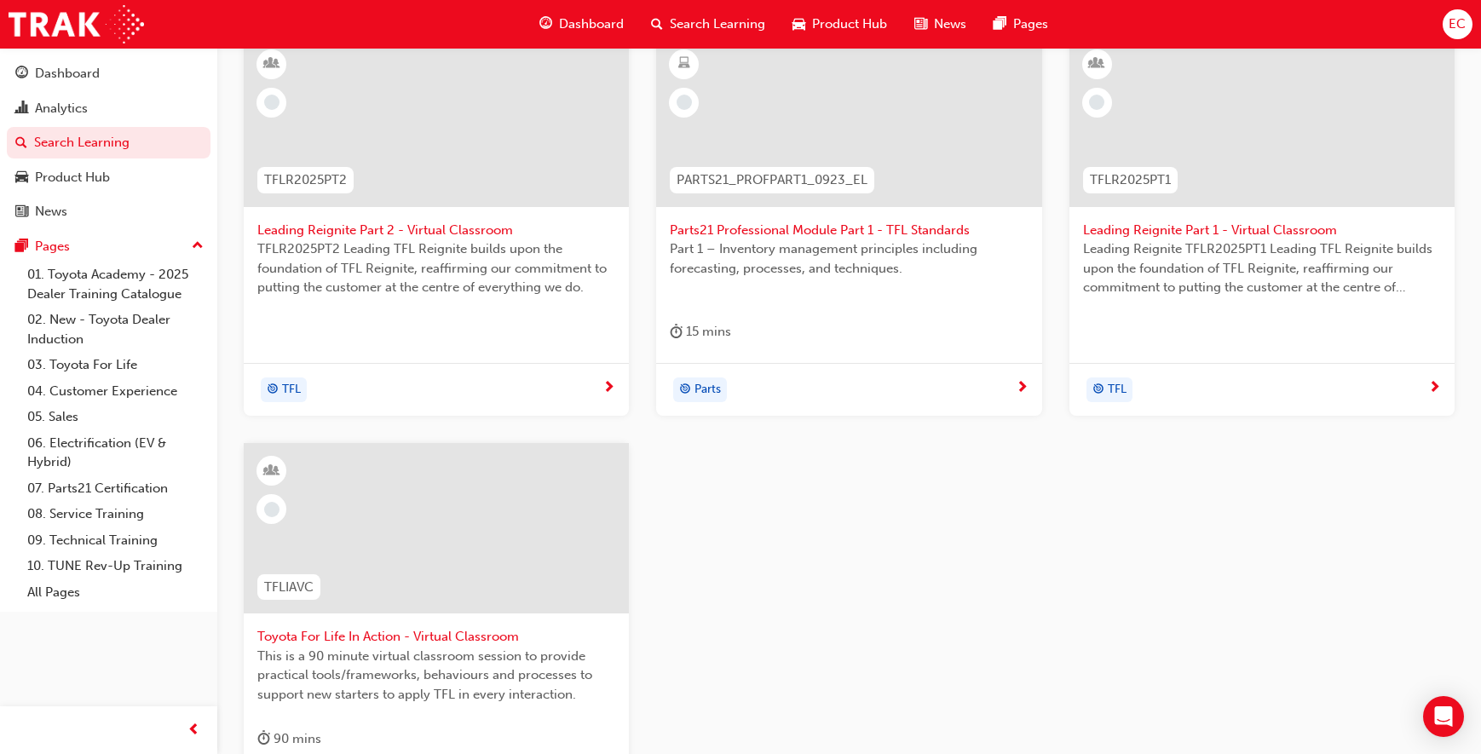
click at [366, 233] on span "Leading Reignite Part 2 - Virtual Classroom" at bounding box center [436, 231] width 358 height 20
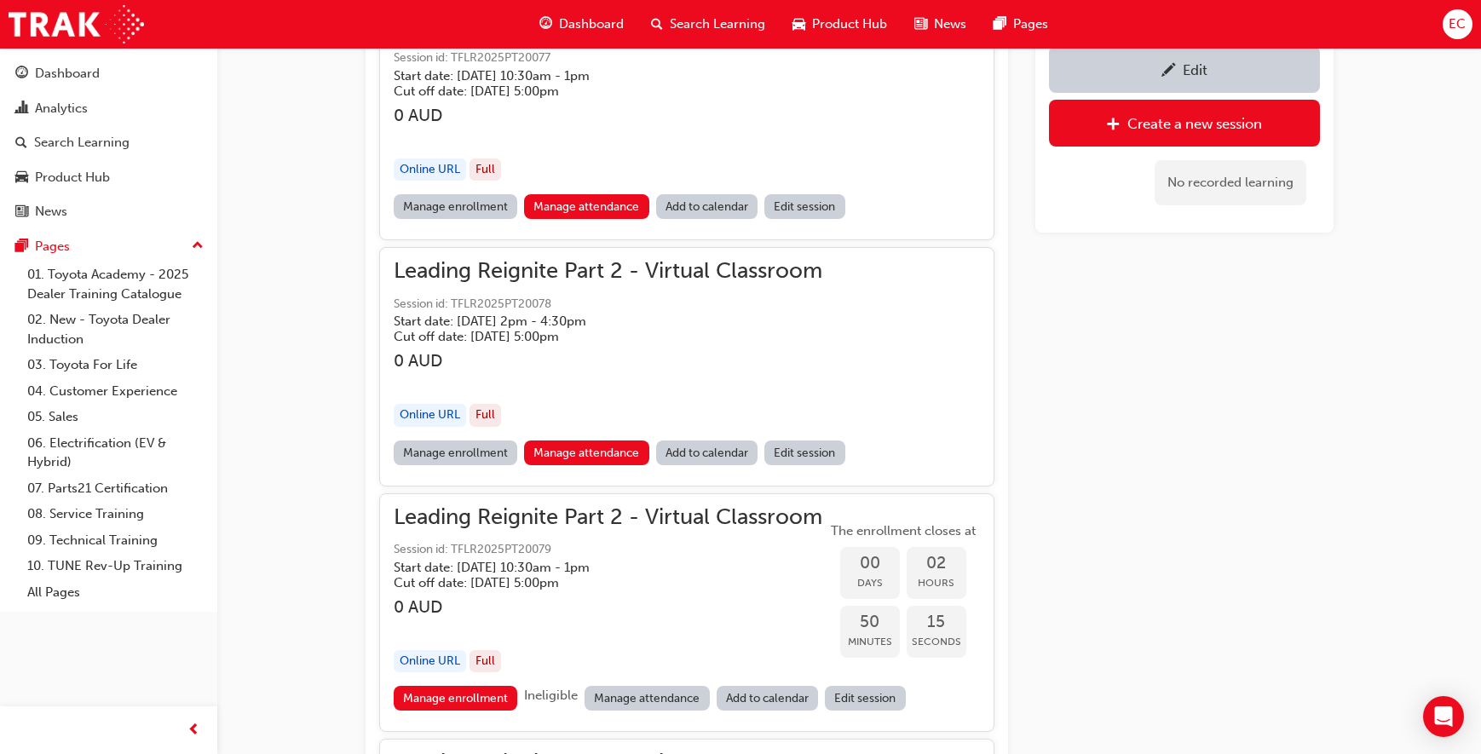
scroll to position [1321, 0]
click at [568, 453] on link "Manage attendance" at bounding box center [586, 451] width 125 height 25
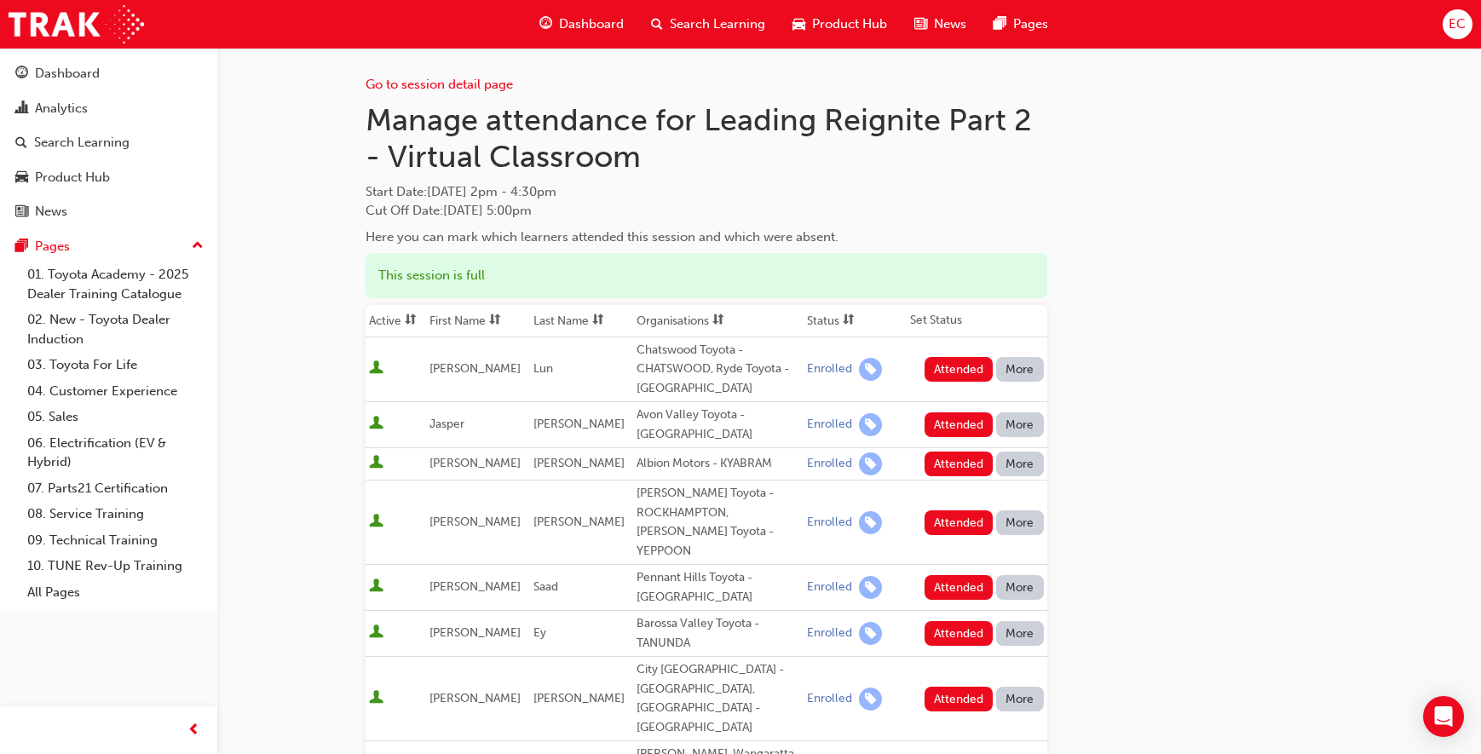
click at [468, 278] on div "This session is full" at bounding box center [707, 275] width 682 height 45
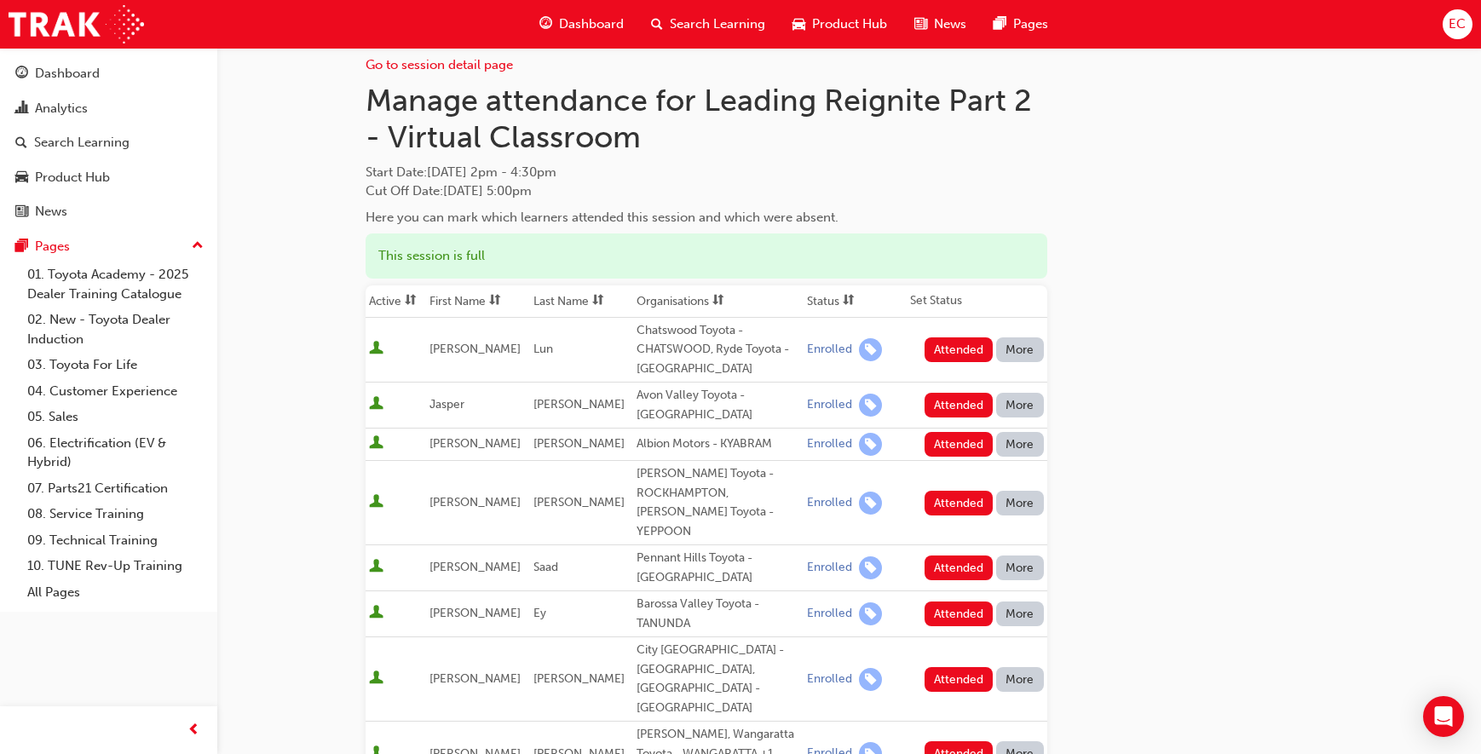
scroll to position [20, 0]
click at [464, 303] on th "First Name" at bounding box center [477, 301] width 103 height 32
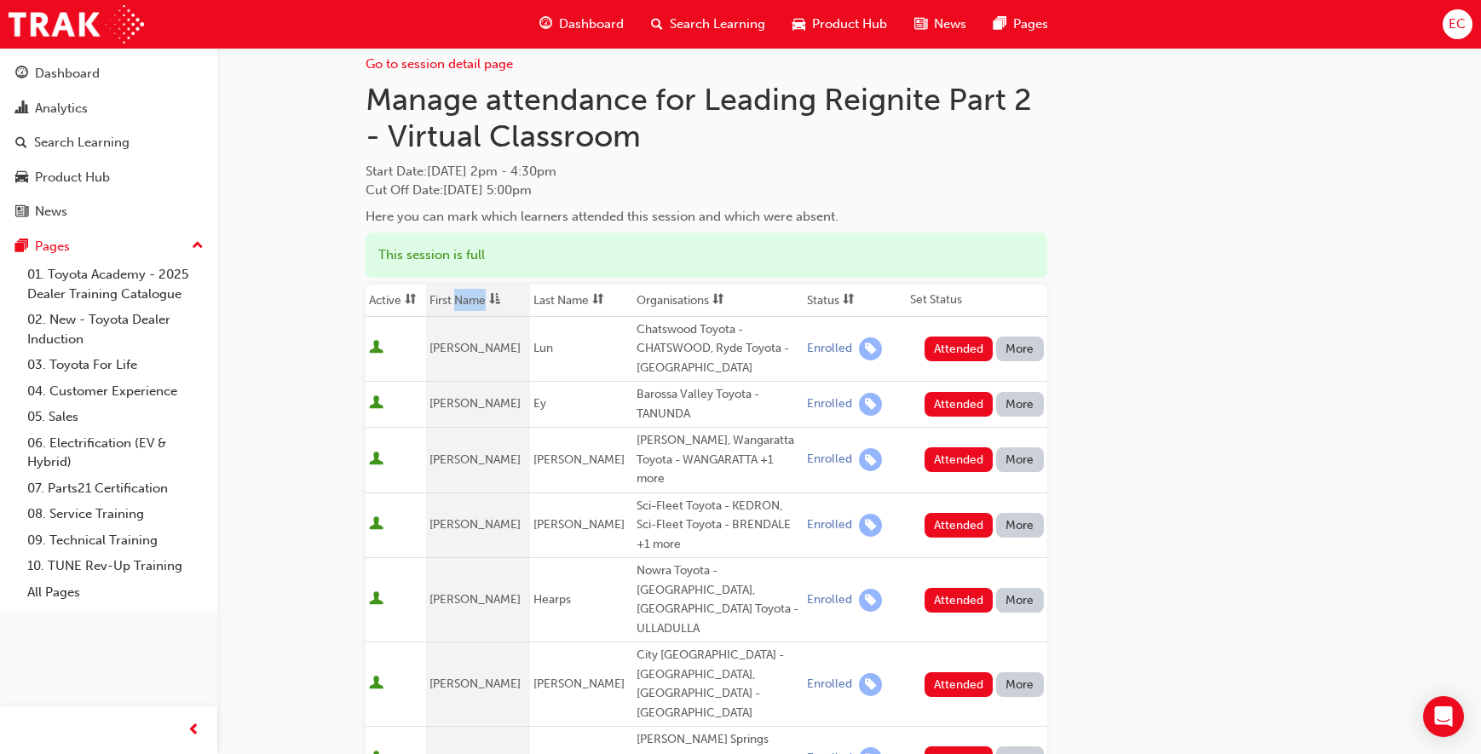
click at [464, 303] on th "First Name" at bounding box center [477, 301] width 103 height 32
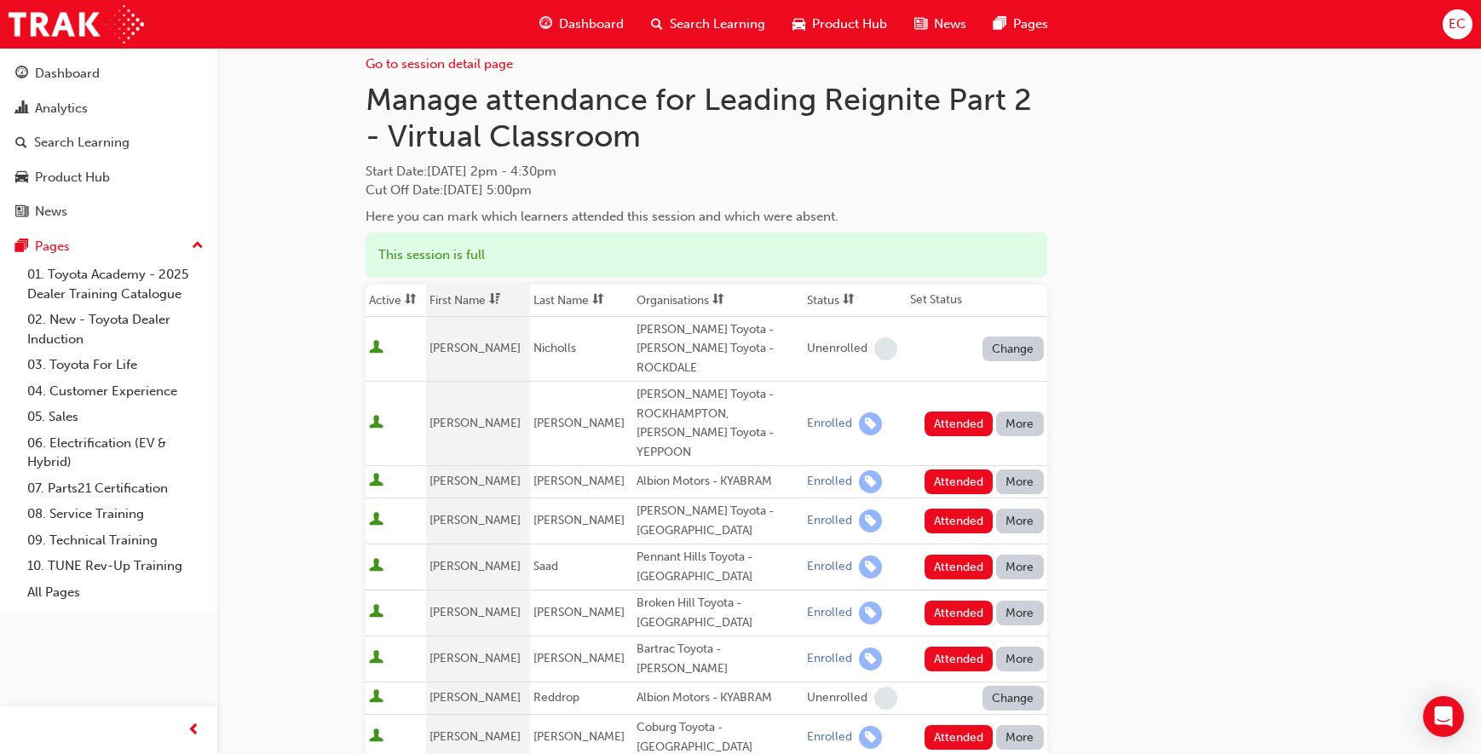
click at [473, 294] on th "First Name" at bounding box center [477, 301] width 103 height 32
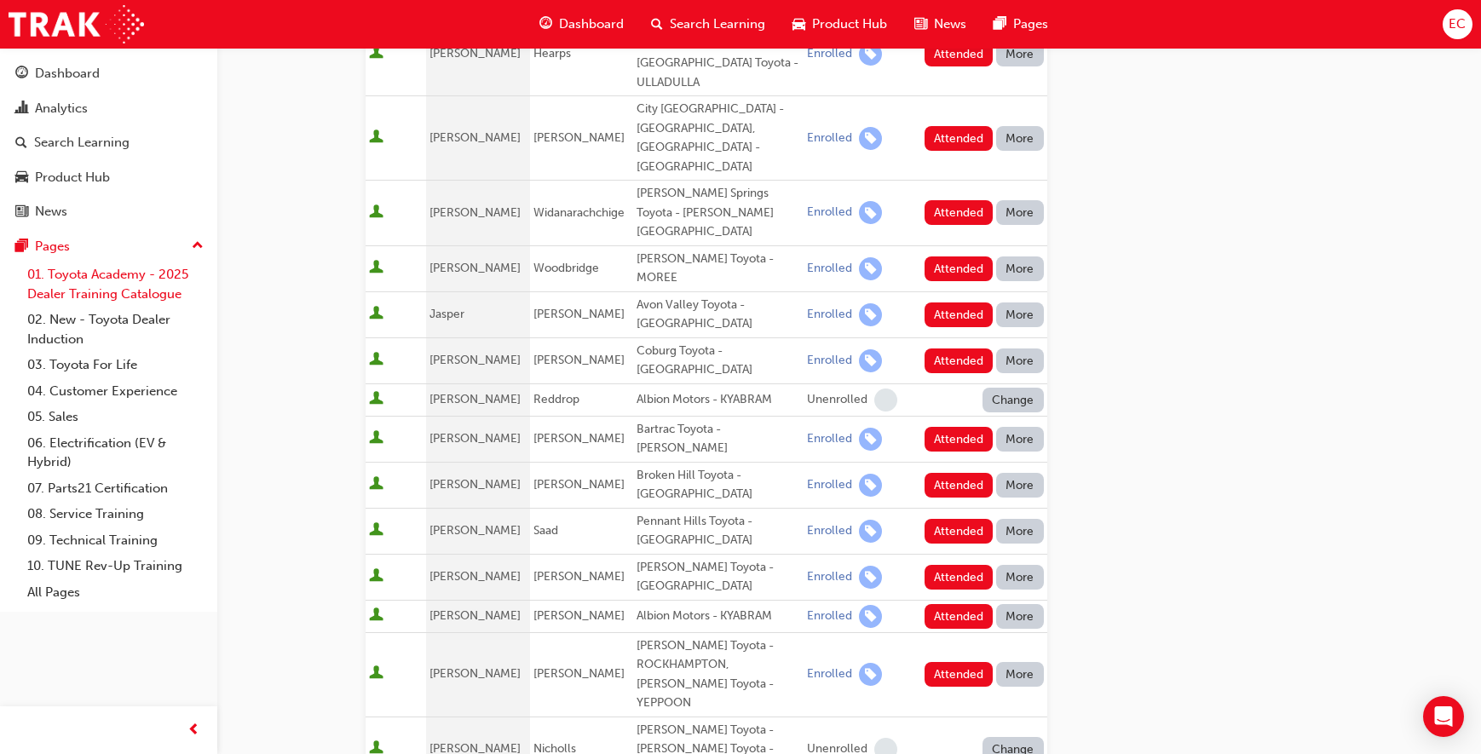
scroll to position [577, 0]
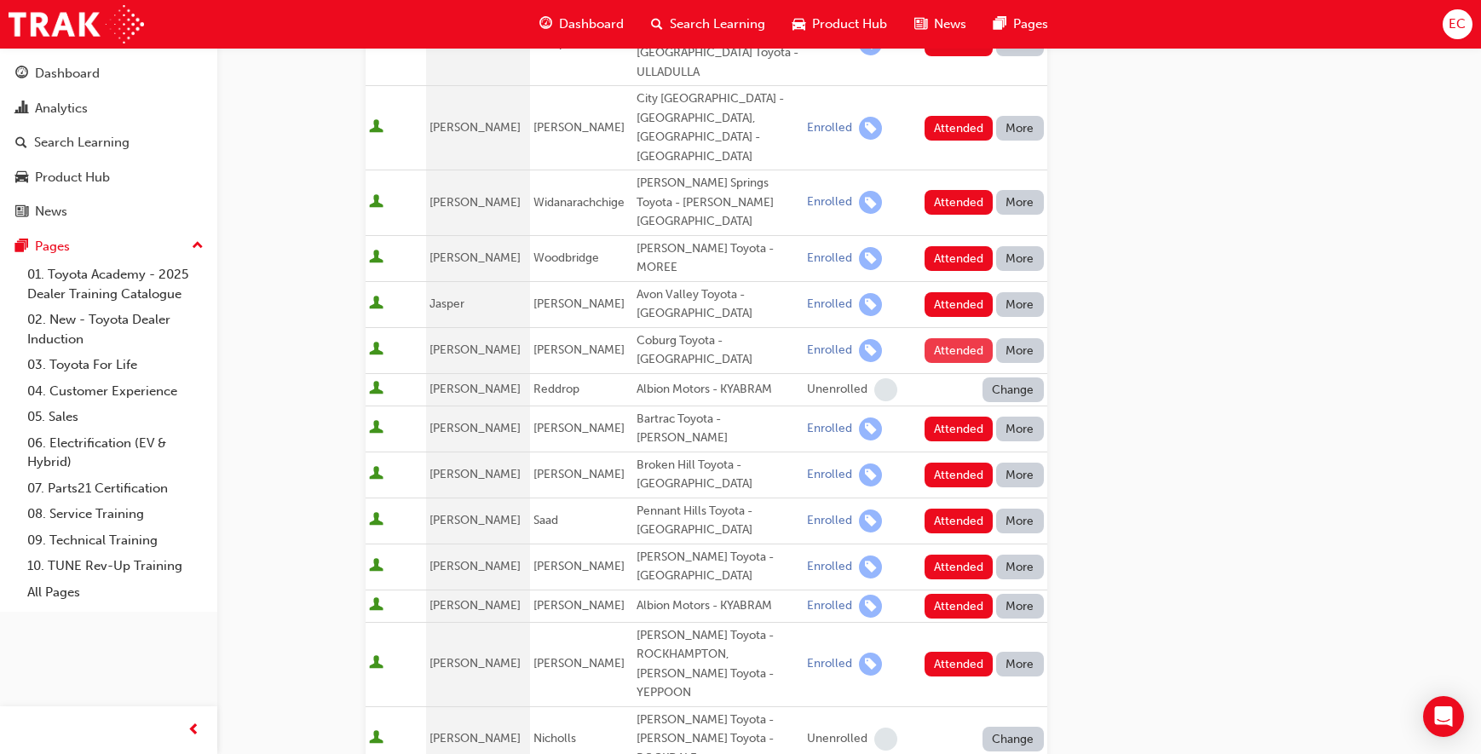
click at [955, 338] on button "Attended" at bounding box center [959, 350] width 69 height 25
click at [955, 338] on div "Attended More" at bounding box center [980, 350] width 127 height 25
click at [699, 410] on div "Bartrac Toyota - [PERSON_NAME]" at bounding box center [719, 429] width 164 height 38
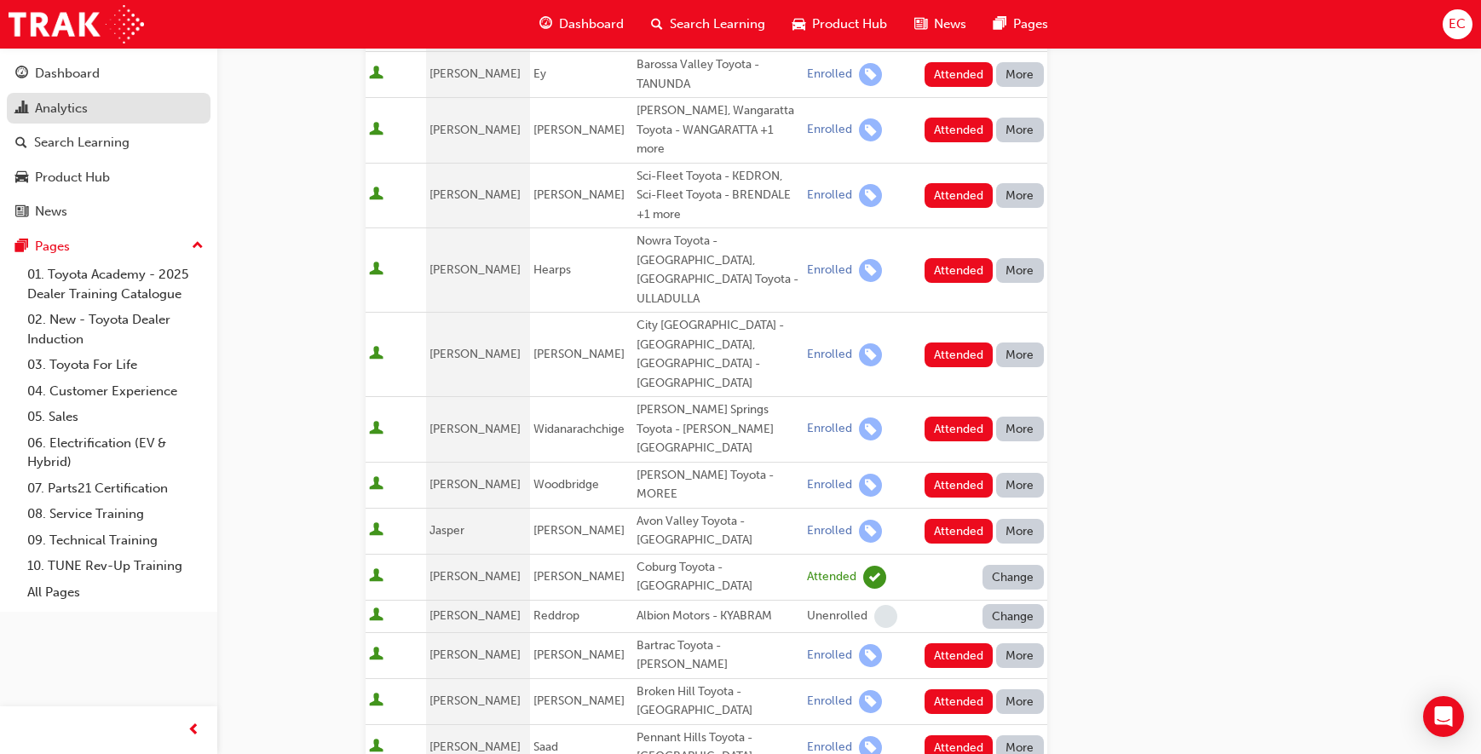
scroll to position [252, 0]
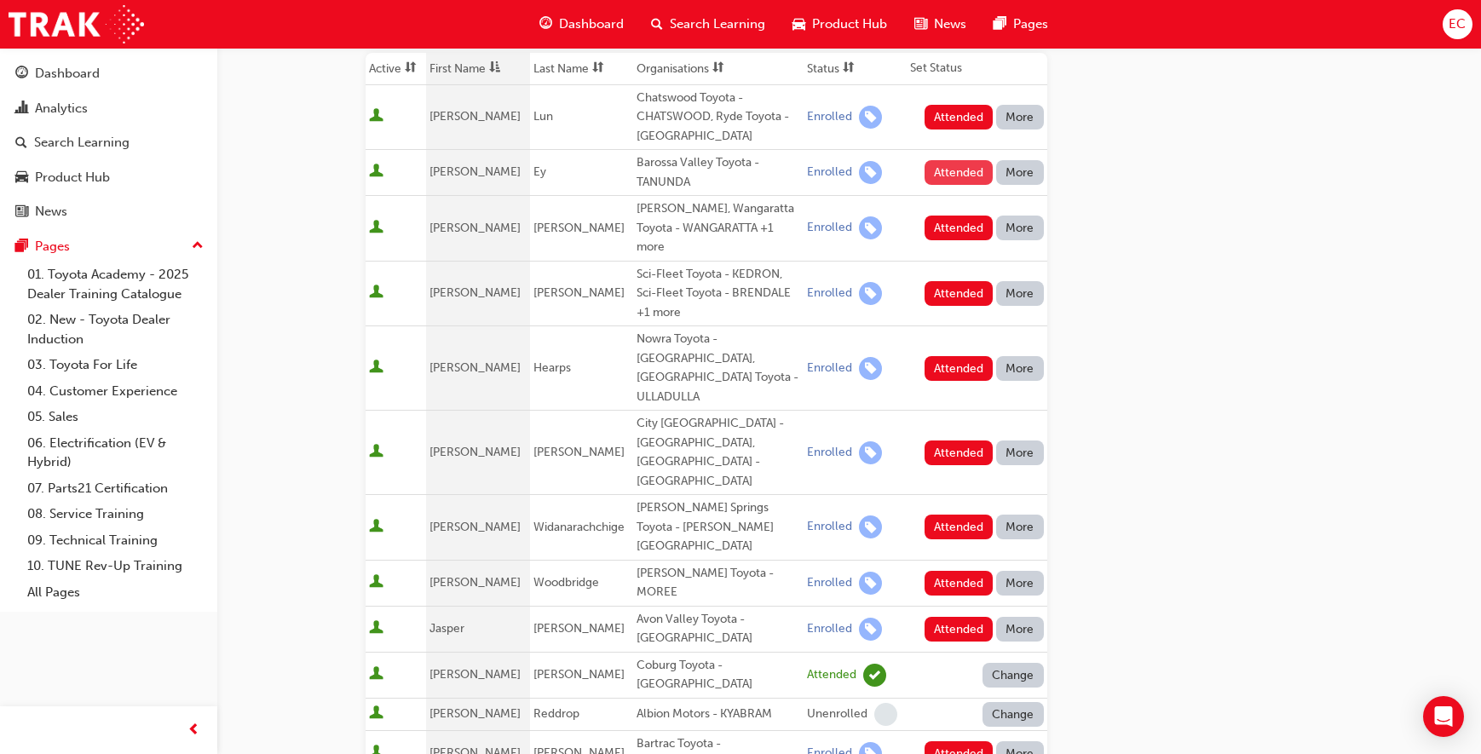
click at [944, 178] on button "Attended" at bounding box center [959, 172] width 69 height 25
click at [944, 178] on div "Change" at bounding box center [980, 172] width 127 height 25
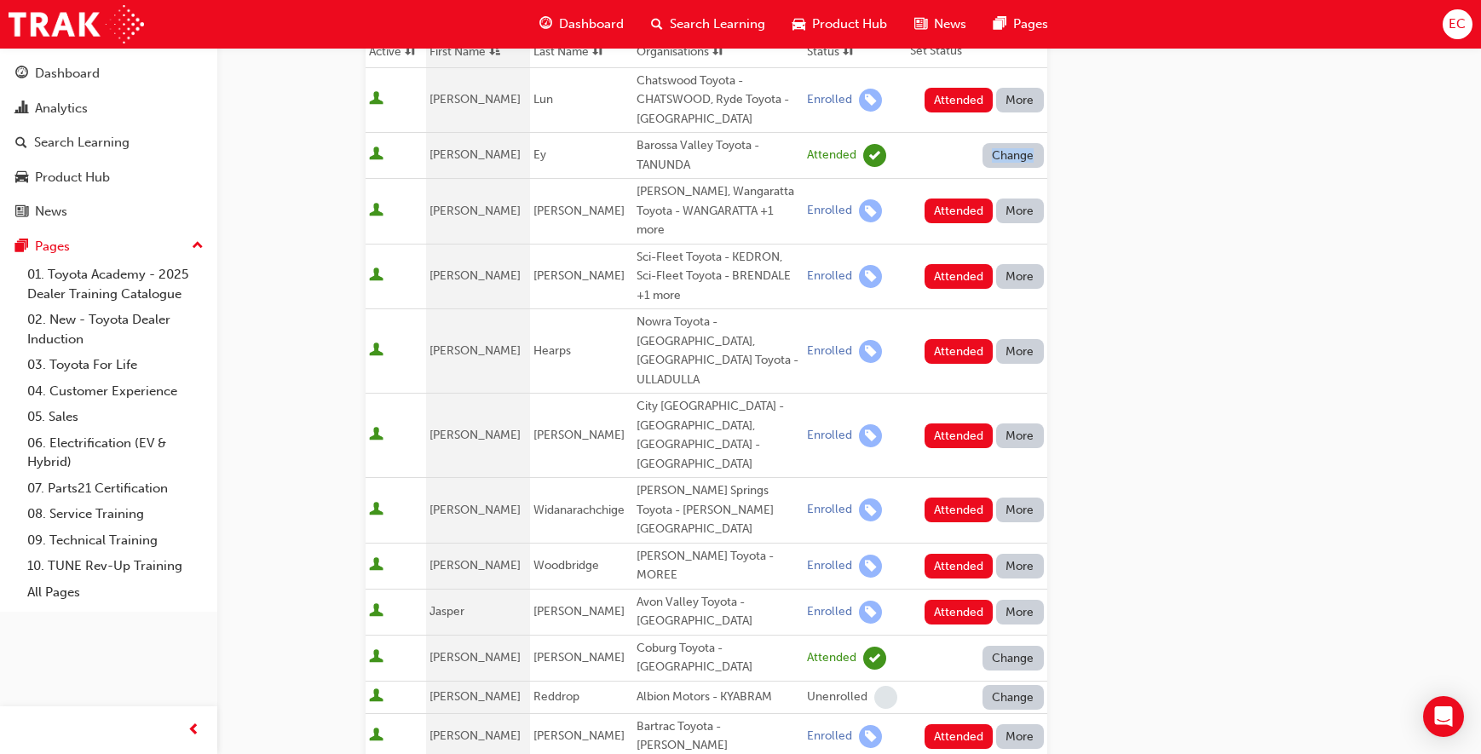
scroll to position [270, 0]
click at [941, 208] on button "Attended" at bounding box center [959, 210] width 69 height 25
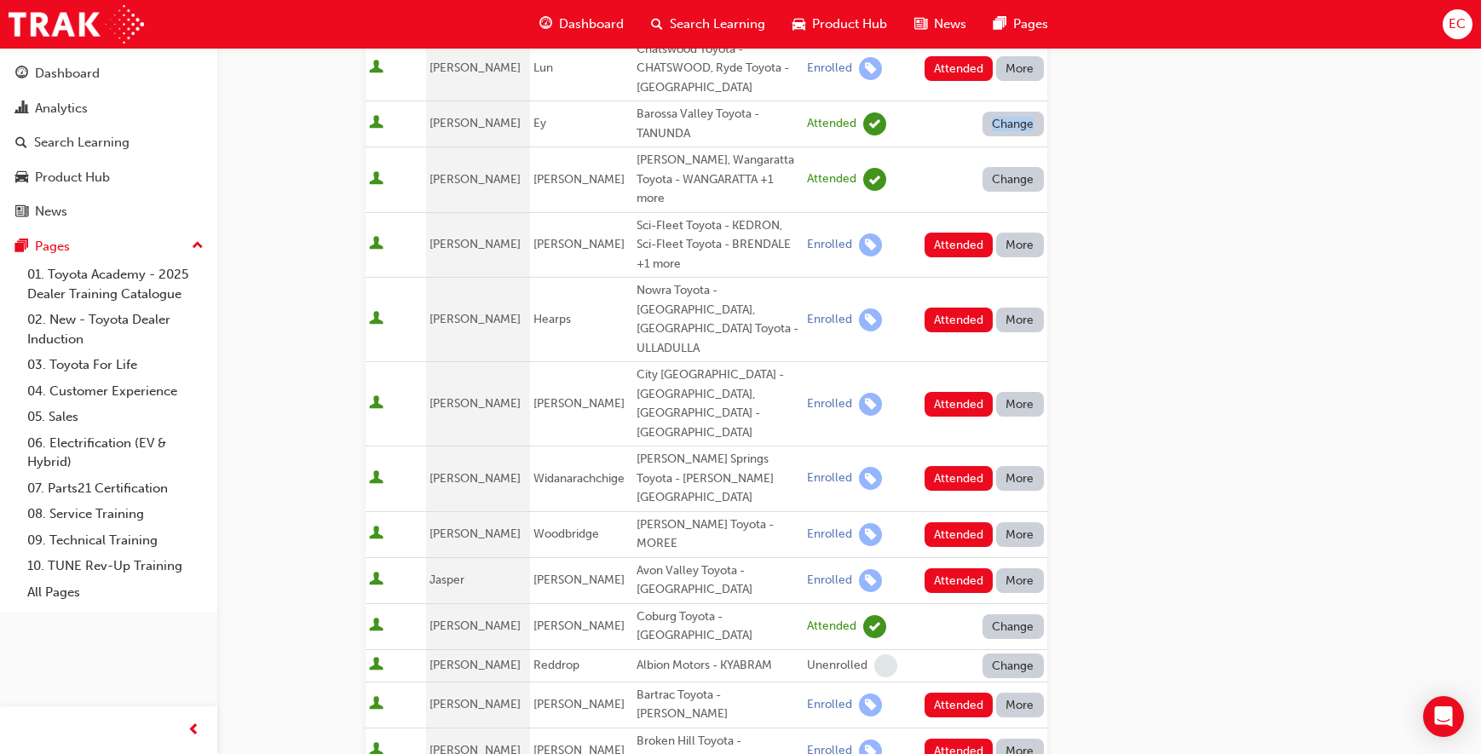
scroll to position [308, 0]
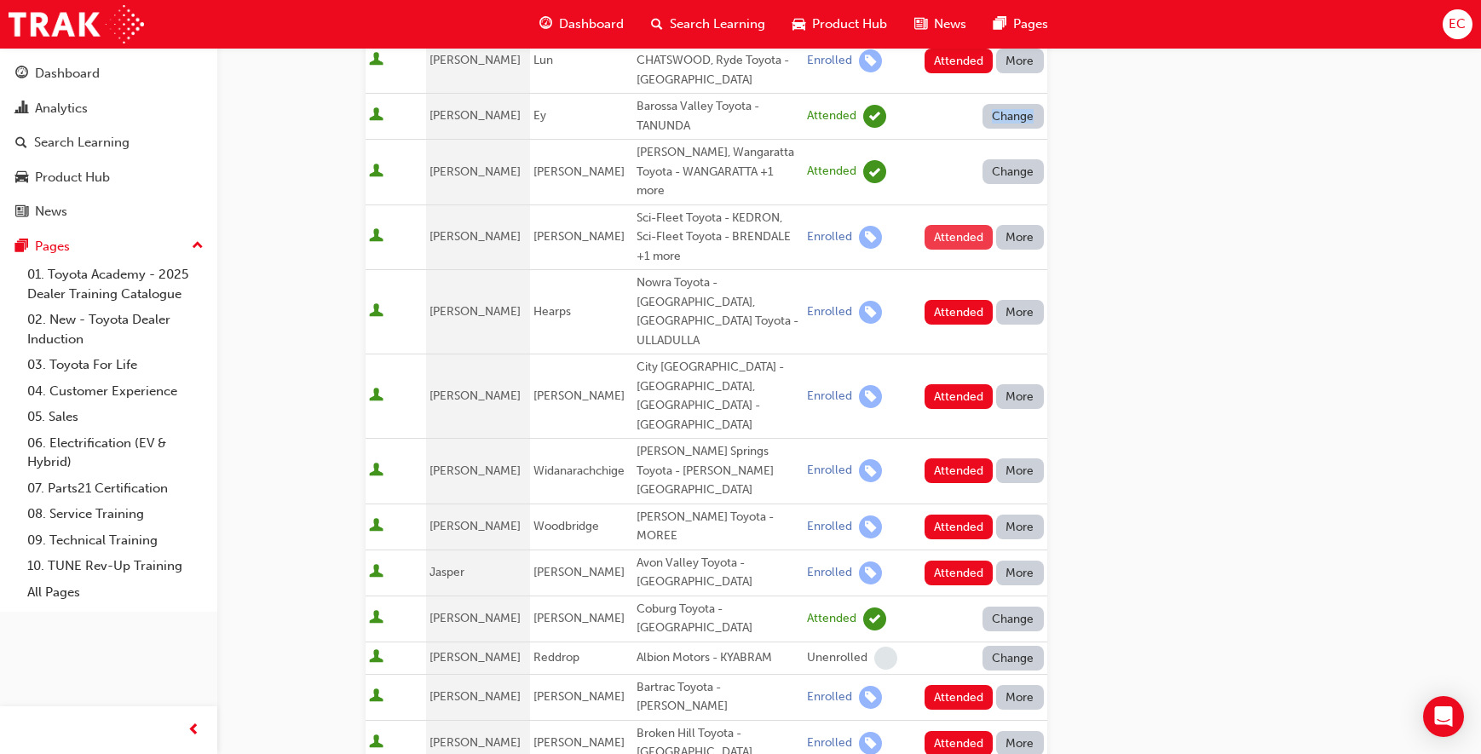
click at [941, 235] on button "Attended" at bounding box center [959, 237] width 69 height 25
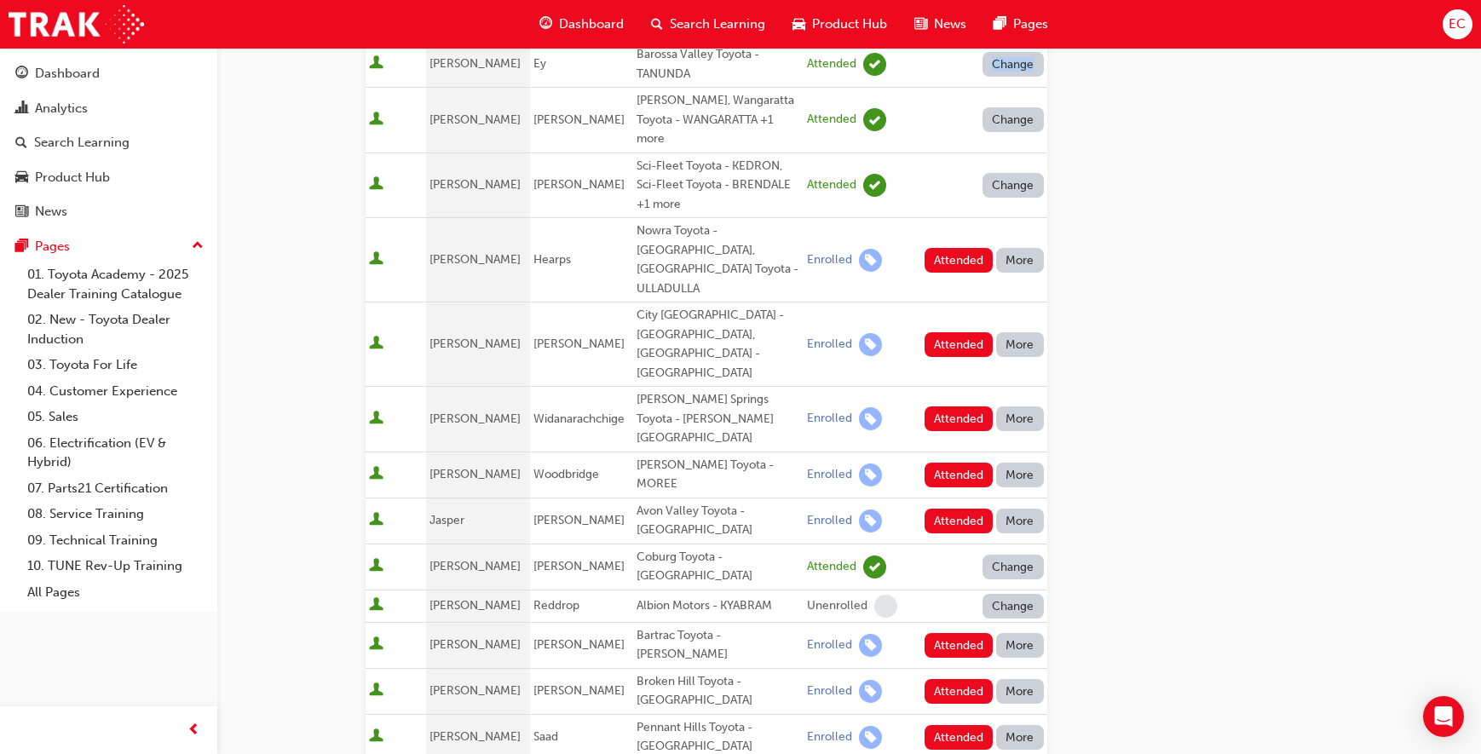
scroll to position [361, 0]
click at [946, 331] on button "Attended" at bounding box center [959, 343] width 69 height 25
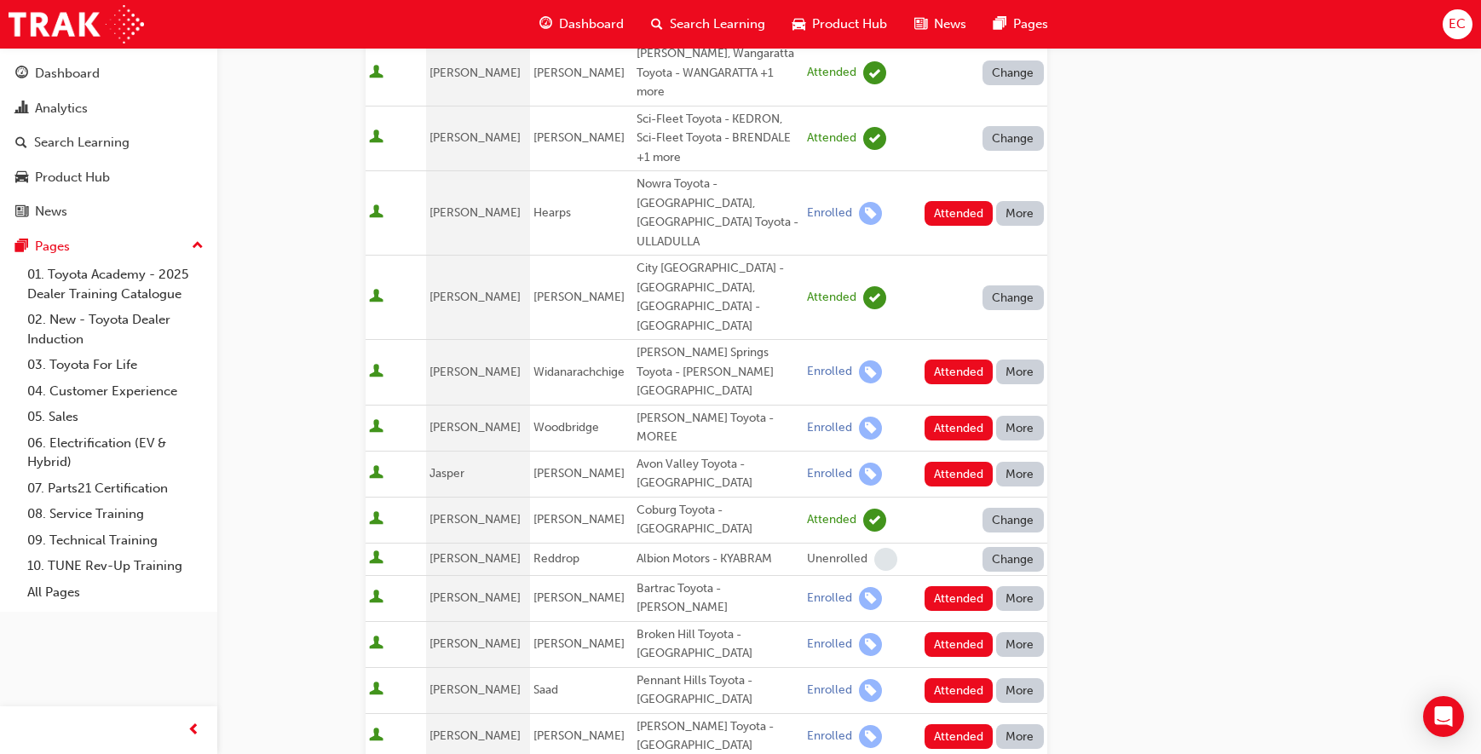
scroll to position [425, 0]
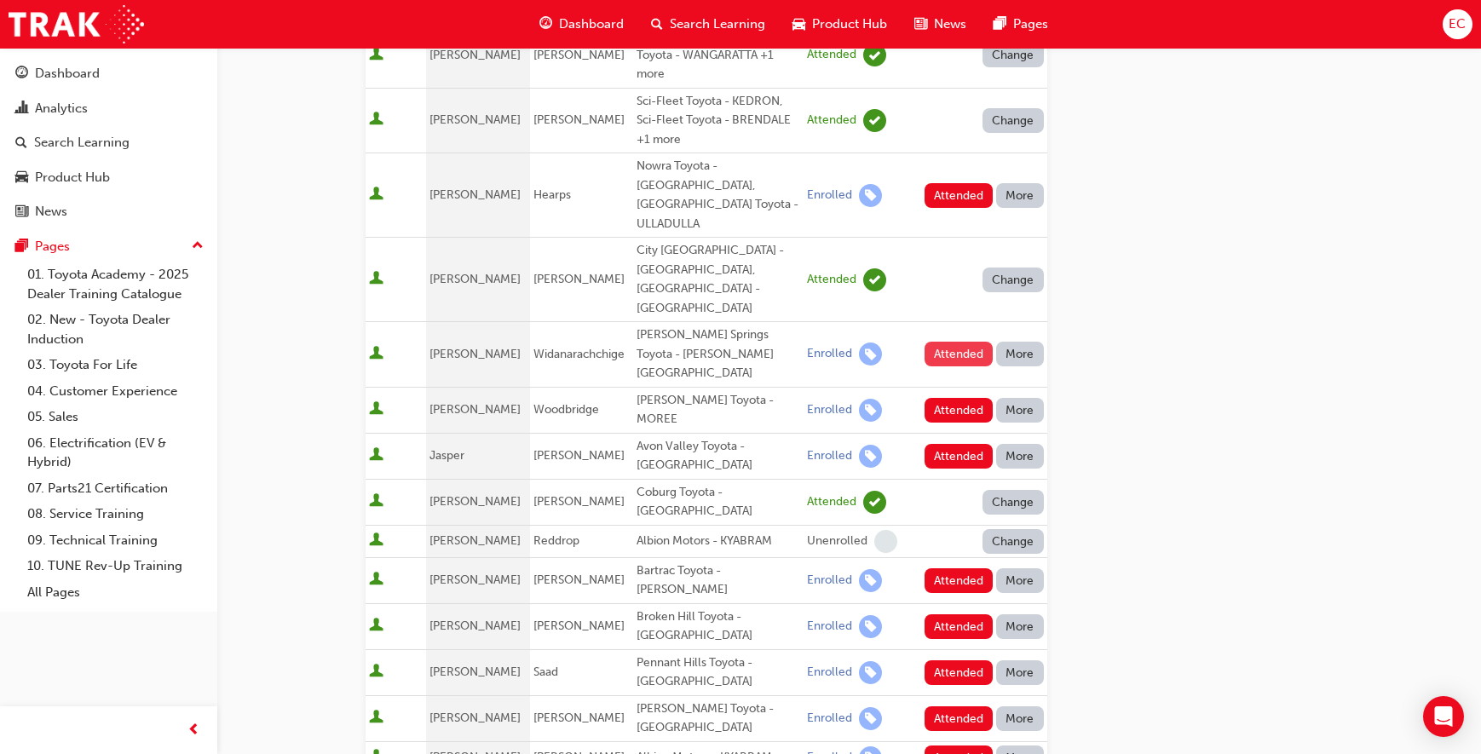
click at [946, 342] on button "Attended" at bounding box center [959, 354] width 69 height 25
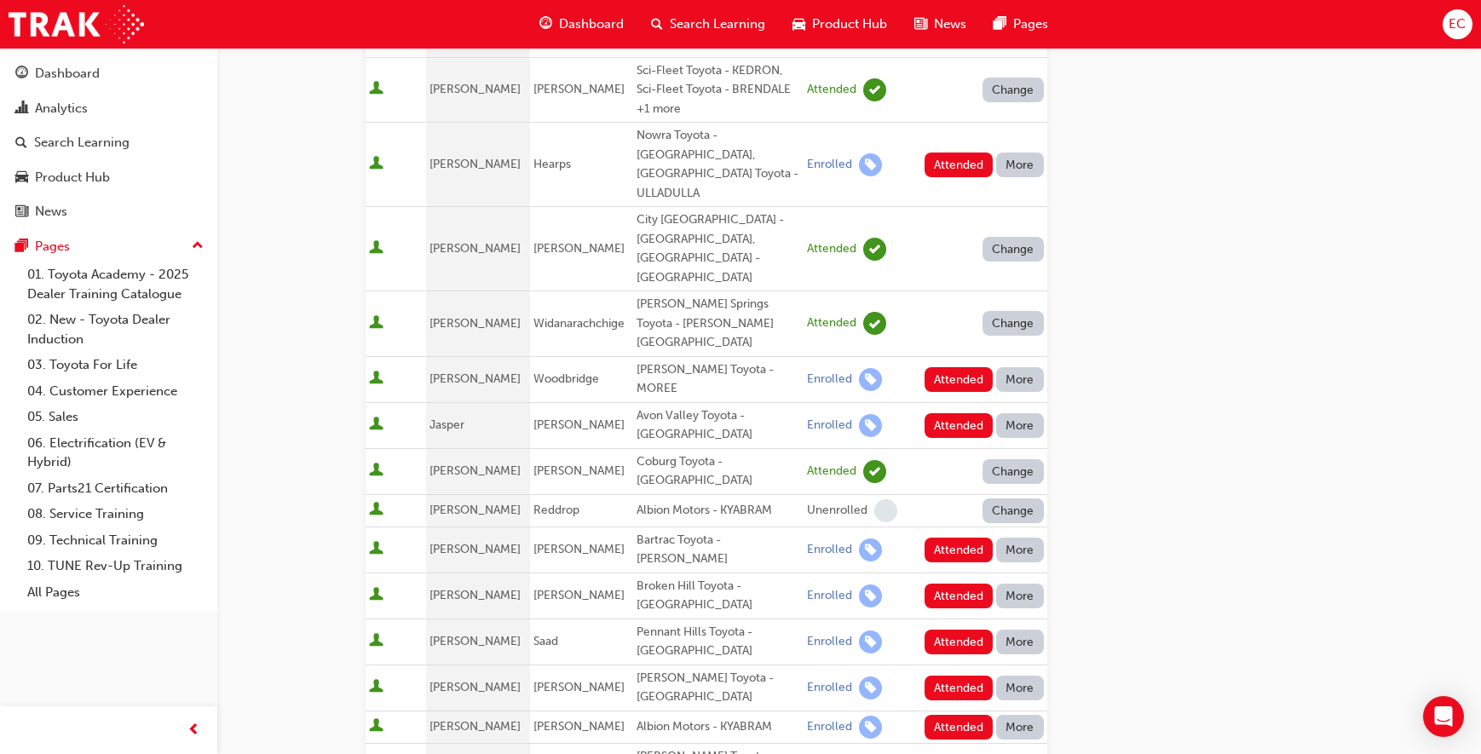
scroll to position [468, 0]
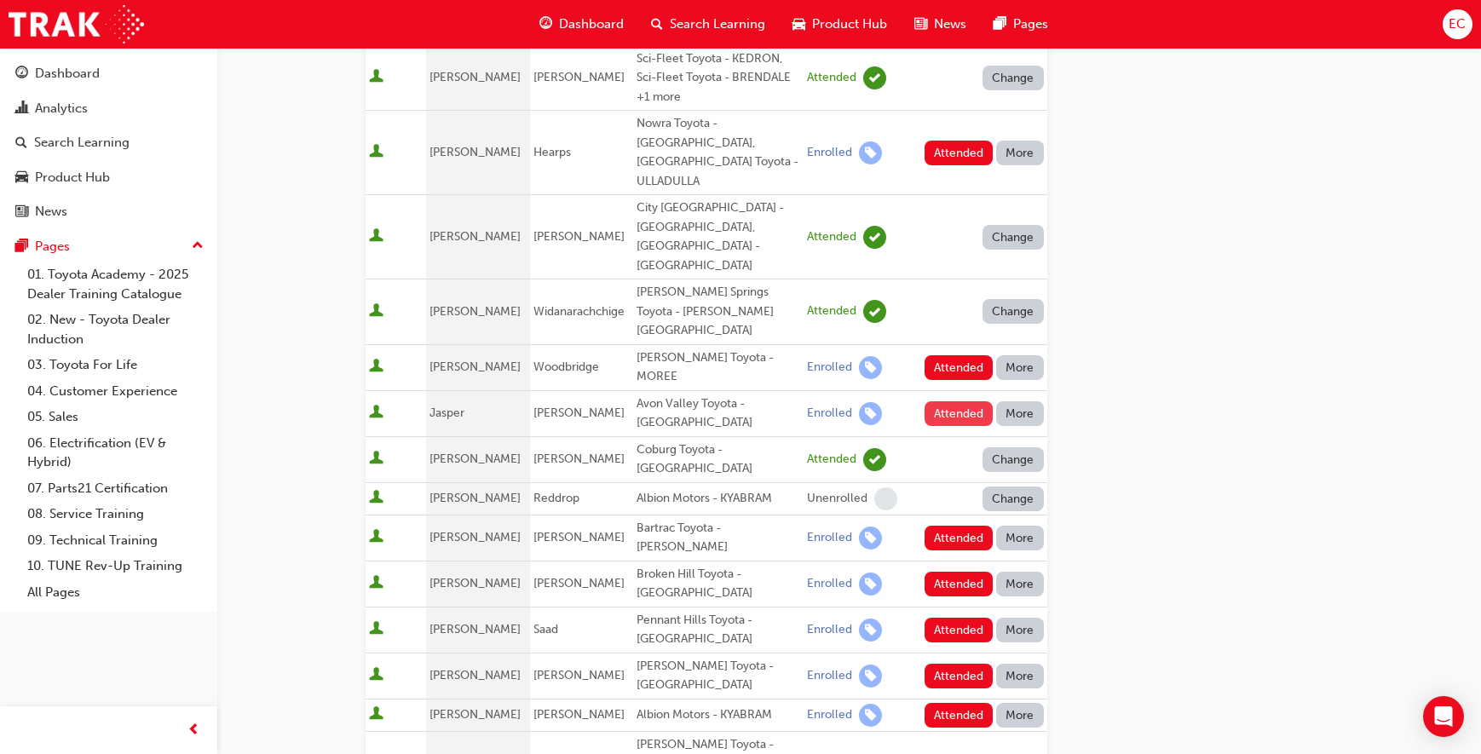
click at [947, 401] on button "Attended" at bounding box center [959, 413] width 69 height 25
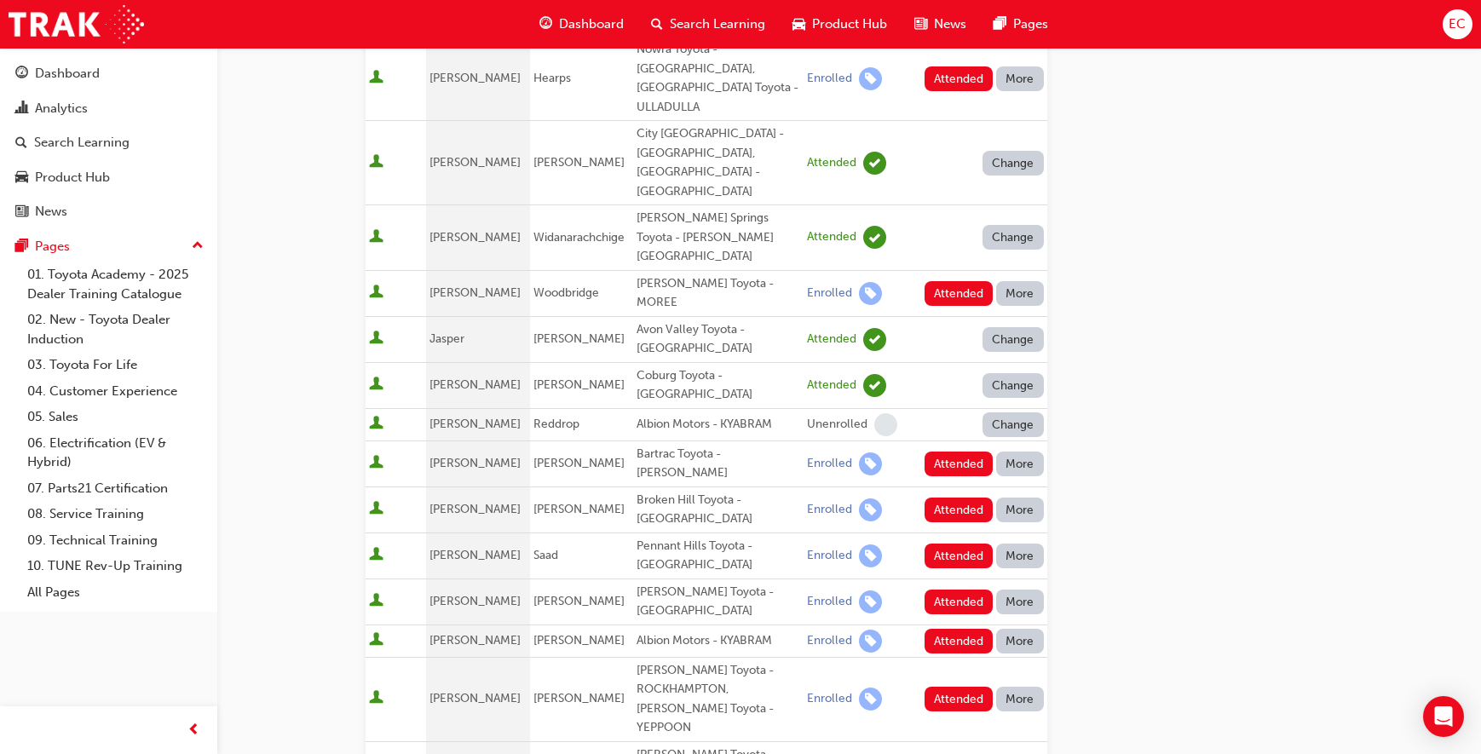
scroll to position [547, 0]
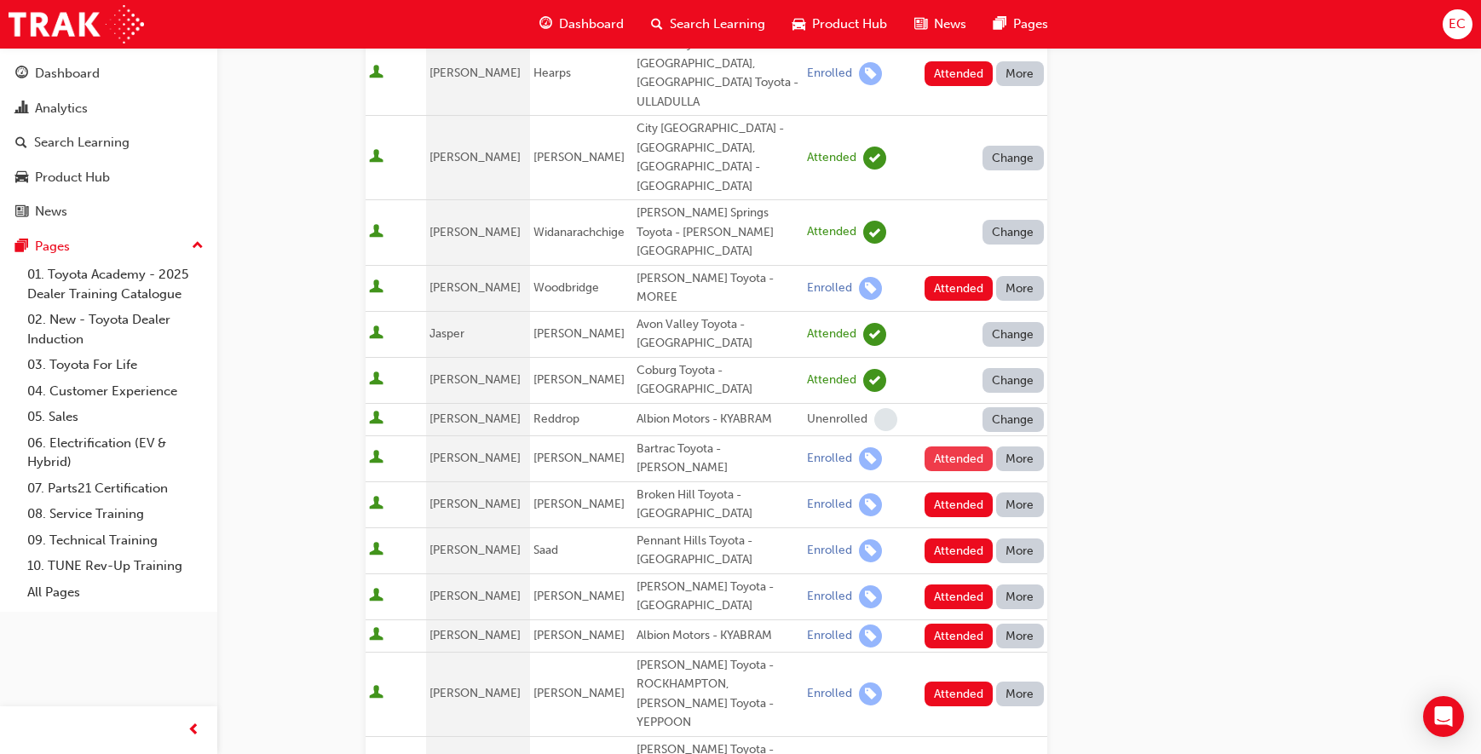
click at [961, 447] on button "Attended" at bounding box center [959, 459] width 69 height 25
click at [949, 493] on button "Attended" at bounding box center [959, 505] width 69 height 25
click at [942, 539] on button "Attended" at bounding box center [959, 551] width 69 height 25
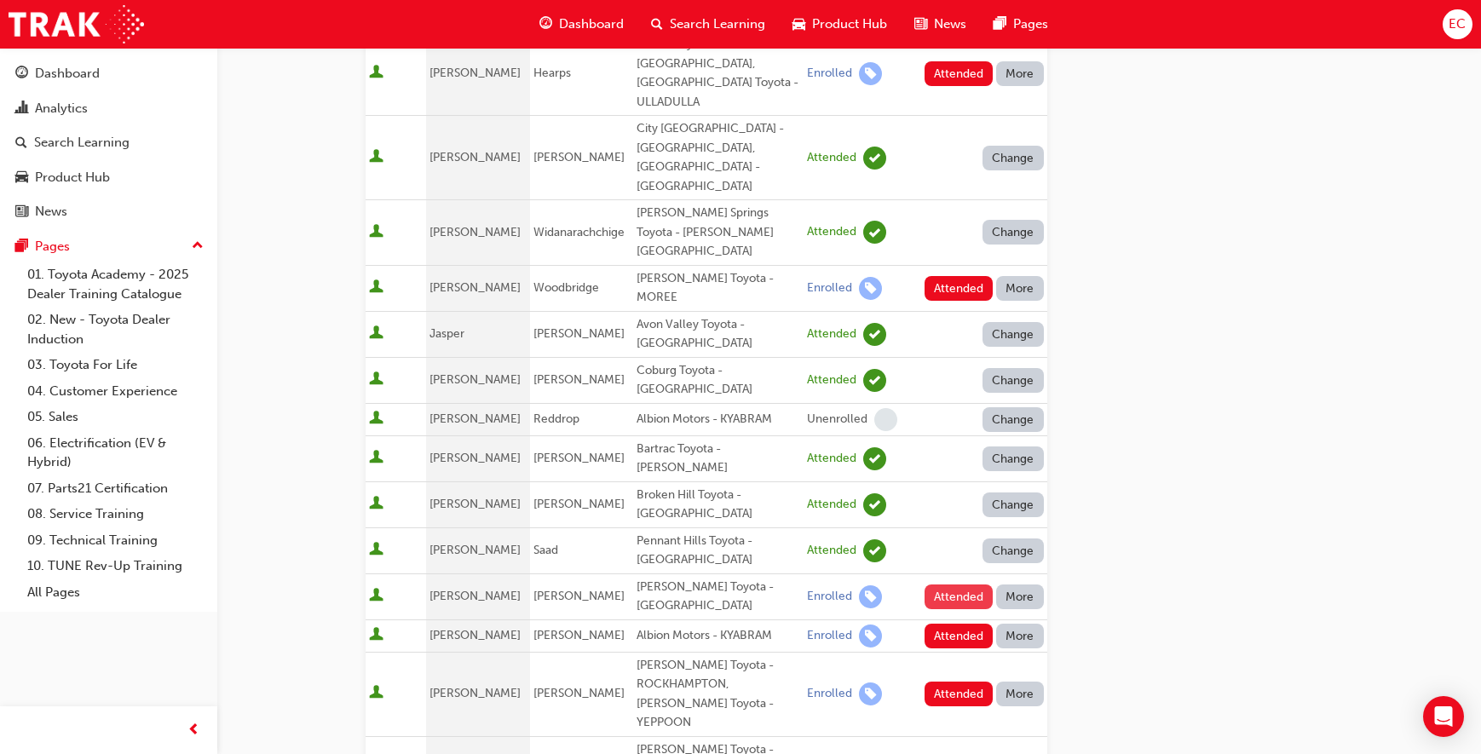
click at [942, 585] on button "Attended" at bounding box center [959, 597] width 69 height 25
click at [941, 624] on button "Attended" at bounding box center [959, 636] width 69 height 25
click at [942, 682] on button "Attended" at bounding box center [959, 694] width 69 height 25
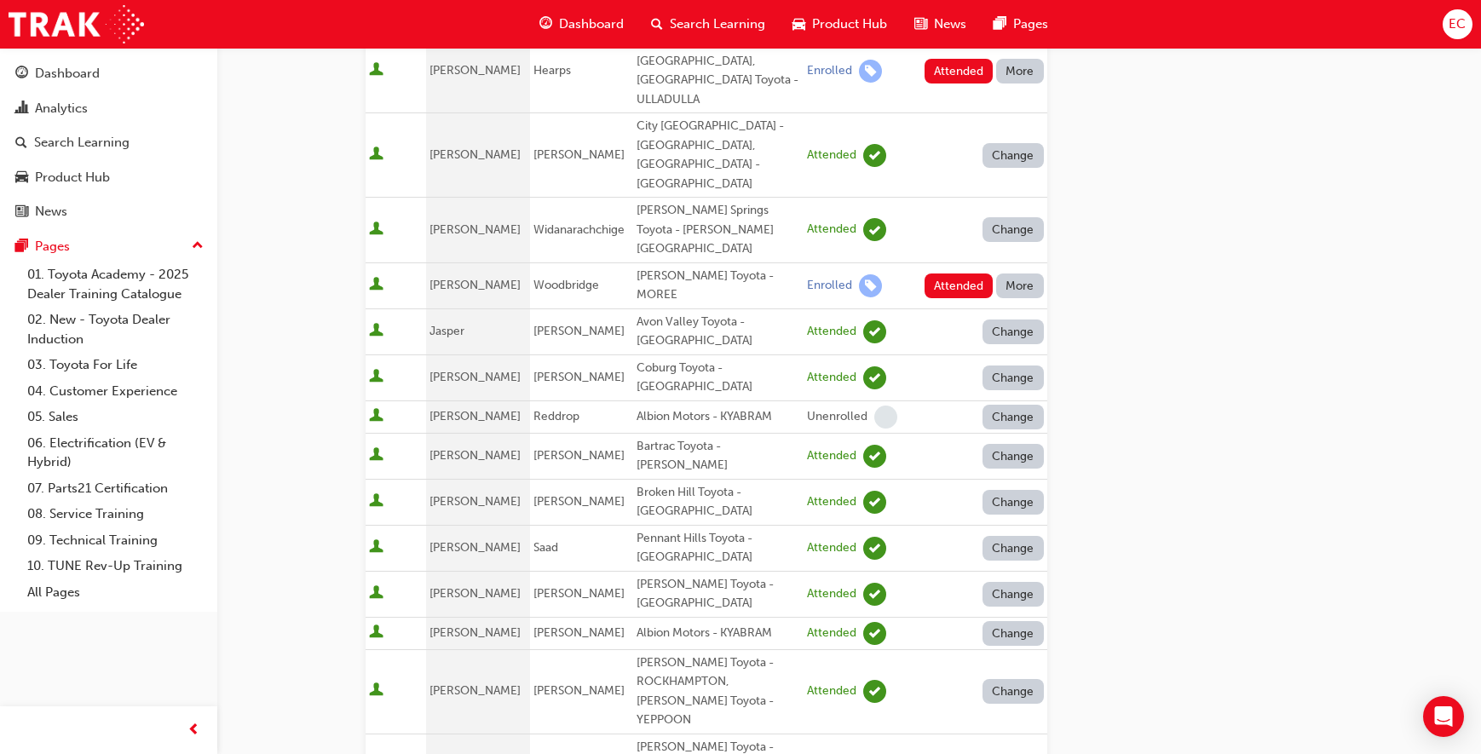
scroll to position [715, 0]
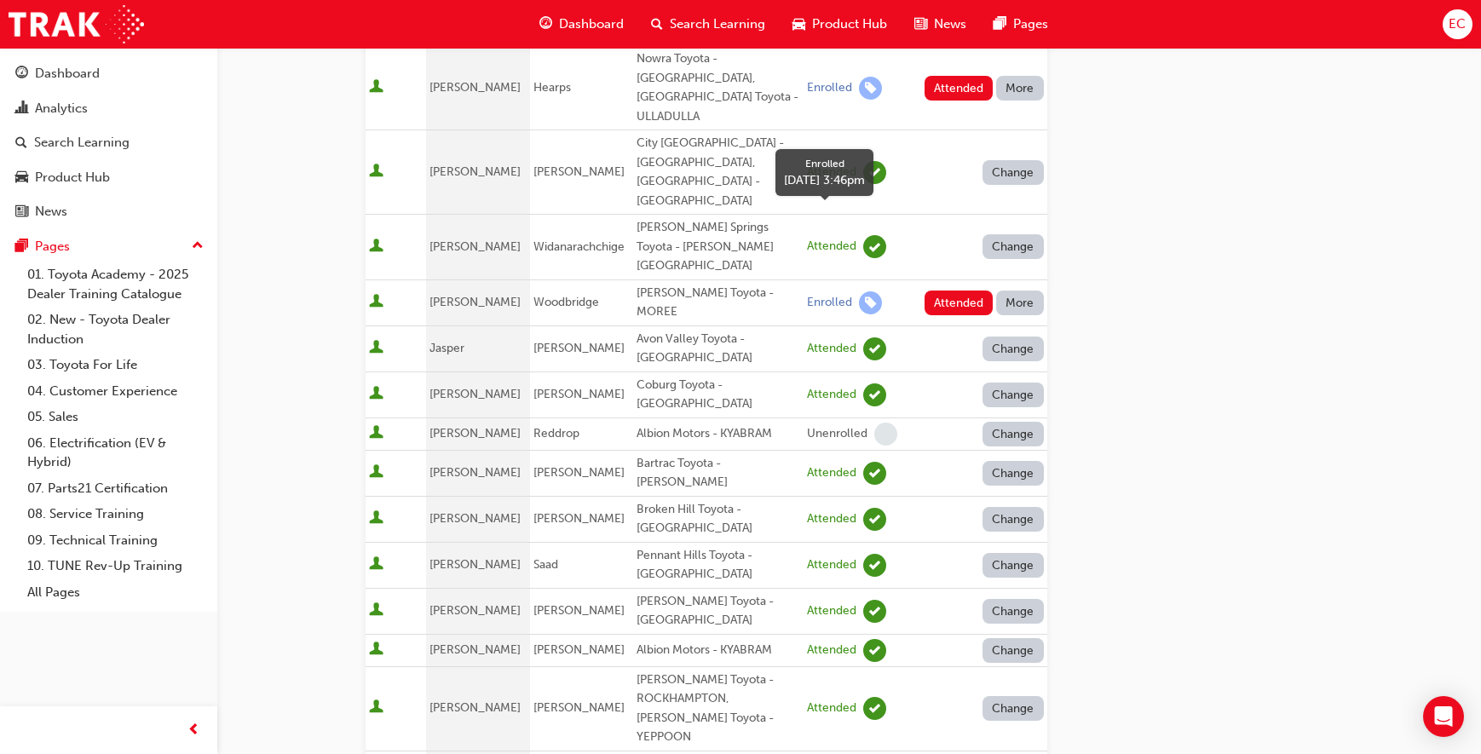
scroll to position [527, 0]
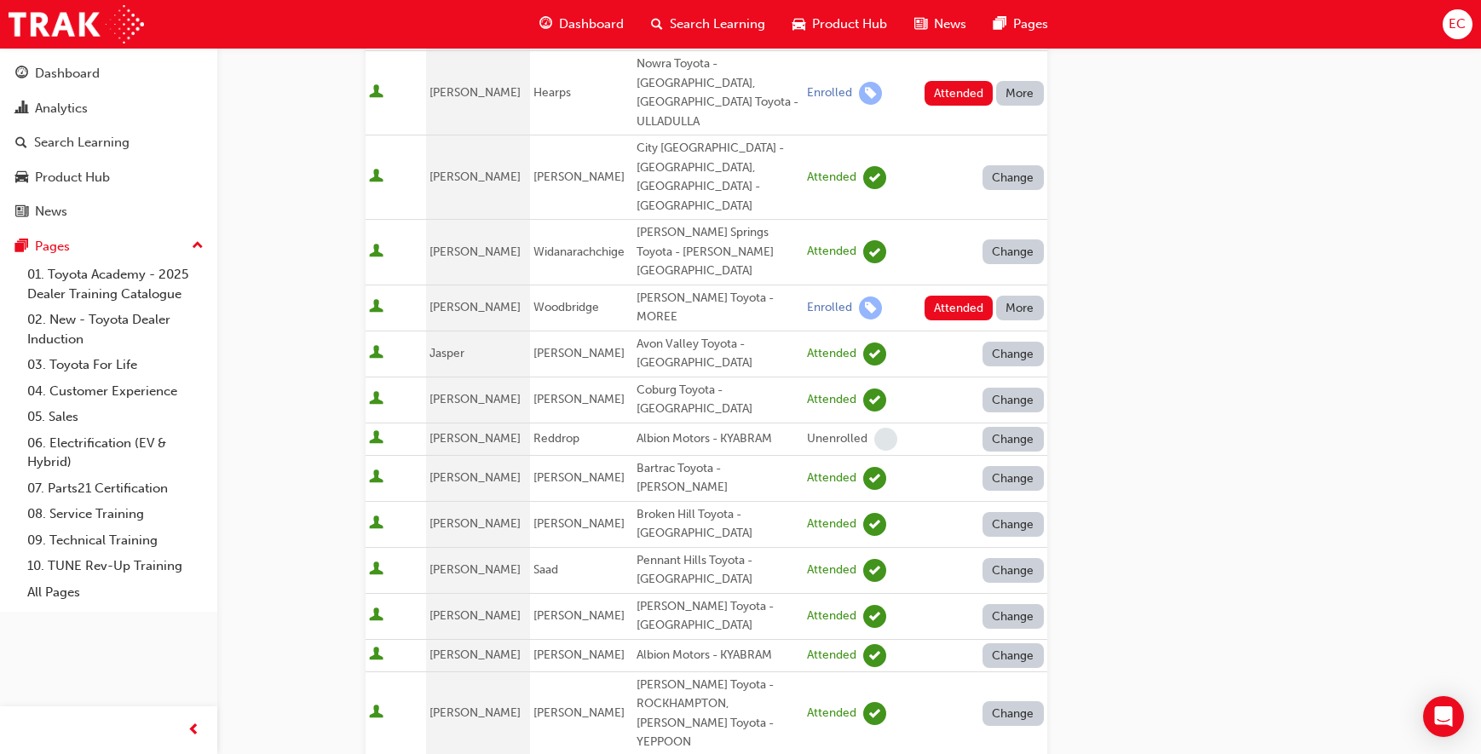
click at [1025, 296] on button "More" at bounding box center [1020, 308] width 48 height 25
click at [1006, 322] on div "Unenrolled" at bounding box center [1008, 330] width 66 height 20
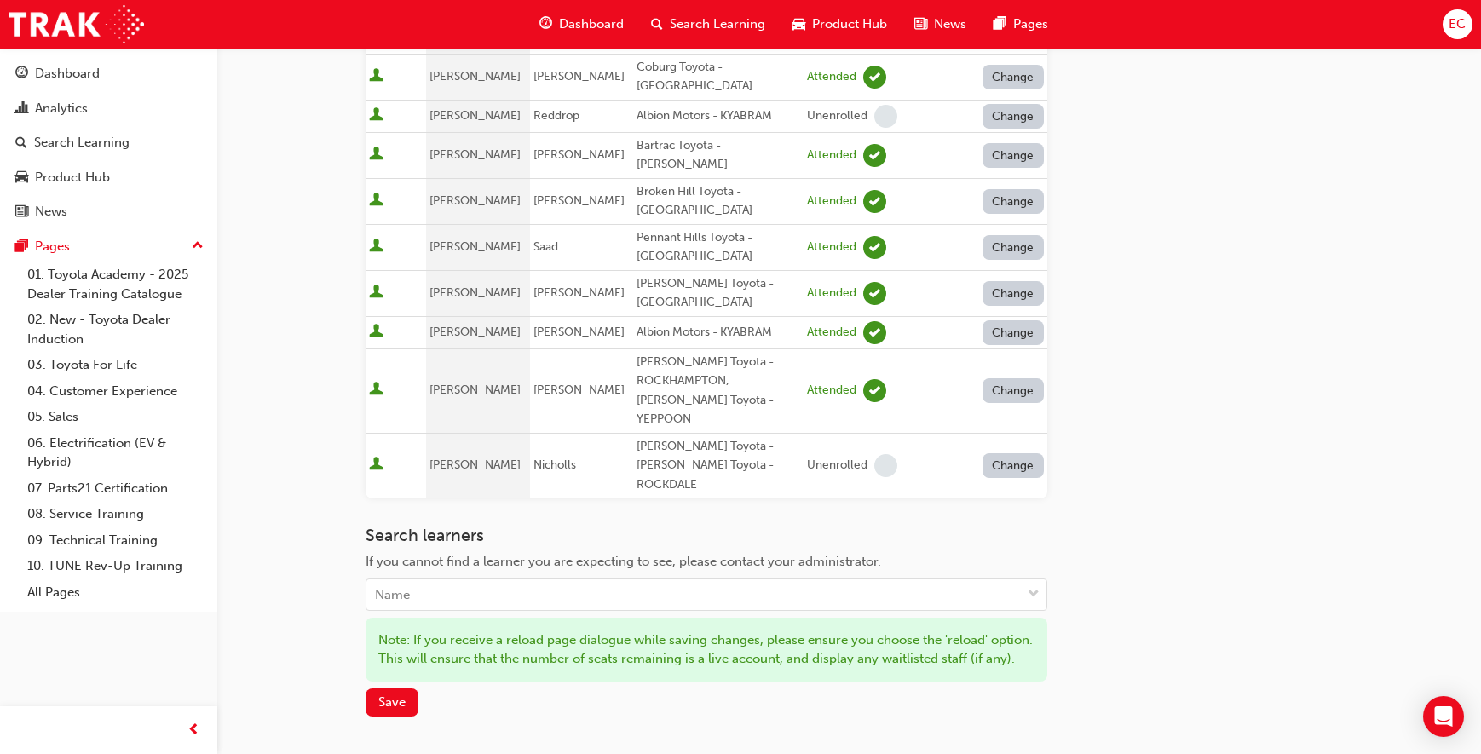
scroll to position [925, 0]
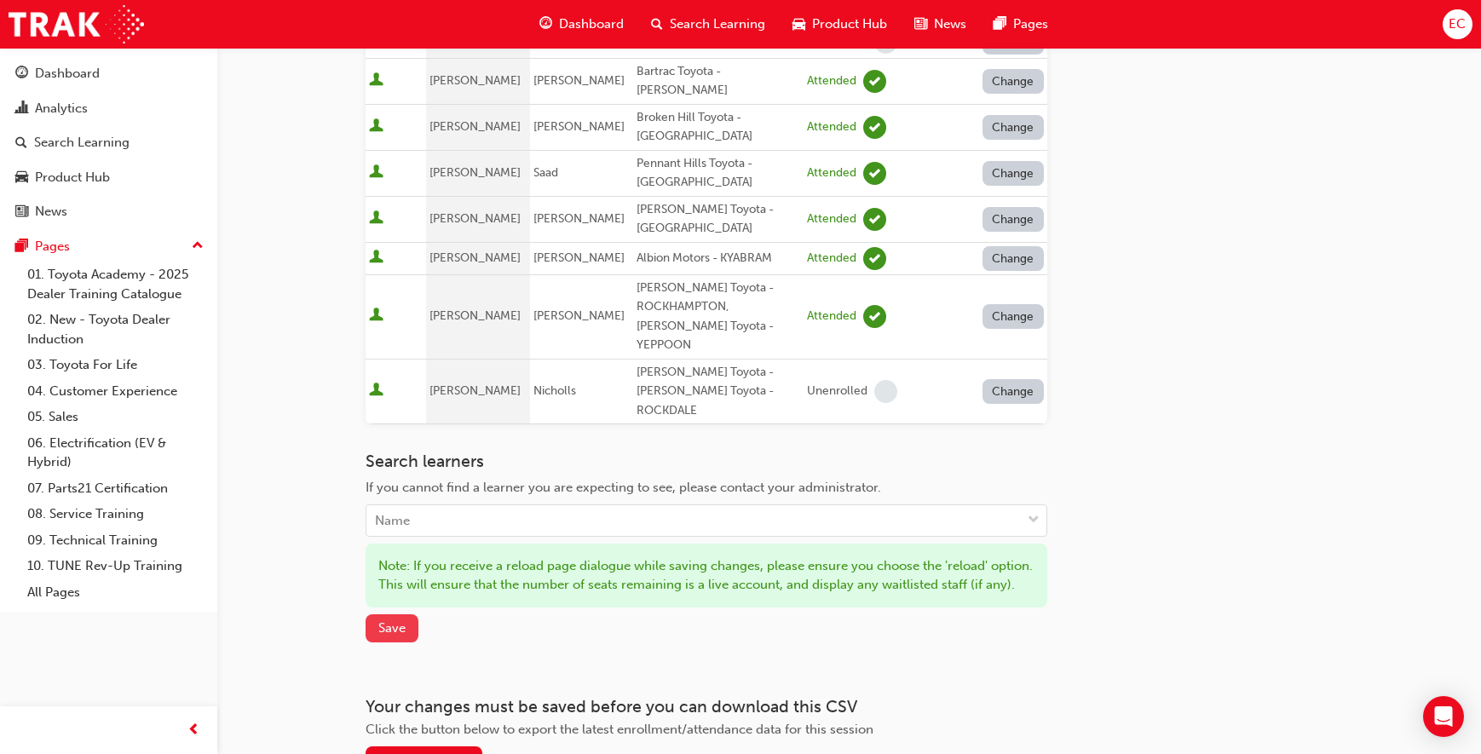
click at [382, 620] on span "Save" at bounding box center [391, 627] width 27 height 15
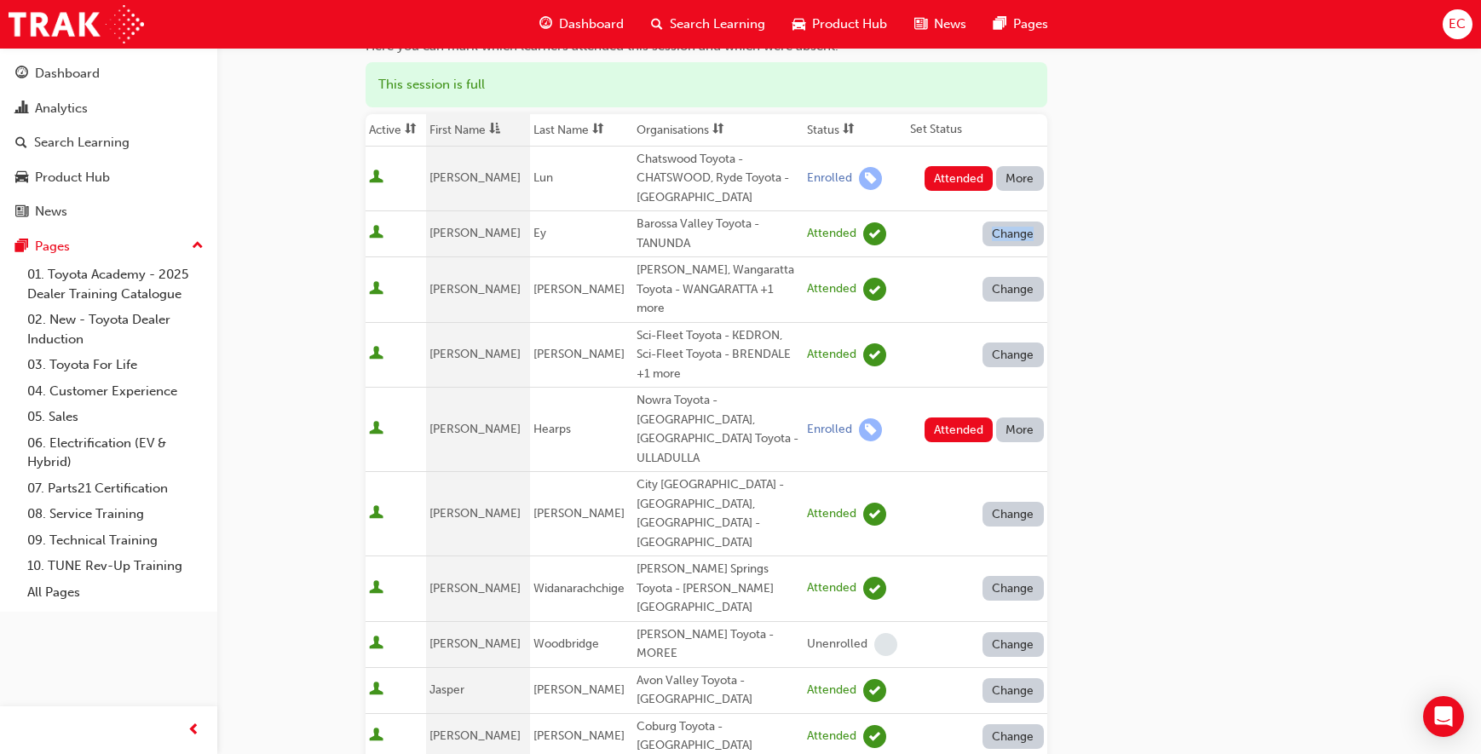
scroll to position [152, 0]
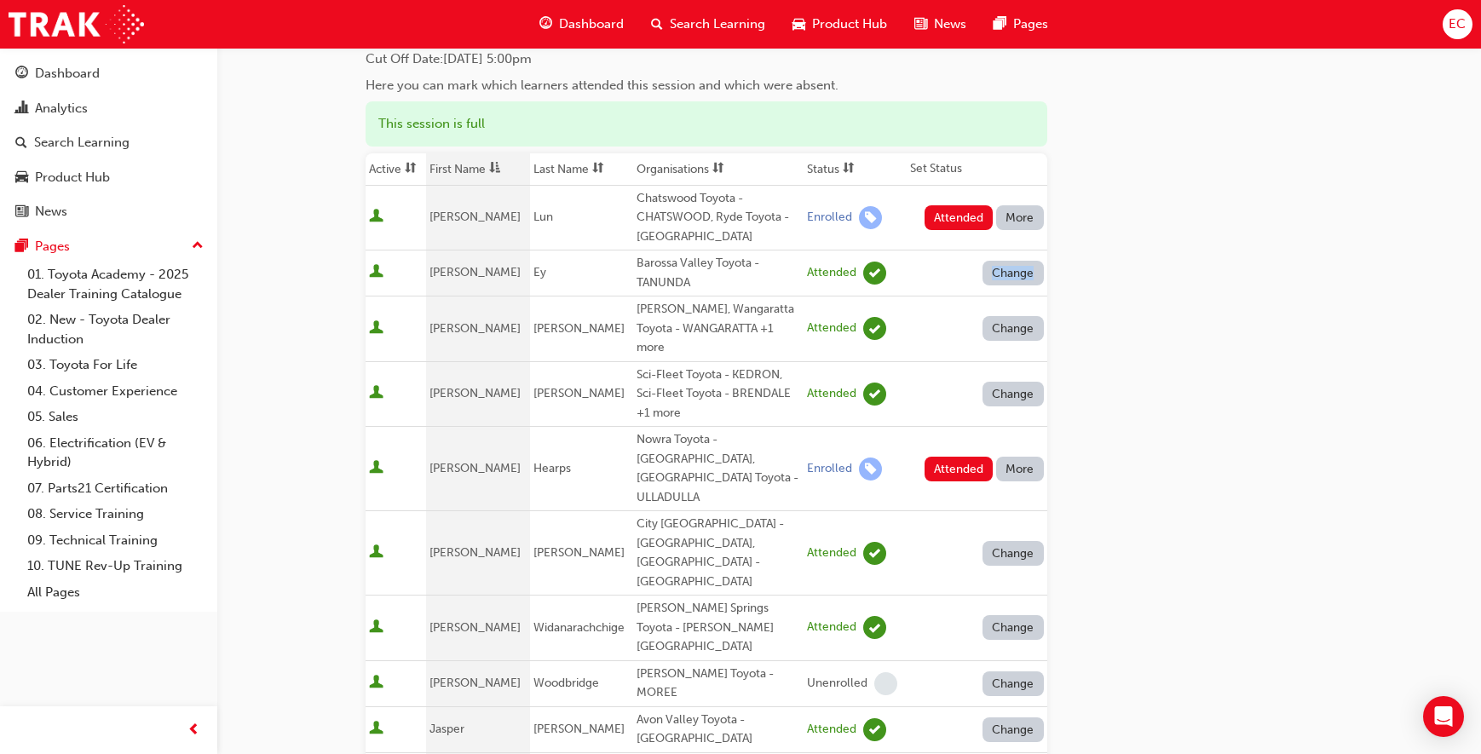
click at [1041, 211] on button "More" at bounding box center [1020, 217] width 48 height 25
click at [1028, 250] on div "Absent" at bounding box center [1019, 259] width 89 height 20
click at [1021, 457] on button "More" at bounding box center [1020, 469] width 48 height 25
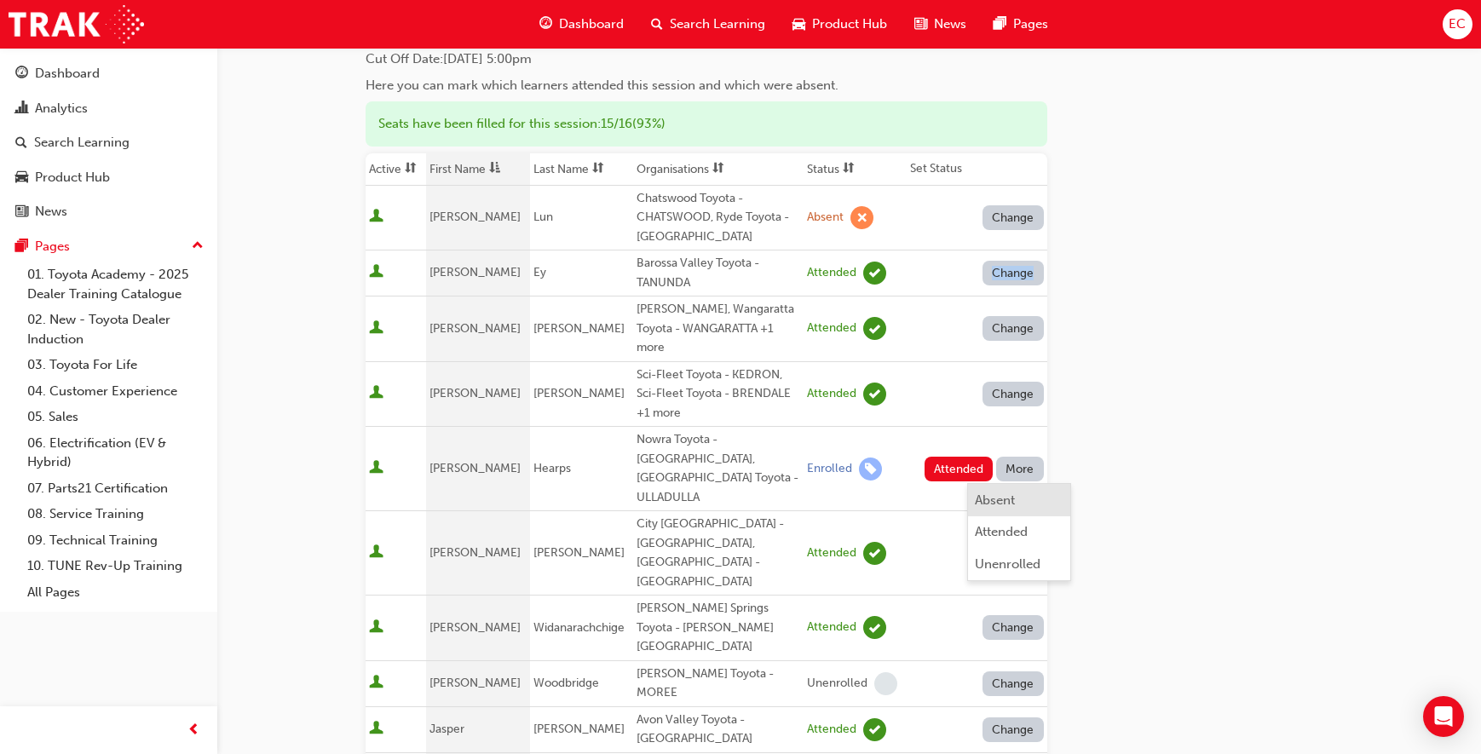
click at [1016, 498] on div "Absent" at bounding box center [1019, 501] width 89 height 20
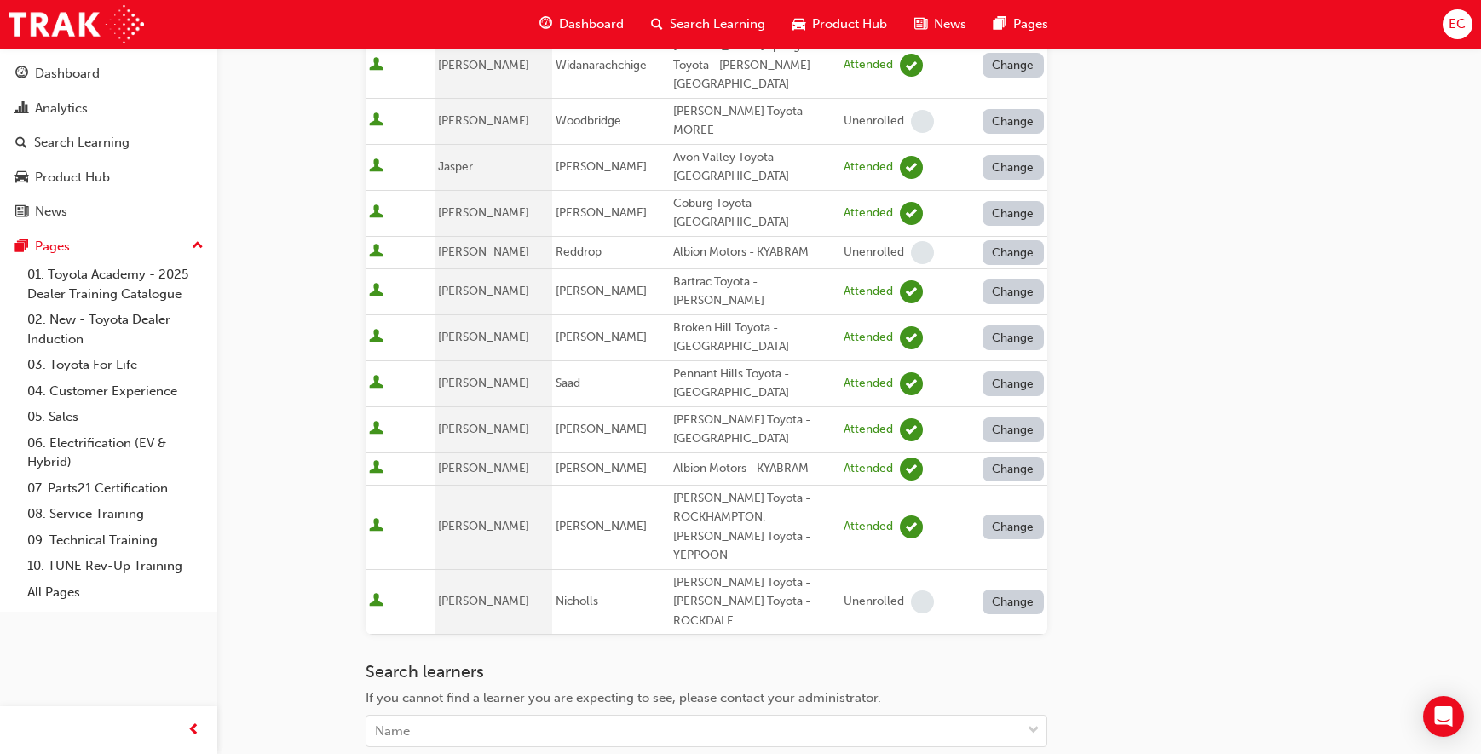
scroll to position [925, 0]
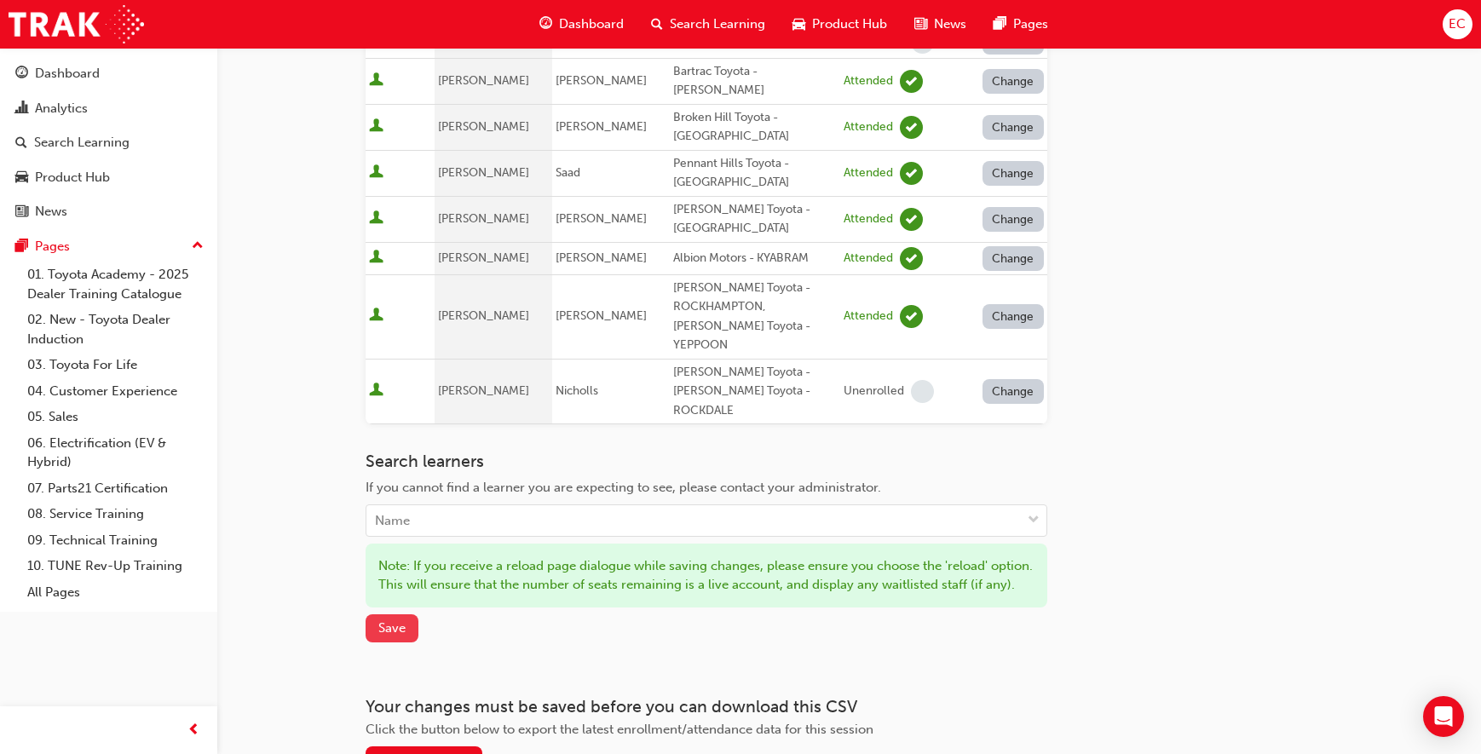
click at [385, 620] on span "Save" at bounding box center [391, 627] width 27 height 15
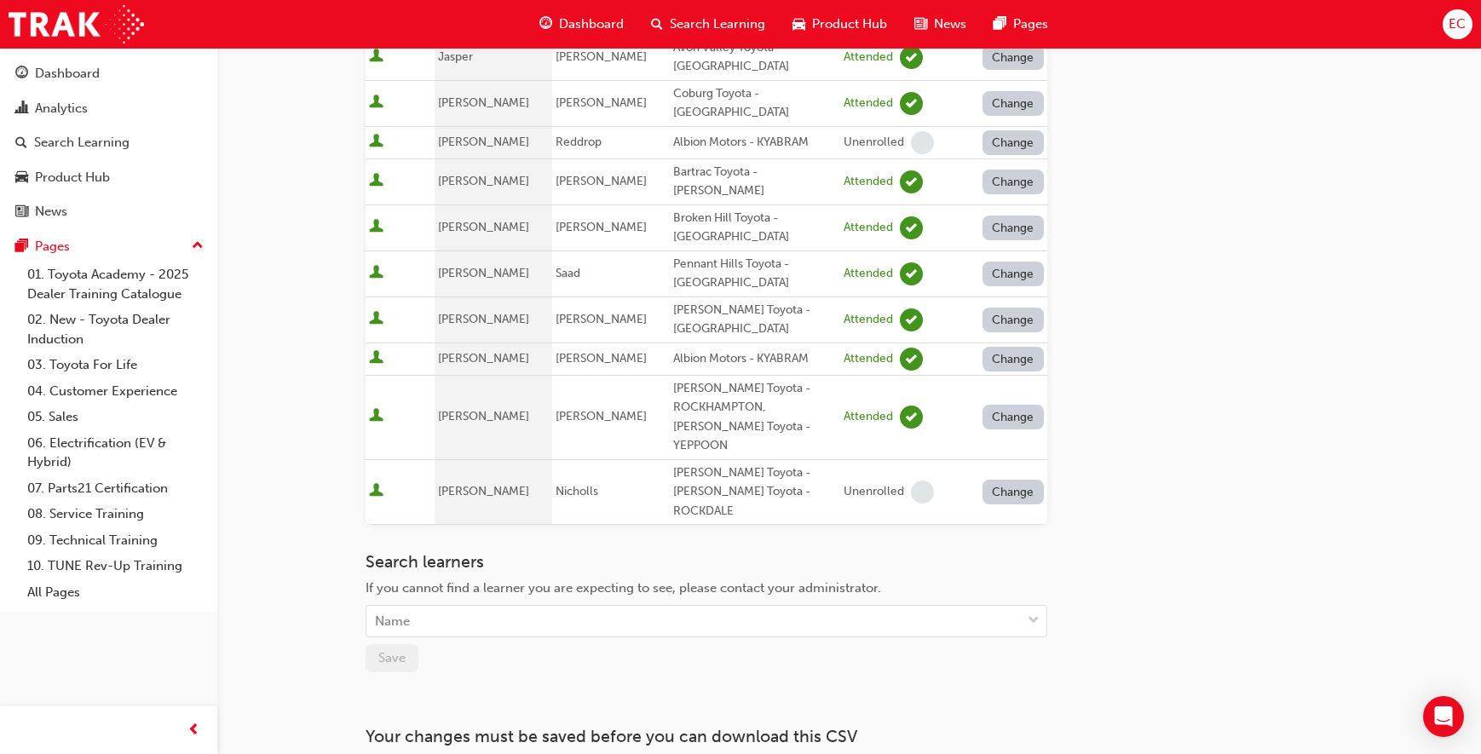
scroll to position [823, 0]
drag, startPoint x: 441, startPoint y: 153, endPoint x: 775, endPoint y: 150, distance: 334.9
click at [775, 251] on tr "[PERSON_NAME] Pennant Hills Toyota - PENNANT HILLS Attended Change" at bounding box center [707, 274] width 682 height 46
copy tr "[PERSON_NAME] Pennant Hills Toyota"
click at [701, 302] on div "[PERSON_NAME] Toyota - [GEOGRAPHIC_DATA]" at bounding box center [755, 321] width 164 height 38
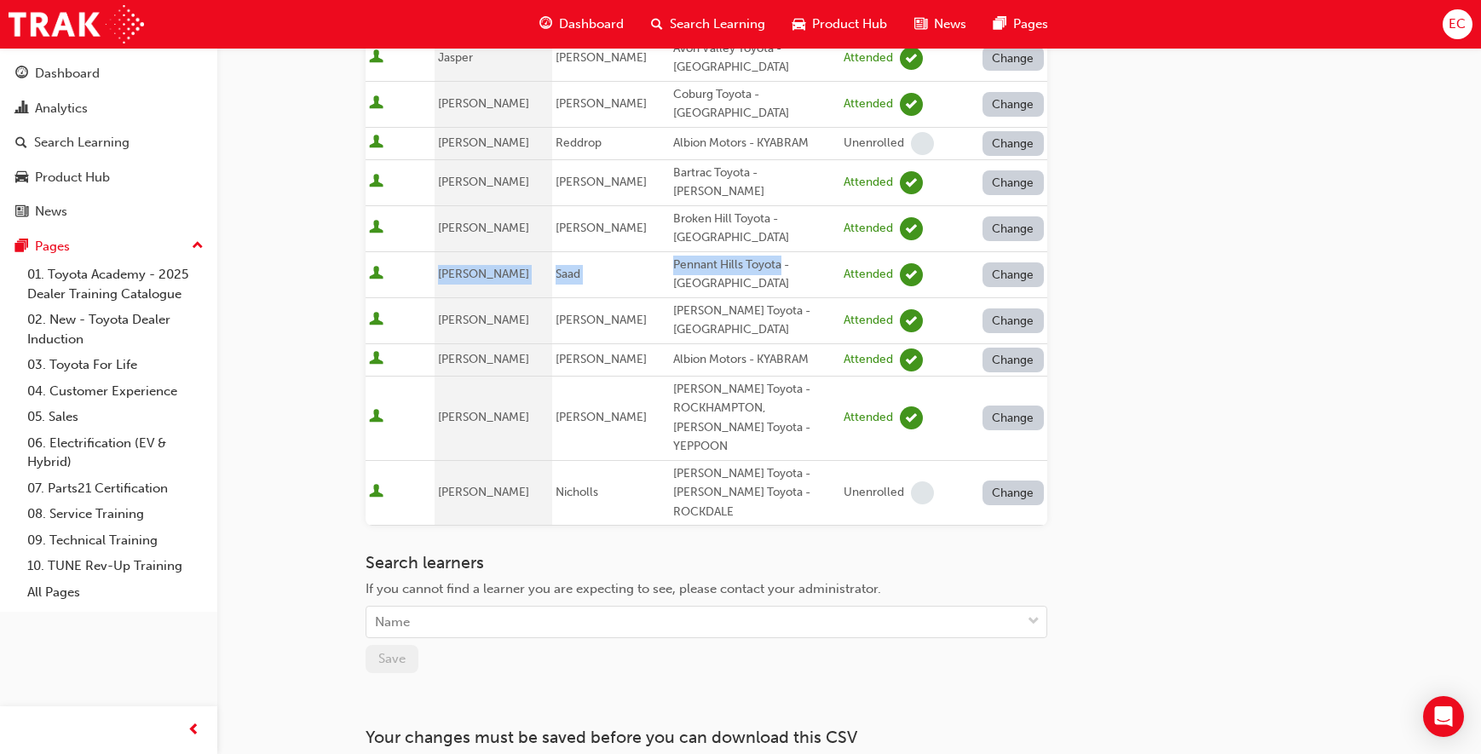
drag, startPoint x: 776, startPoint y: 144, endPoint x: 440, endPoint y: 153, distance: 336.7
click at [439, 251] on tr "[PERSON_NAME] Pennant Hills Toyota - PENNANT HILLS Attended Change" at bounding box center [707, 274] width 682 height 46
copy tr "[PERSON_NAME] Pennant Hills Toyota"
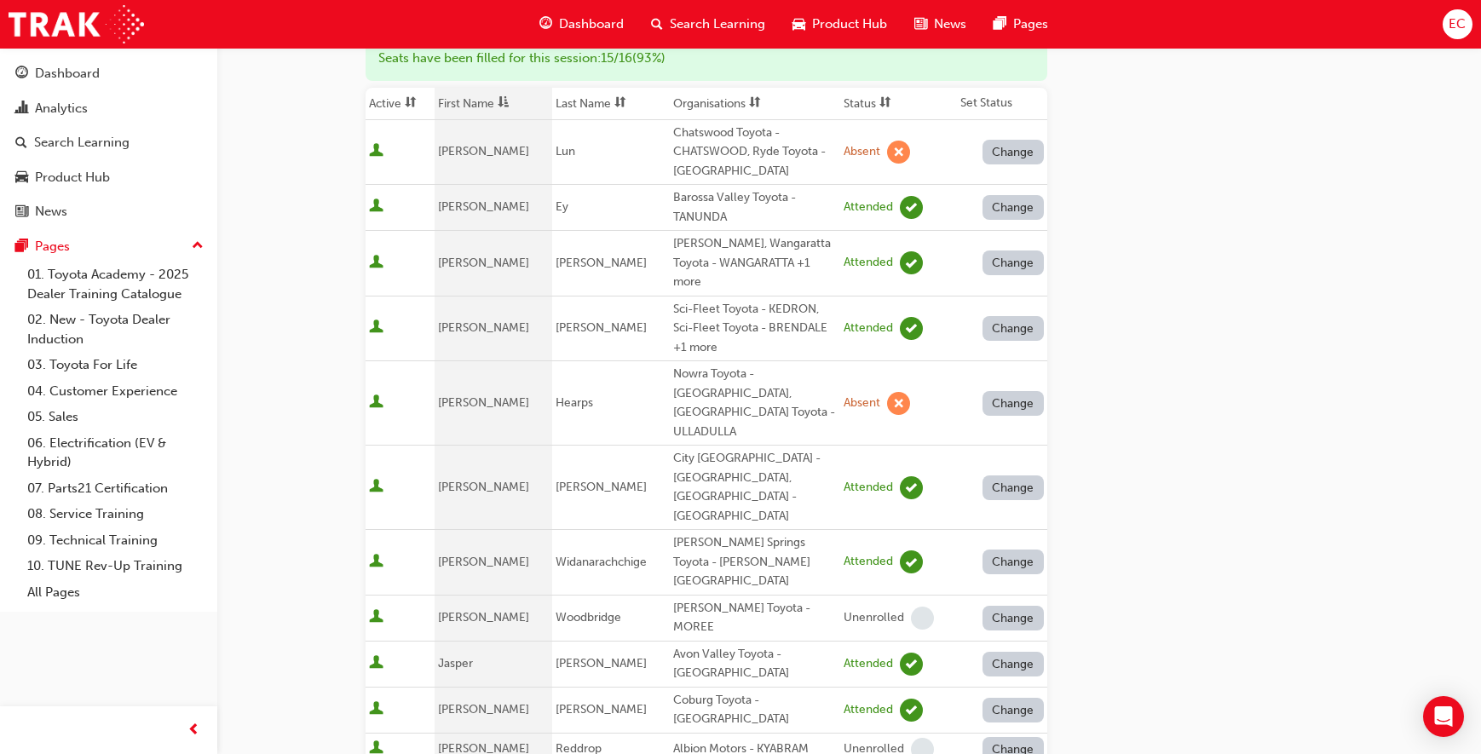
scroll to position [0, 0]
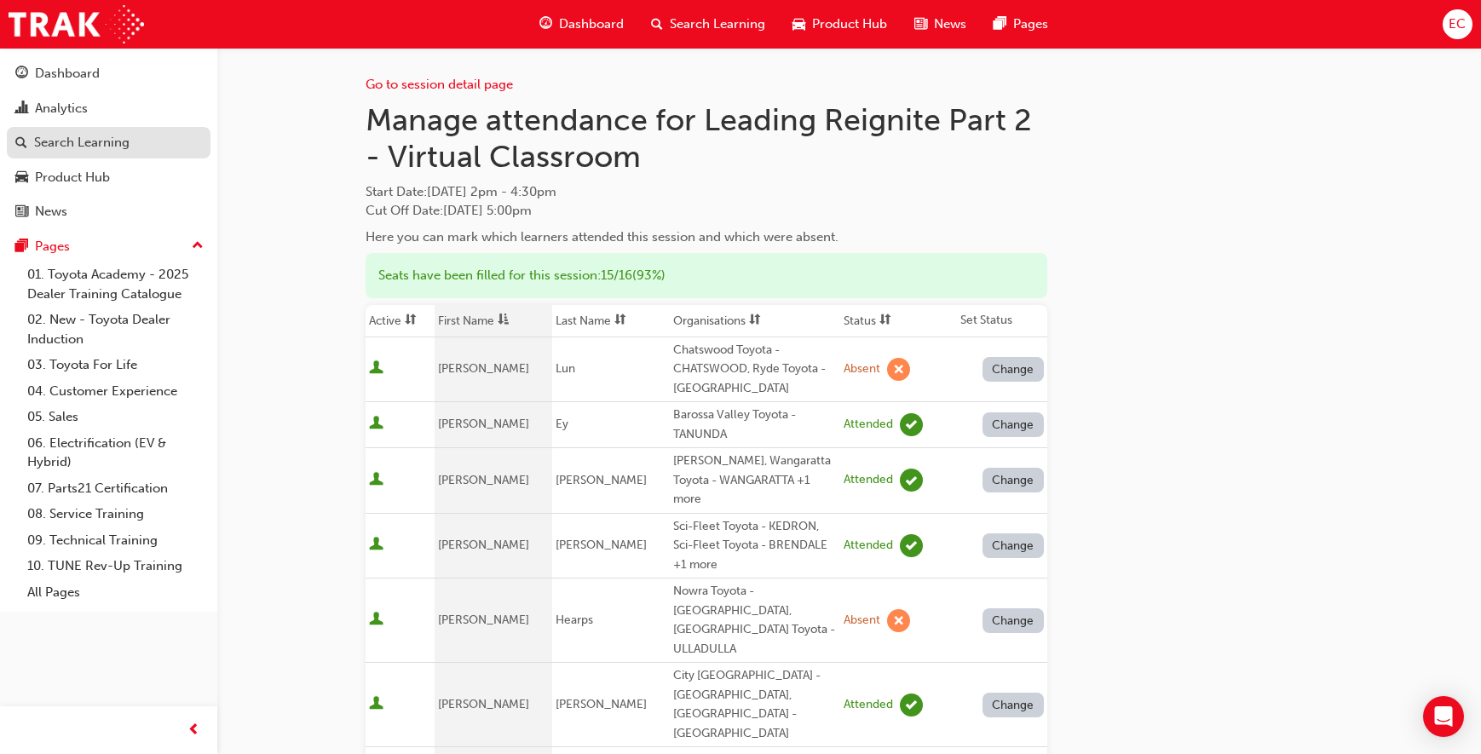
click at [133, 137] on div "Search Learning" at bounding box center [108, 142] width 187 height 21
